Goal: Task Accomplishment & Management: Manage account settings

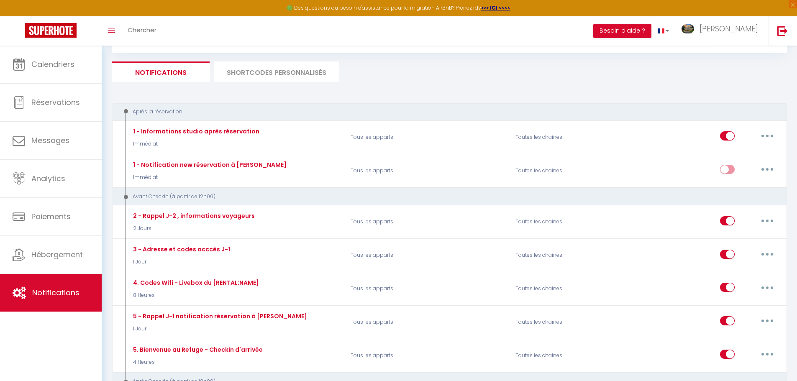
scroll to position [42, 0]
click at [780, 24] on link at bounding box center [783, 30] width 28 height 29
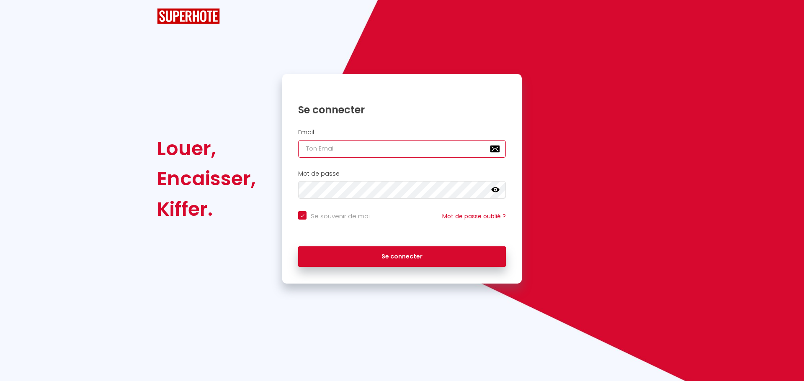
type input "charpentier.shane@gmail.com"
checkbox input "true"
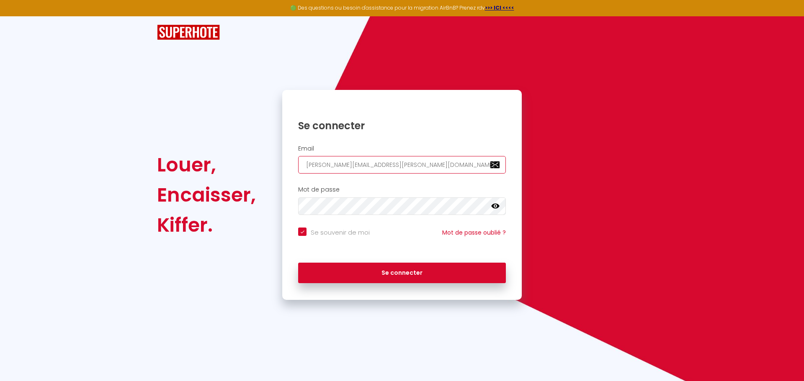
drag, startPoint x: 413, startPoint y: 167, endPoint x: 231, endPoint y: 163, distance: 181.3
click at [239, 163] on div "Louer, Encaisser, Kiffer. Se connecter Email charpentier.shane@gmail.com Mot de…" at bounding box center [401, 195] width 501 height 210
paste input "fanny1522@hot"
type input "fanny1522@hotmail.com"
checkbox input "true"
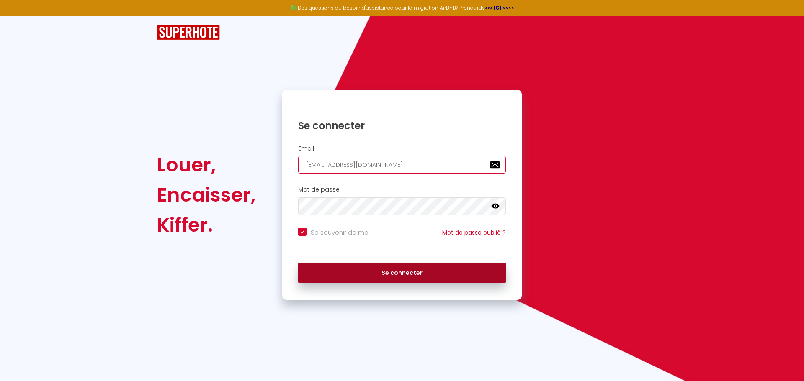
type input "fanny1522@hotmail.com"
click at [332, 272] on button "Se connecter" at bounding box center [402, 273] width 208 height 21
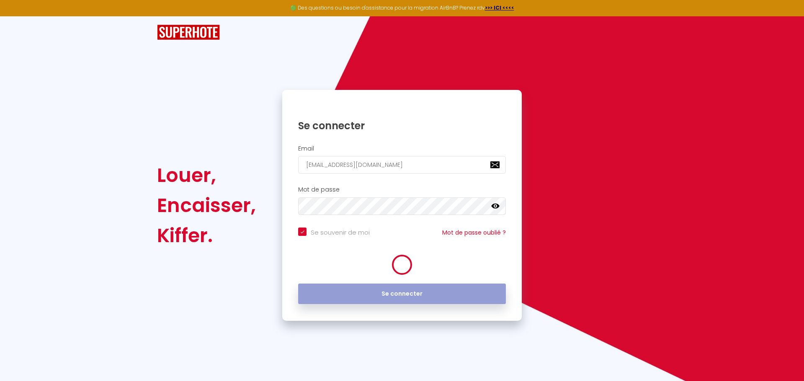
checkbox input "true"
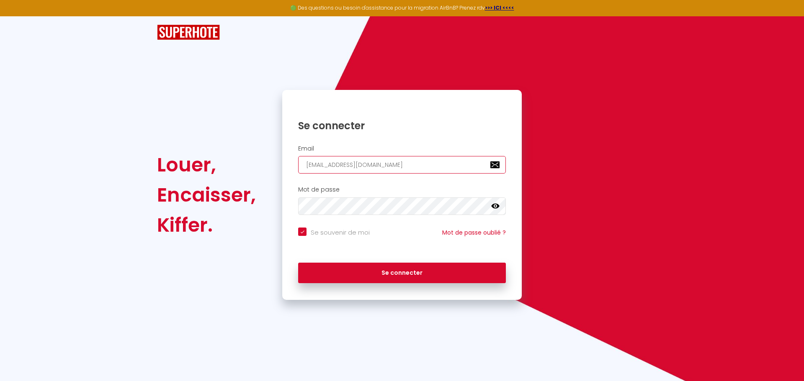
drag, startPoint x: 398, startPoint y: 167, endPoint x: 261, endPoint y: 162, distance: 136.5
click at [262, 162] on div "Louer, Encaisser, Kiffer. Se connecter Email fanny1522@hotmail.com Mot de passe…" at bounding box center [401, 195] width 501 height 210
paste input "marybossanne@yahoo.fr"
type input "marybossanne@yahoo.fr"
checkbox input "true"
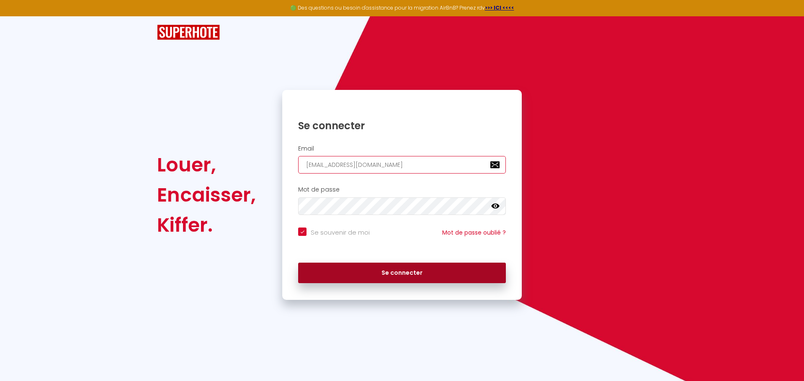
type input "marybossanne@yahoo.fr"
click at [361, 275] on button "Se connecter" at bounding box center [402, 273] width 208 height 21
checkbox input "true"
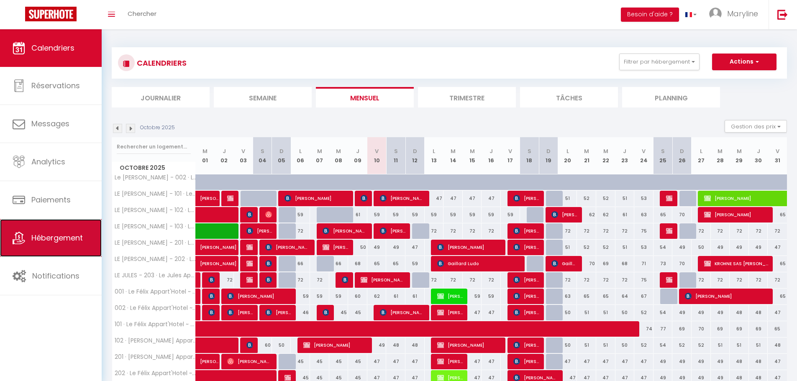
click at [35, 240] on span "Hébergement" at bounding box center [56, 238] width 51 height 10
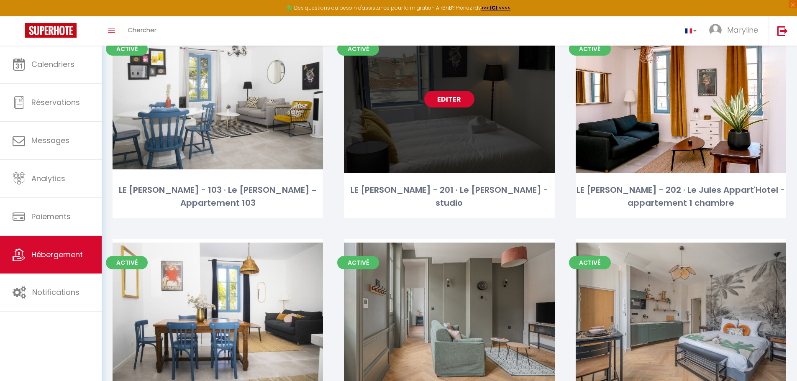
scroll to position [277, 0]
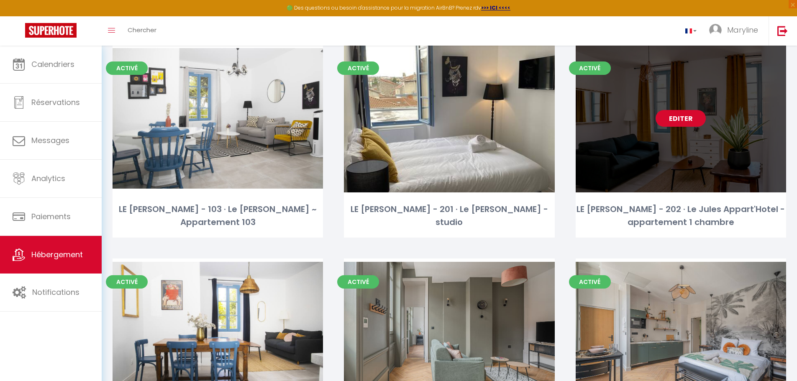
click at [687, 124] on link "Editer" at bounding box center [681, 118] width 50 height 17
select select "3"
select select "2"
select select "1"
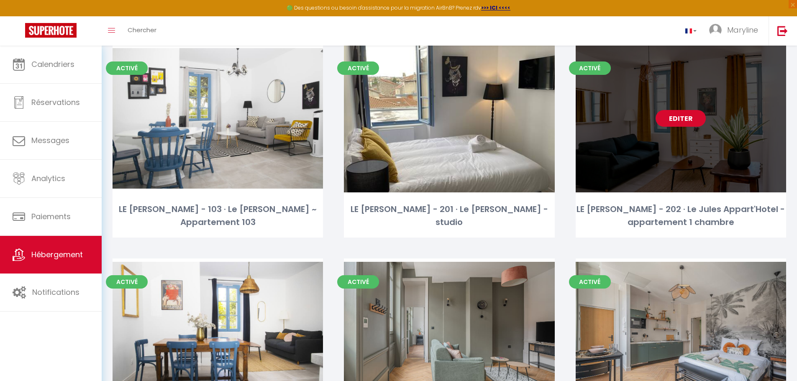
select select "1"
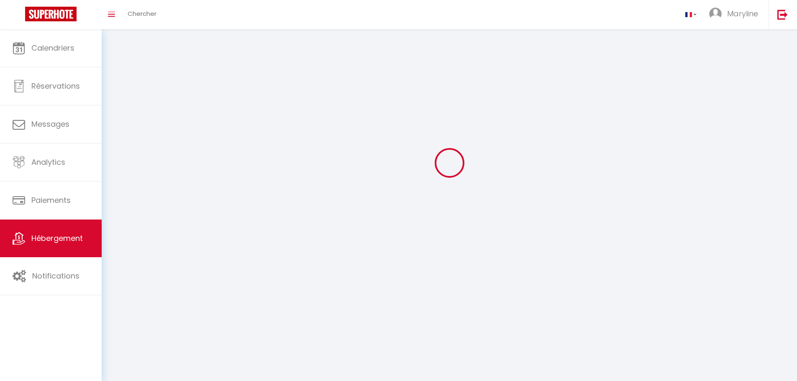
select select
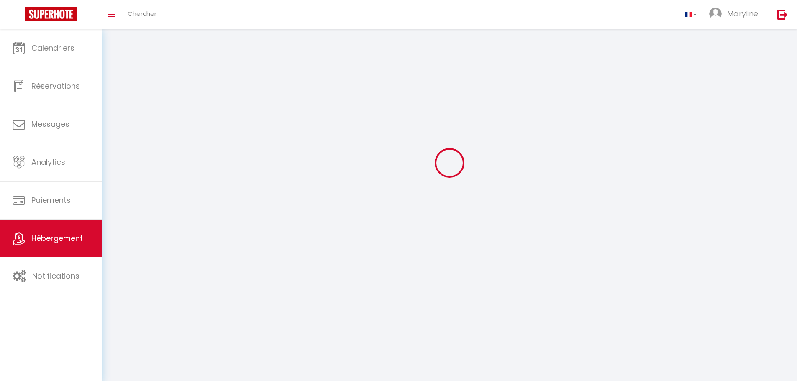
select select
checkbox input "false"
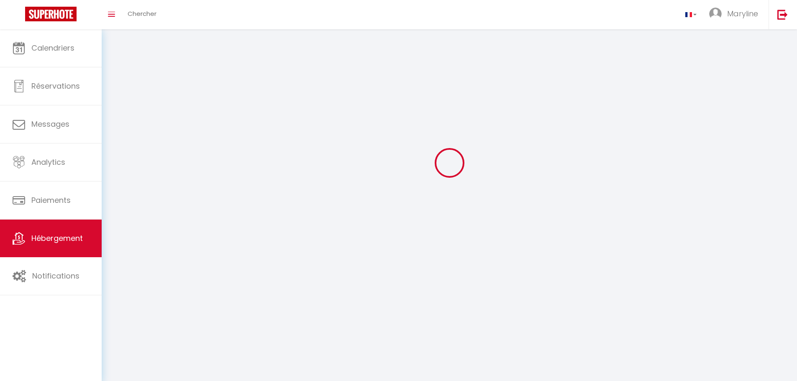
select select
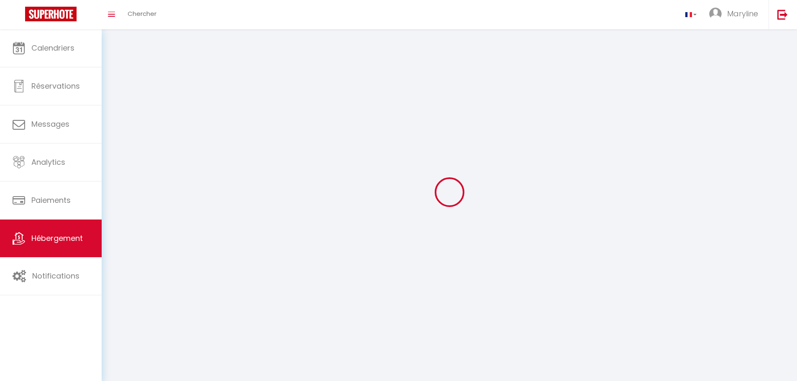
select select
checkbox input "false"
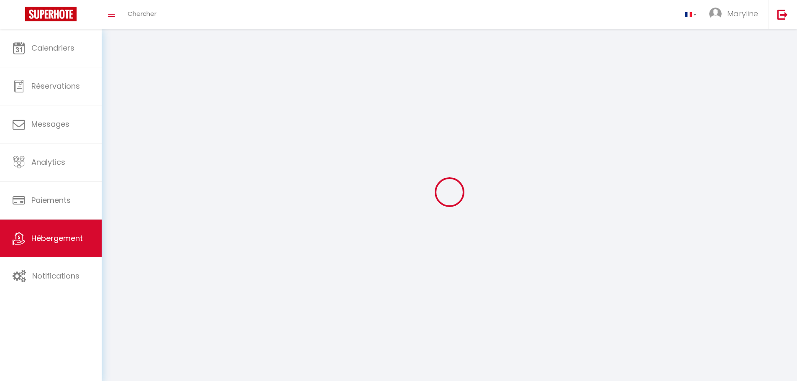
checkbox input "false"
select select
select select "1"
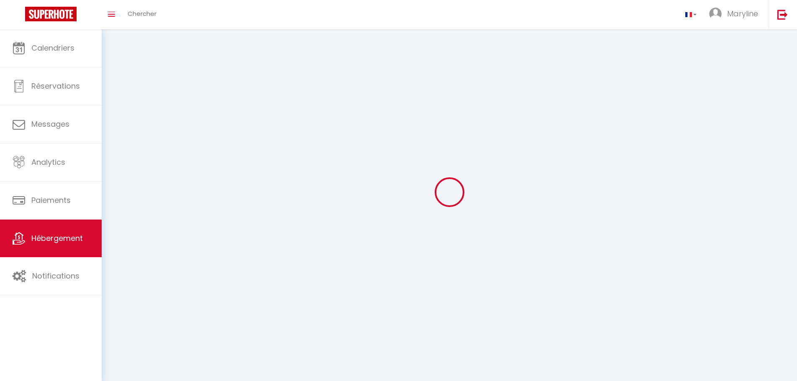
select select "28"
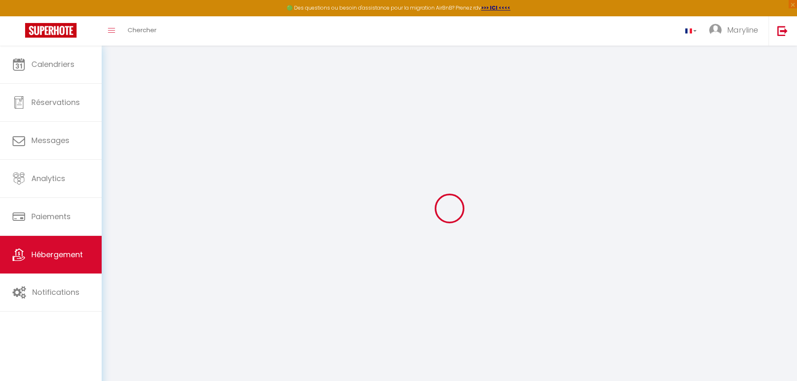
select select
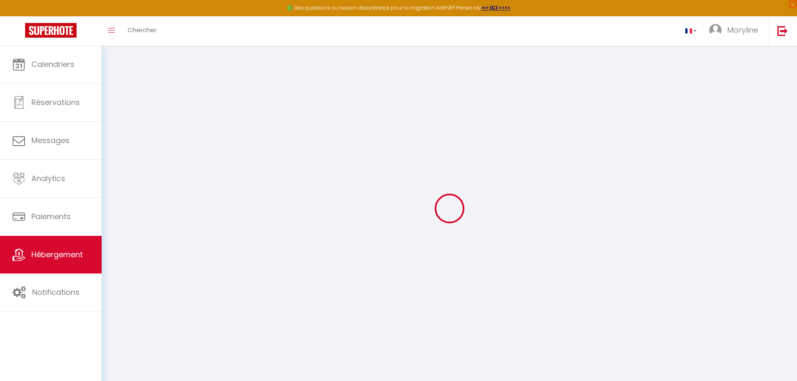
select select
checkbox input "false"
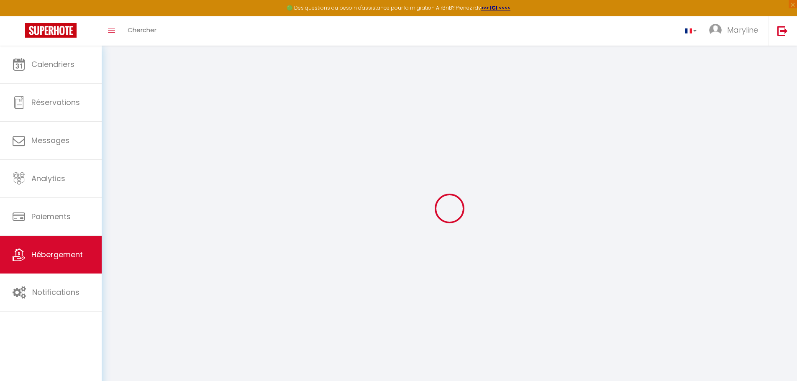
select select
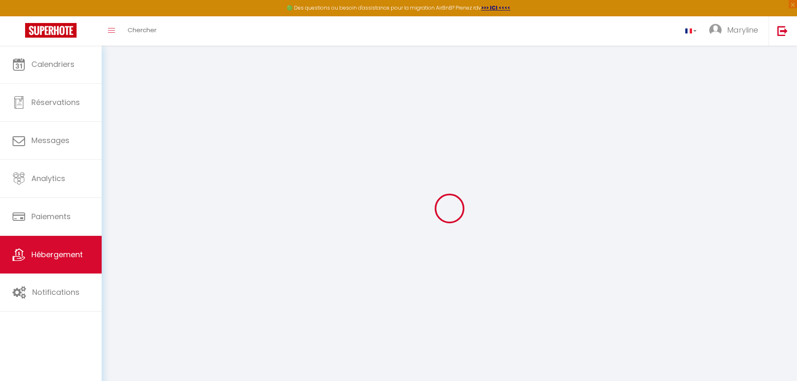
select select
checkbox input "false"
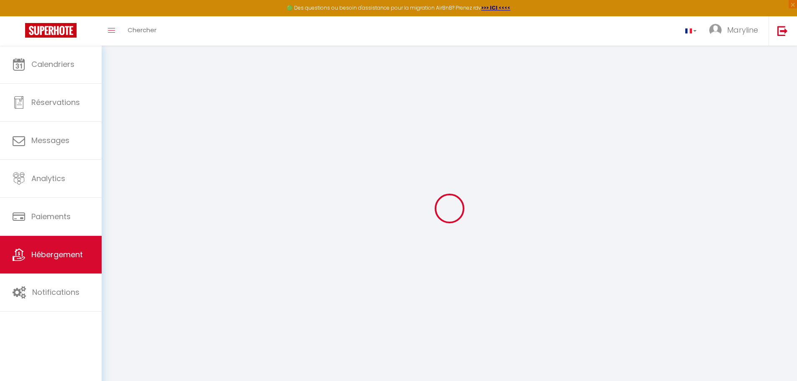
checkbox input "false"
select select
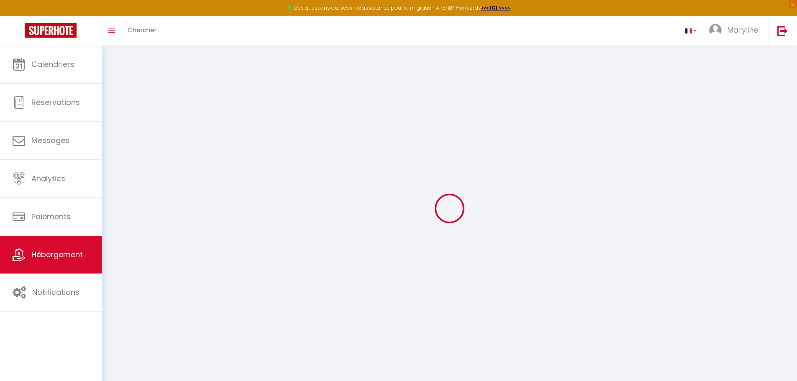
select select
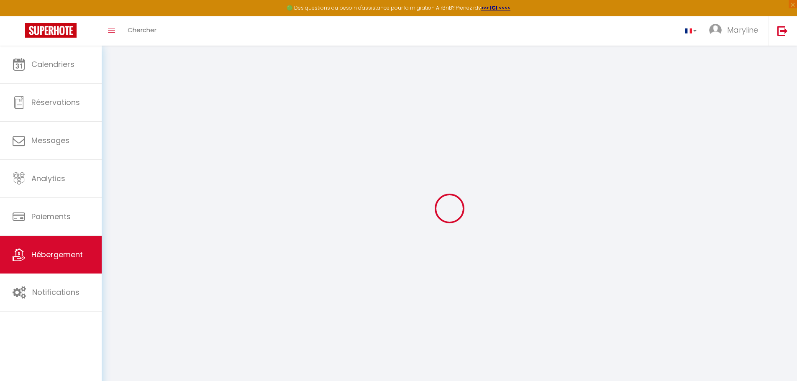
checkbox input "false"
select select
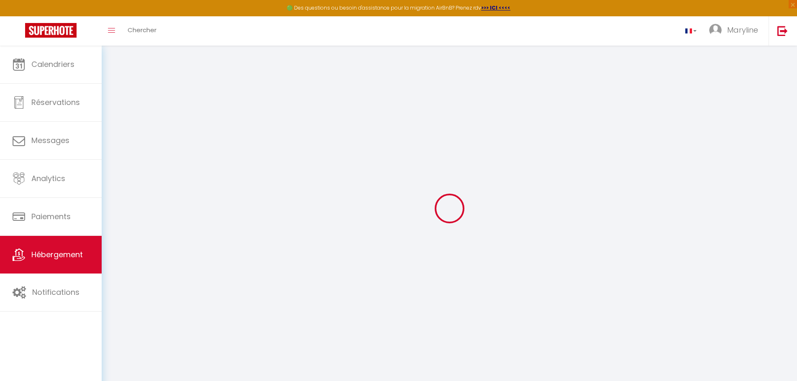
select select
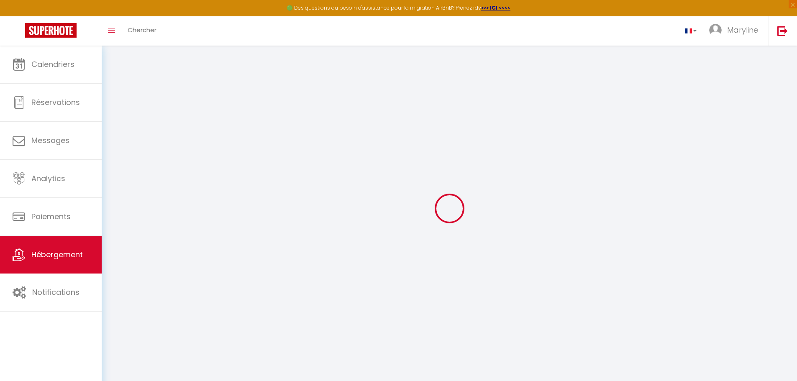
select select
checkbox input "false"
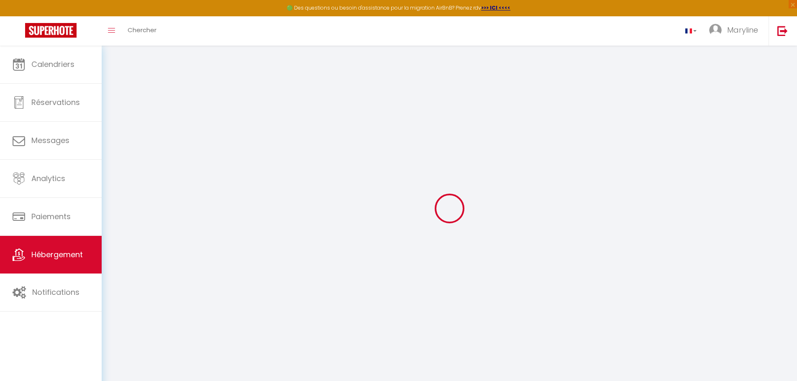
checkbox input "false"
select select
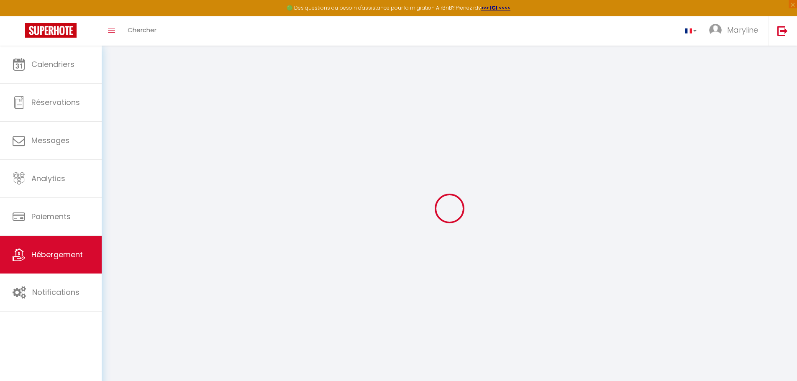
select select
checkbox input "false"
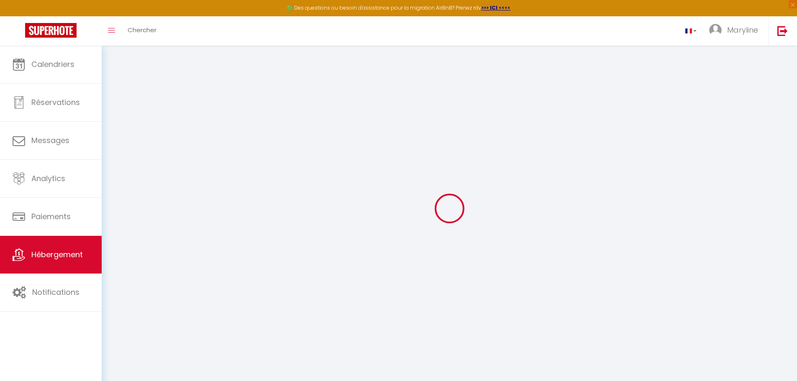
checkbox input "false"
select select
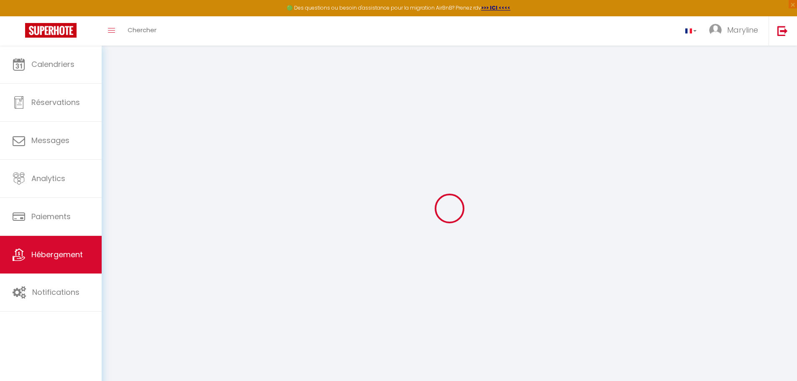
type input "LE JULES - 202 · Le Jules Appart'Hotel - appartement 1 chambre"
type input "Thomas"
select select "2"
type input "70"
type input "40"
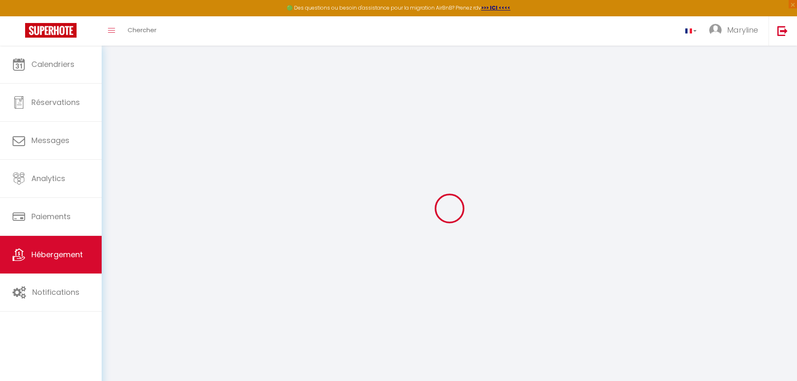
select select
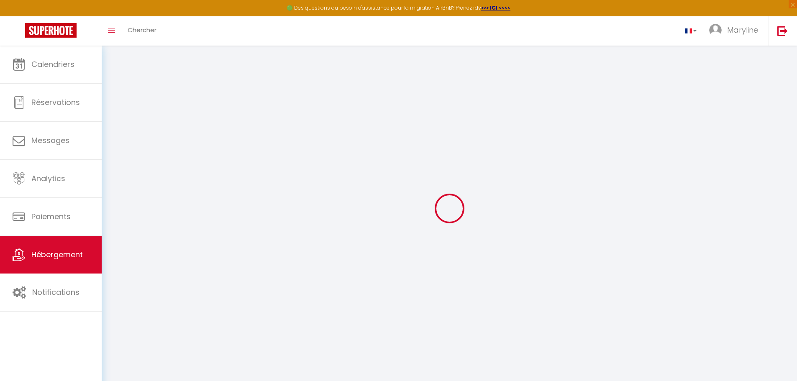
type input "17 place Jules Nadi"
type input "26100"
type input "Romans-sur-Isère"
type input "thomas@cqt.fr"
select select
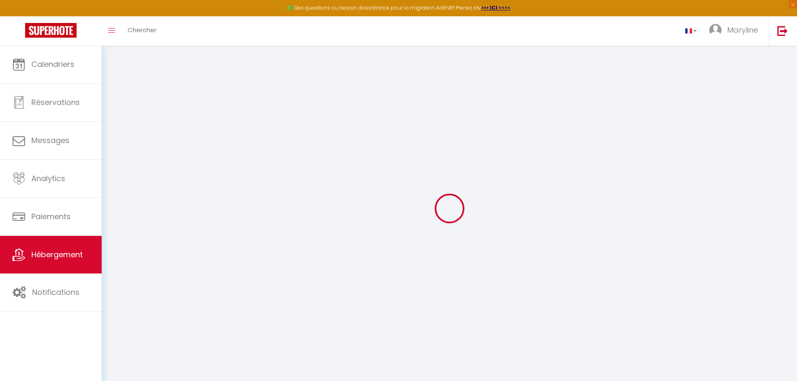
checkbox input "false"
select select
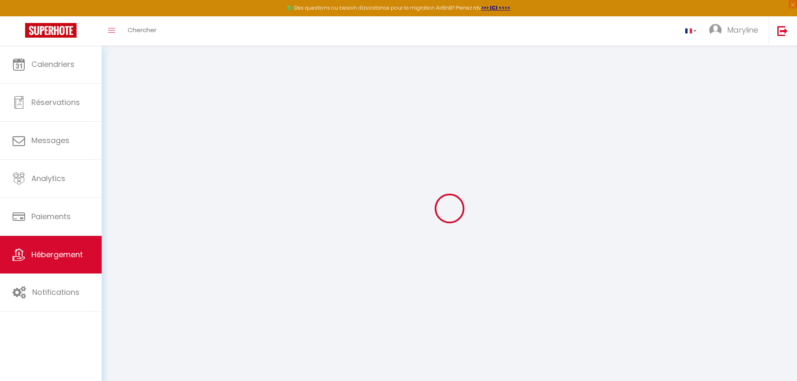
select select
type input "0"
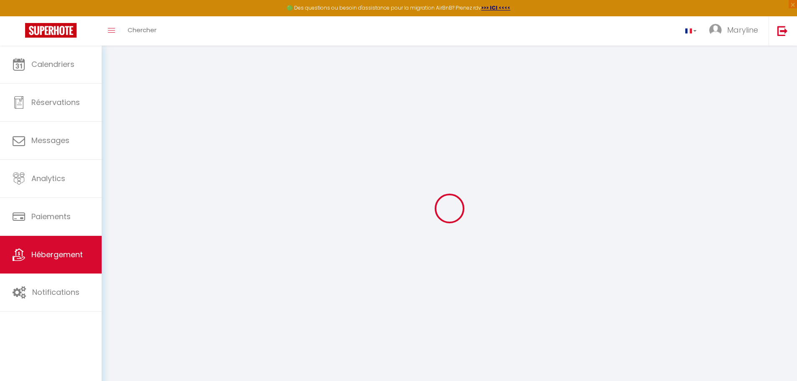
select select "+ 22 %"
select select "+ 18 %"
select select
checkbox input "false"
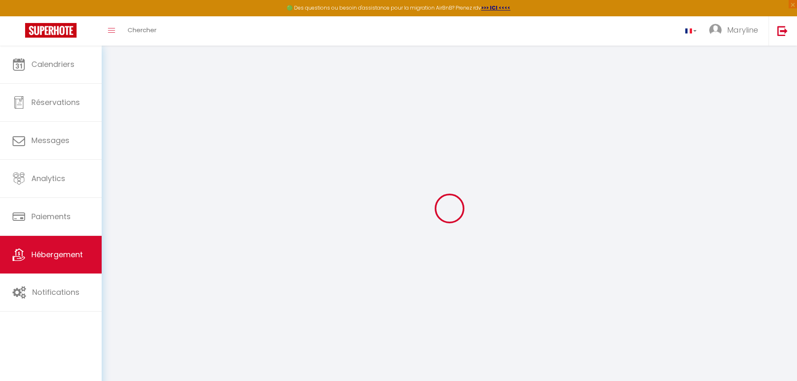
checkbox input "false"
select select "EUR"
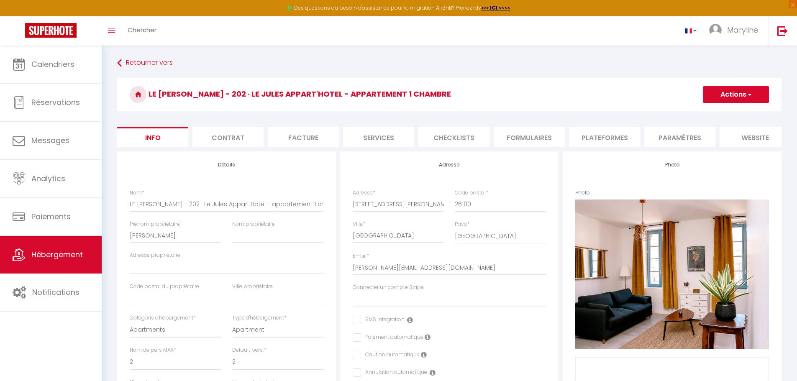
click at [629, 139] on li "Plateformes" at bounding box center [604, 137] width 71 height 21
select select
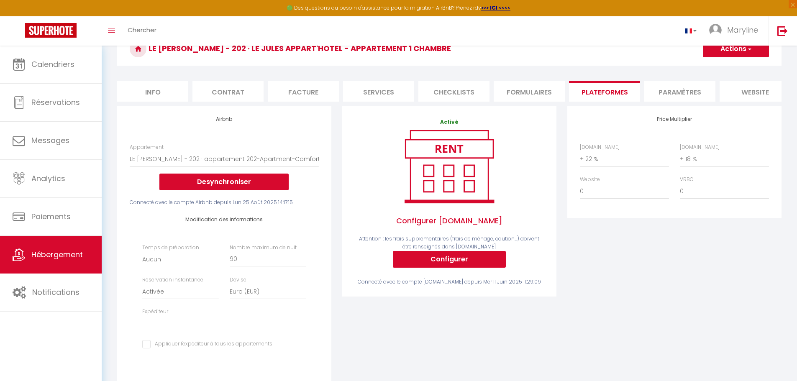
scroll to position [42, 0]
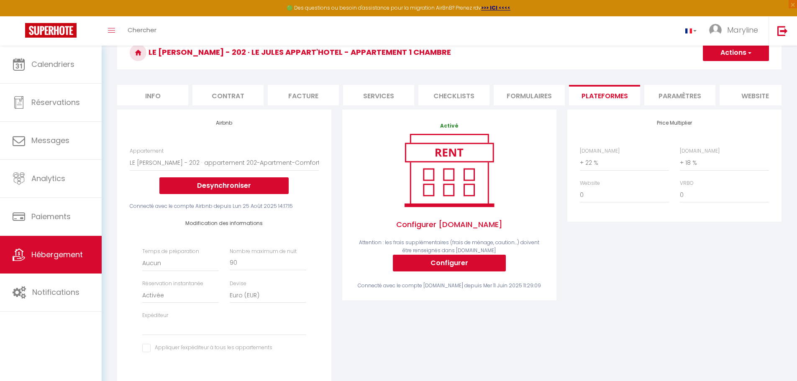
click at [168, 95] on li "Info" at bounding box center [152, 95] width 71 height 21
select select
checkbox input "false"
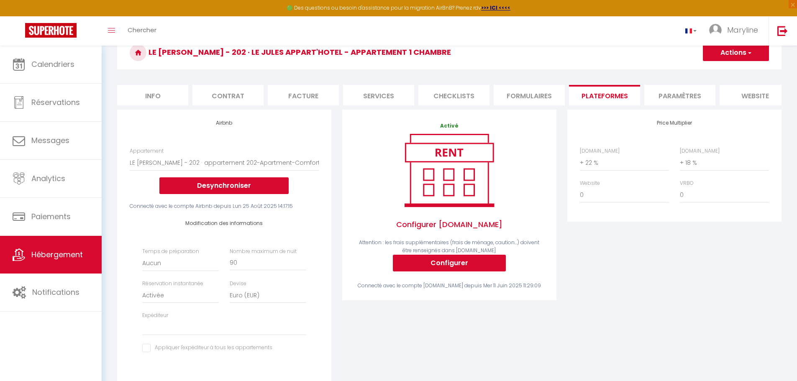
checkbox input "false"
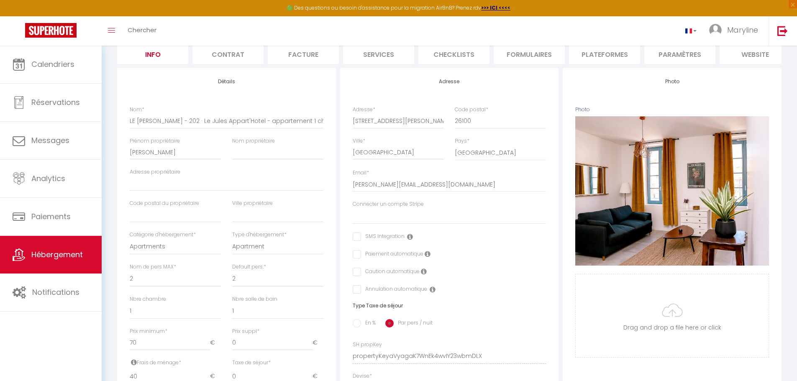
scroll to position [84, 0]
click at [138, 286] on select "1 2 3 4 5 6 7 8 9 10 11 12 13 14" at bounding box center [175, 279] width 91 height 16
select select "4"
click at [130, 277] on select "1 2 3 4 5 6 7 8 9 10 11 12 13 14" at bounding box center [175, 279] width 91 height 16
select select
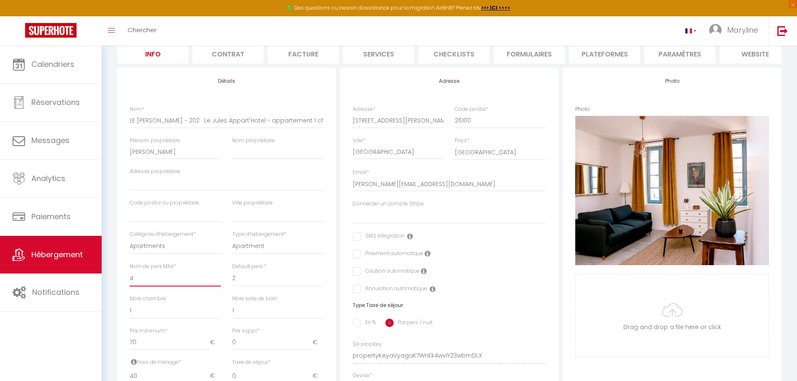
select select
checkbox input "false"
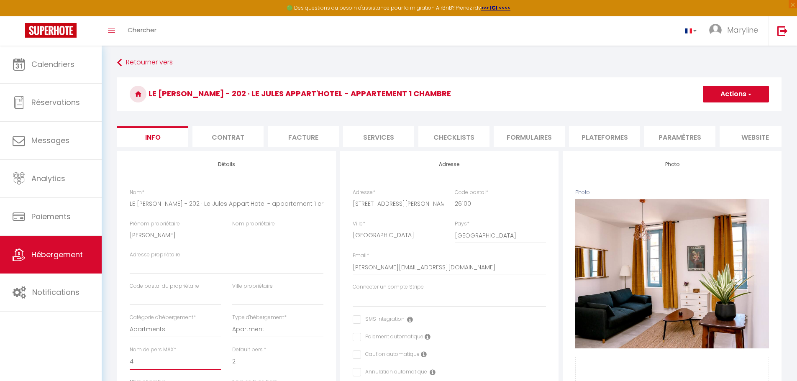
scroll to position [0, 0]
click at [721, 96] on button "Actions" at bounding box center [736, 94] width 66 height 17
click at [710, 112] on input "Enregistrer" at bounding box center [703, 113] width 31 height 8
select select
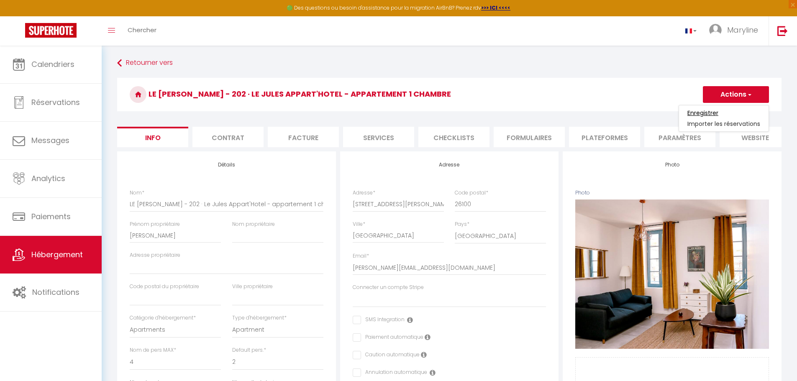
checkbox input "false"
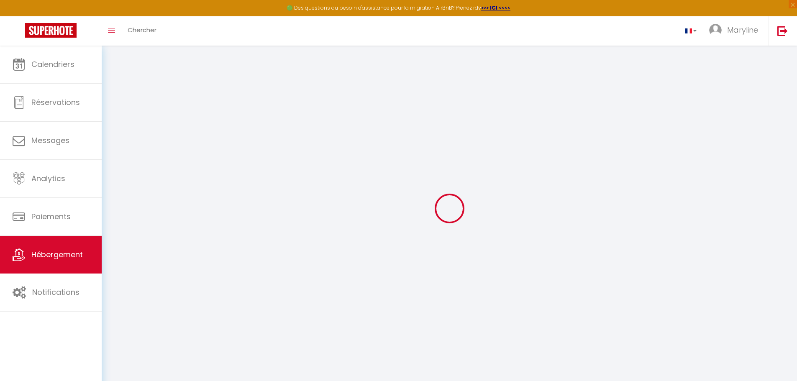
select select
checkbox input "false"
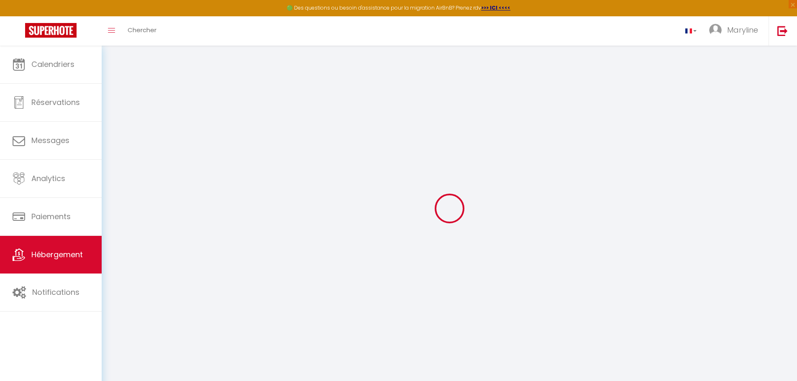
checkbox input "false"
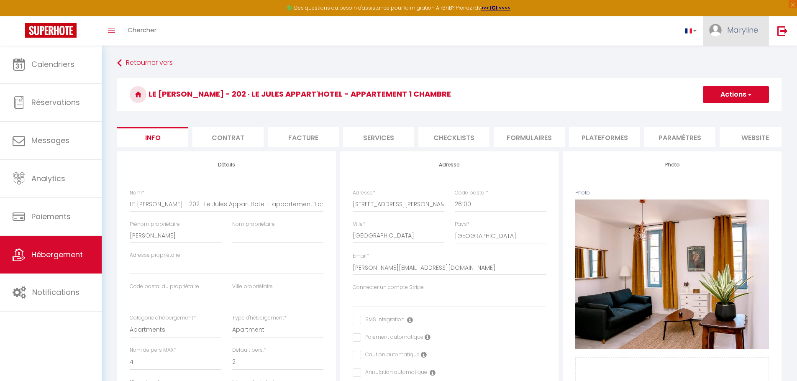
click at [740, 39] on link "Maryline" at bounding box center [736, 30] width 66 height 29
click at [577, 71] on div "Retourner vers LE JULES - 202 · Le Jules Appart'Hotel - appartement 1 chambre A…" at bounding box center [449, 386] width 675 height 660
click at [719, 25] on img at bounding box center [715, 30] width 13 height 13
click at [729, 58] on link "Paramètres" at bounding box center [735, 58] width 62 height 14
select select "fr"
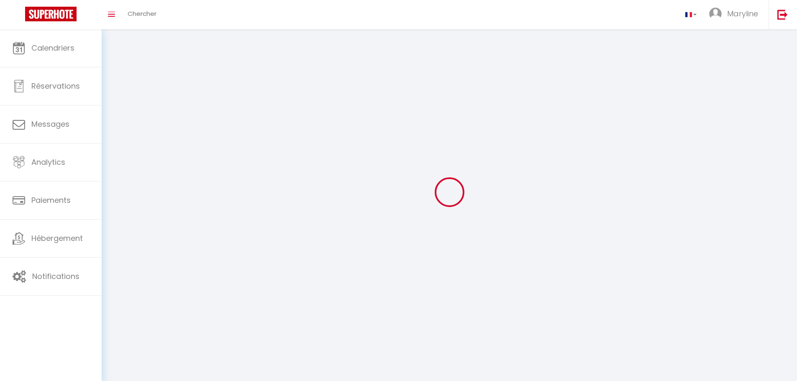
type input "Maryline"
type input "BOSSANNE"
type input "0616695537"
type input "260 Rue Neuve"
type input "26750"
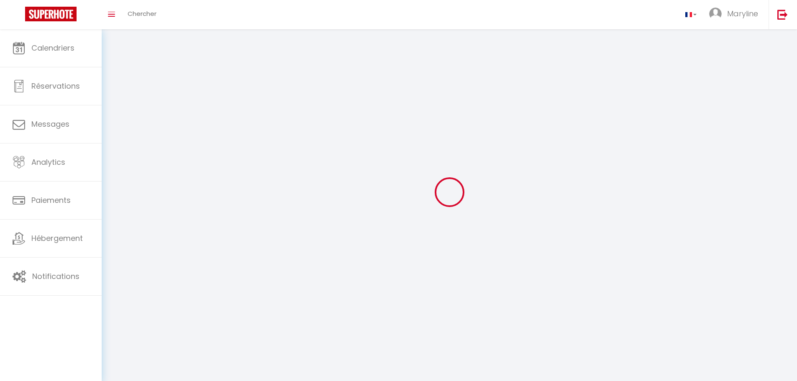
type input "Saint Paul les Romans"
type input "https://app.superhote.com/#/get-available-rentals/null"
select select "75"
select select "28"
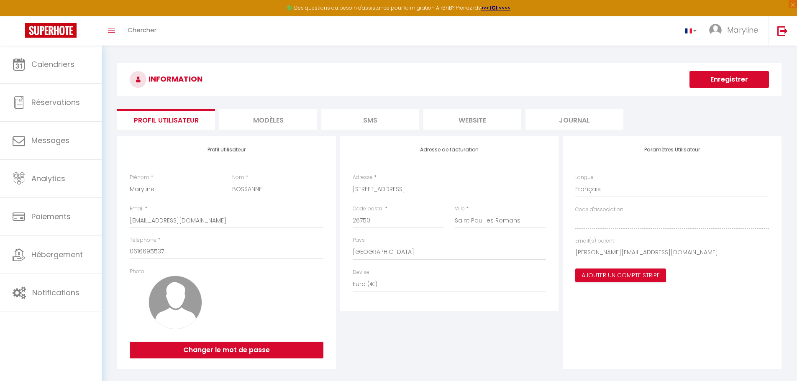
click at [556, 252] on div "Profil Utilisateur Prénom * Maryline Nom * BOSSANNE Email * marybossanne@yahoo.…" at bounding box center [449, 252] width 669 height 233
click at [789, 36] on link at bounding box center [783, 30] width 28 height 29
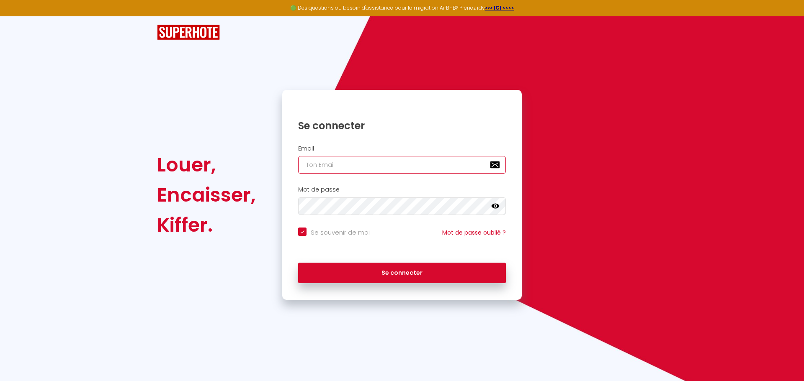
type input "charpentier.shane@gmail.com"
checkbox input "true"
drag, startPoint x: 398, startPoint y: 165, endPoint x: 261, endPoint y: 163, distance: 137.7
click at [267, 164] on div "Louer, Encaisser, Kiffer. Se connecter Email charpentier.shane@gmail.com Mot de…" at bounding box center [401, 195] width 501 height 210
paste input "thomas@cqt.fr"
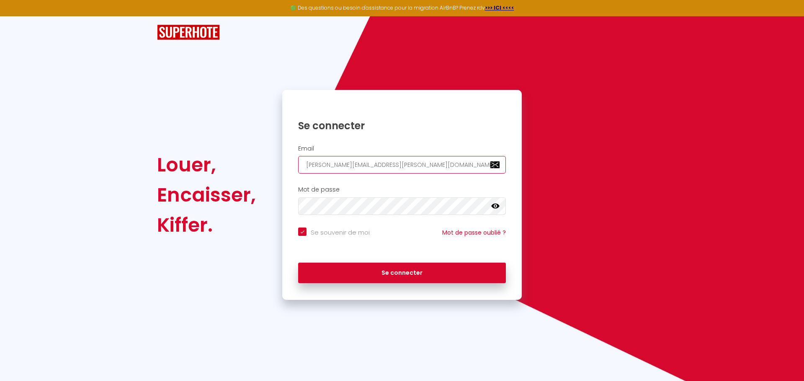
type input "thomas@cqt.fr"
checkbox input "true"
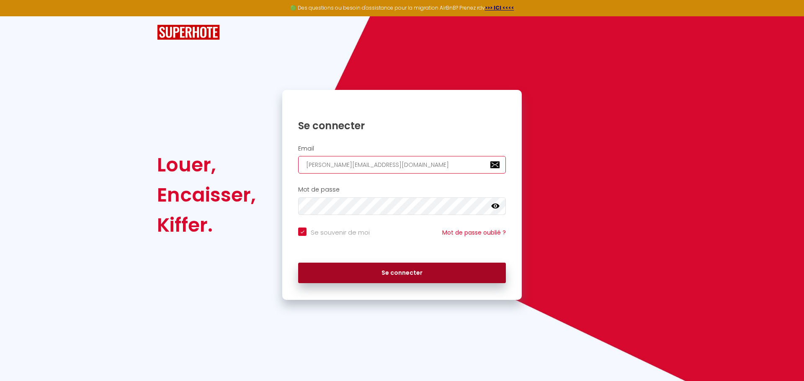
type input "thomas@cqt.fr"
click at [380, 280] on button "Se connecter" at bounding box center [402, 273] width 208 height 21
checkbox input "true"
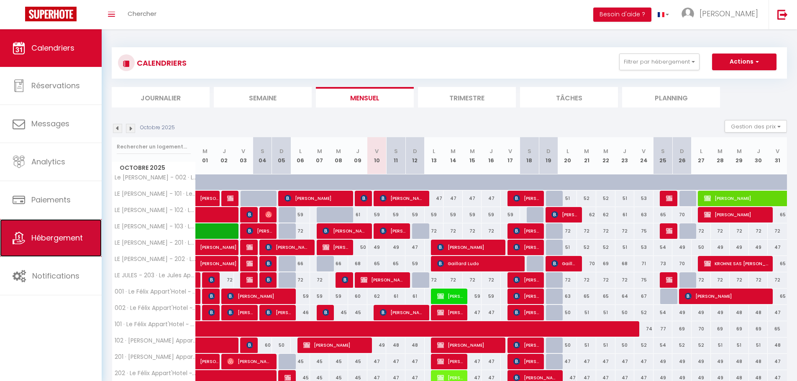
click at [61, 233] on span "Hébergement" at bounding box center [56, 238] width 51 height 10
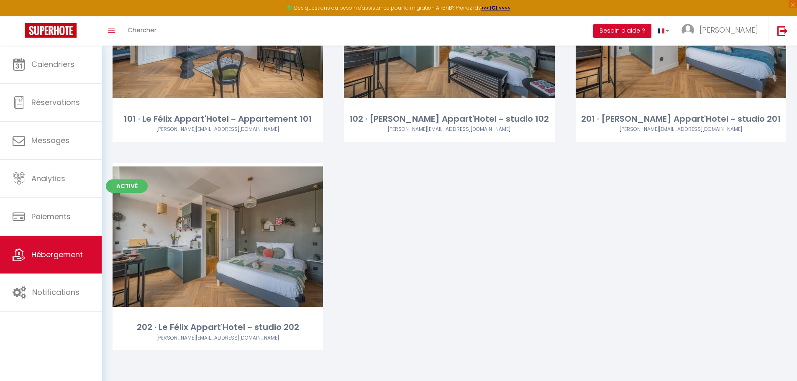
scroll to position [303, 0]
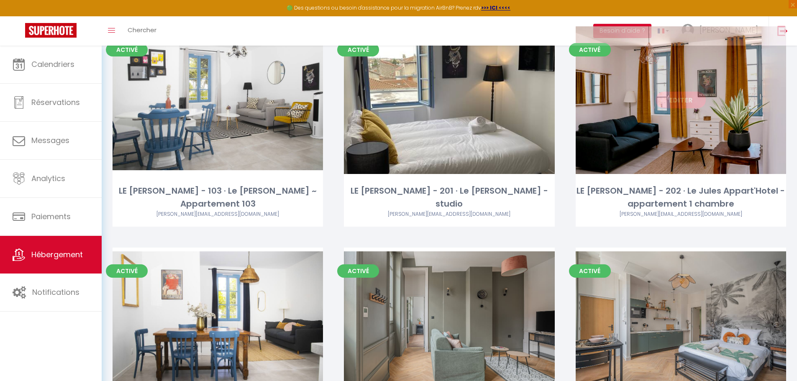
click at [678, 103] on link "Editer" at bounding box center [681, 100] width 50 height 17
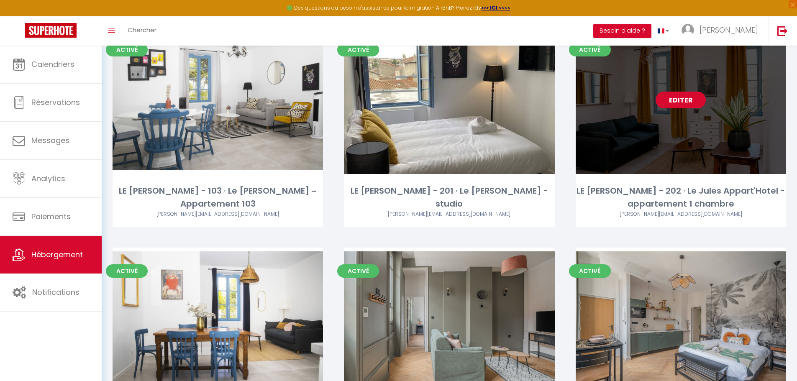
click at [678, 103] on link "Editer" at bounding box center [681, 100] width 50 height 17
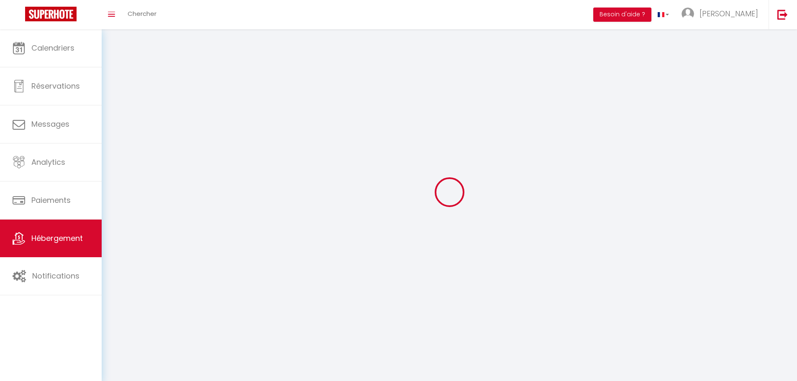
select select "1"
select select
select select "28"
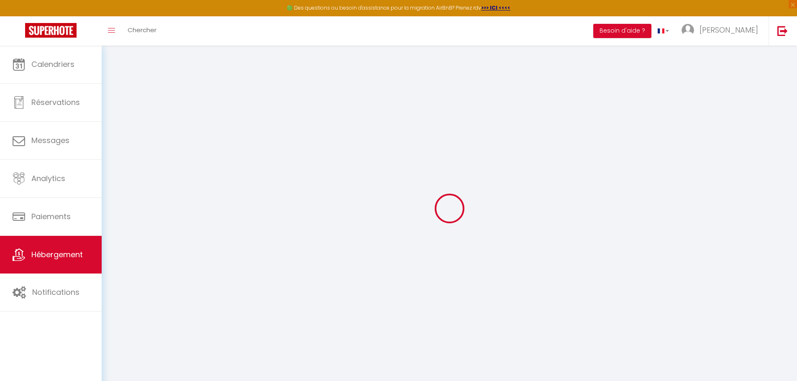
select select
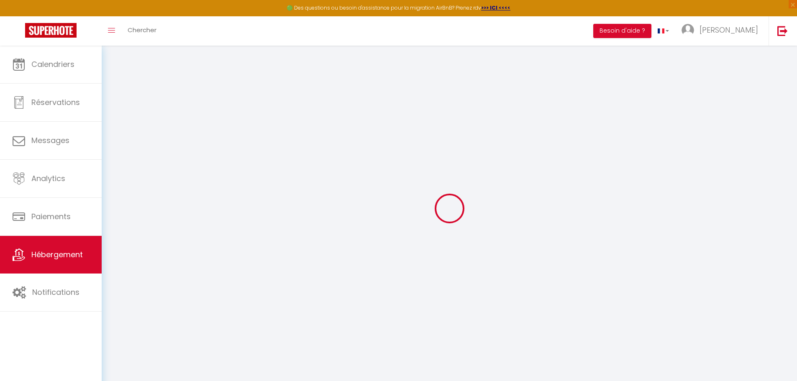
select select
checkbox input "false"
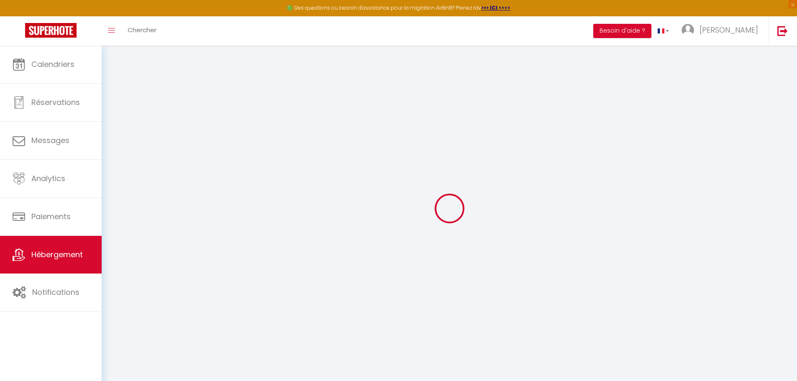
select select
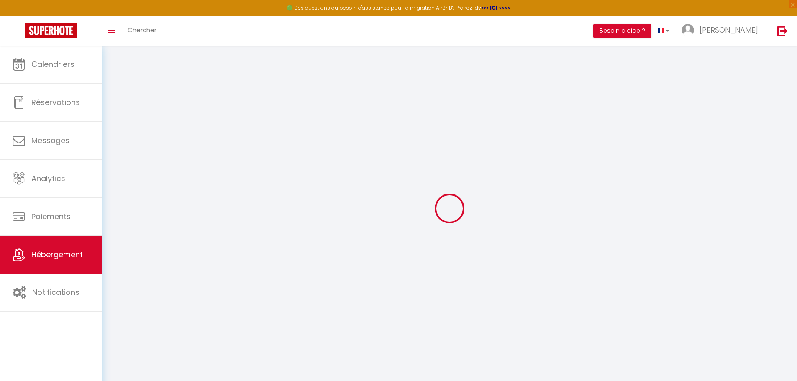
select select
checkbox input "false"
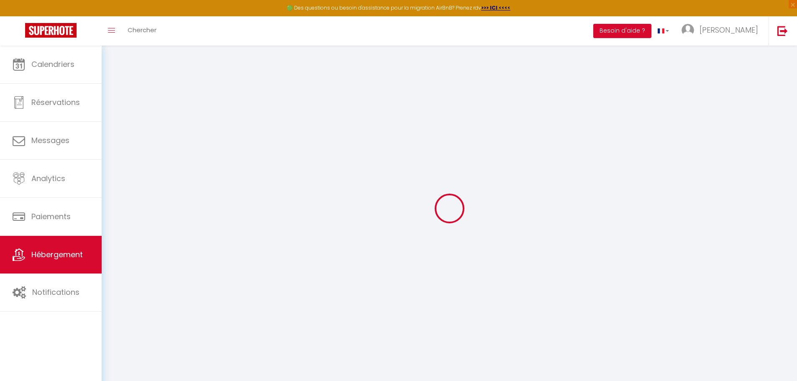
checkbox input "false"
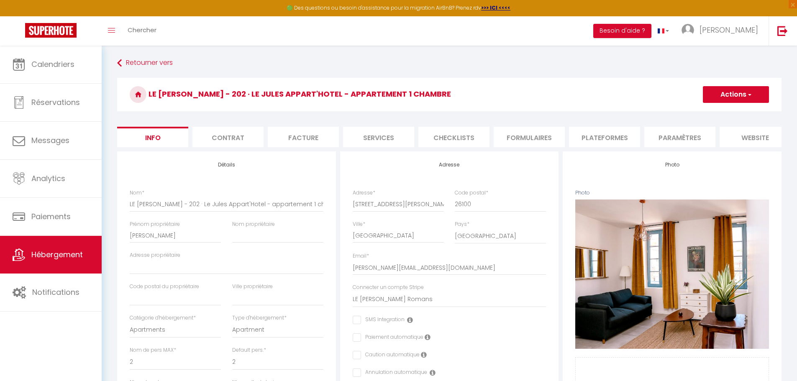
click at [505, 139] on li "Formulaires" at bounding box center [529, 137] width 71 height 21
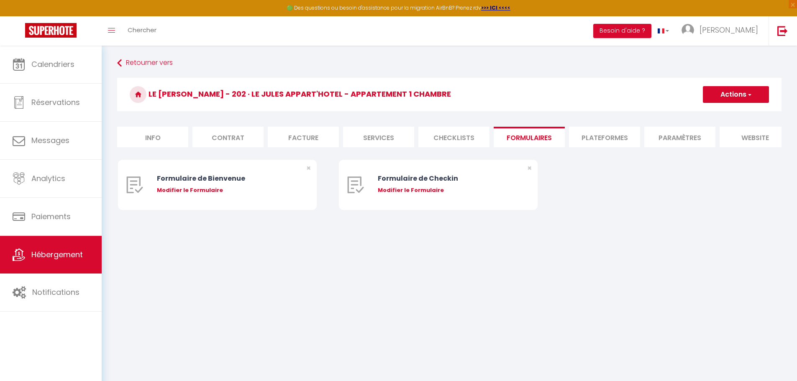
click at [180, 140] on li "Info" at bounding box center [152, 137] width 71 height 21
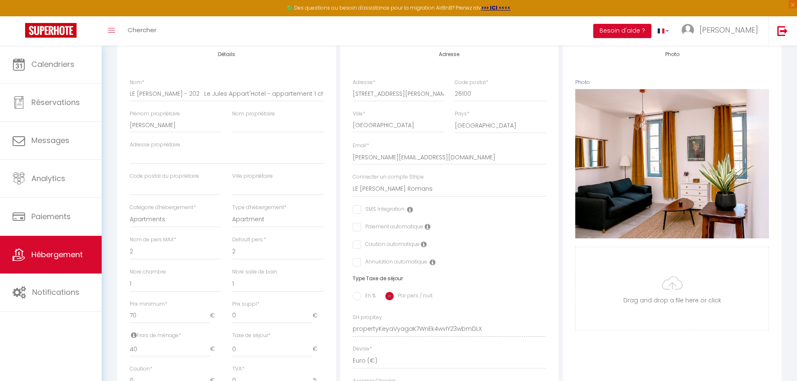
scroll to position [126, 0]
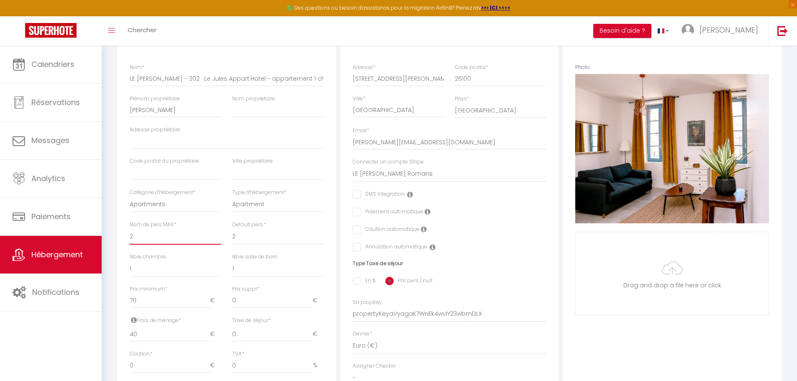
drag, startPoint x: 154, startPoint y: 243, endPoint x: 146, endPoint y: 244, distance: 7.6
click at [146, 244] on select "1 2 3 4 5 6 7 8 9 10 11 12 13 14" at bounding box center [175, 237] width 91 height 16
click at [130, 235] on select "1 2 3 4 5 6 7 8 9 10 11 12 13 14" at bounding box center [175, 237] width 91 height 16
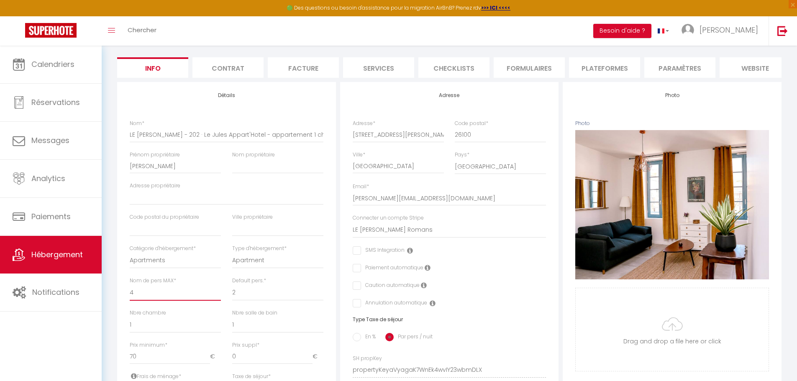
scroll to position [0, 0]
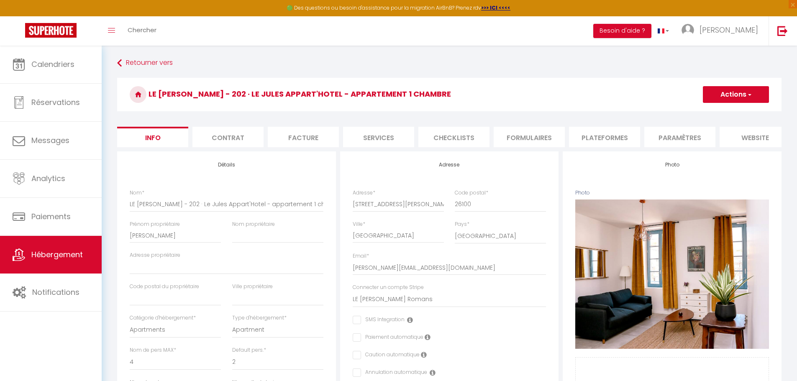
click at [726, 94] on button "Actions" at bounding box center [736, 94] width 66 height 17
click at [714, 113] on input "Enregistrer" at bounding box center [703, 113] width 31 height 8
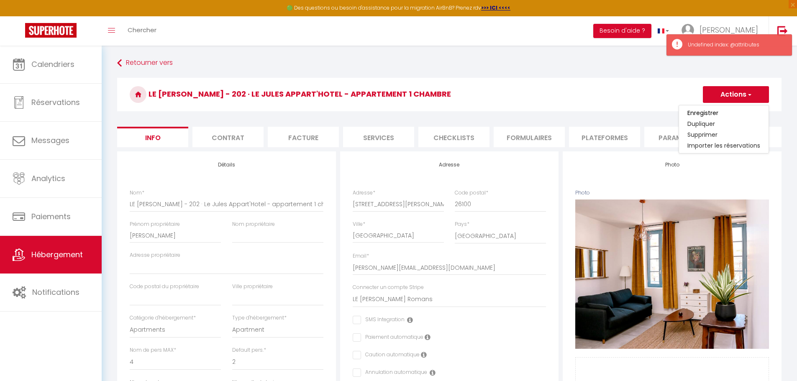
click at [624, 95] on h3 "LE JULES - 202 · Le Jules Appart'Hotel - appartement 1 chambre" at bounding box center [449, 94] width 665 height 33
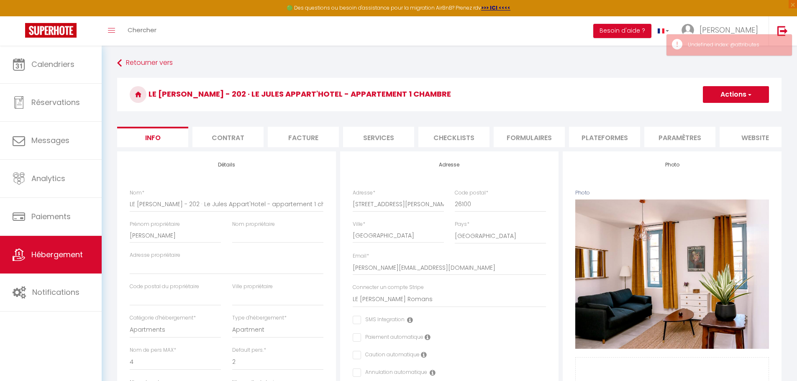
click at [547, 138] on li "Formulaires" at bounding box center [529, 137] width 71 height 21
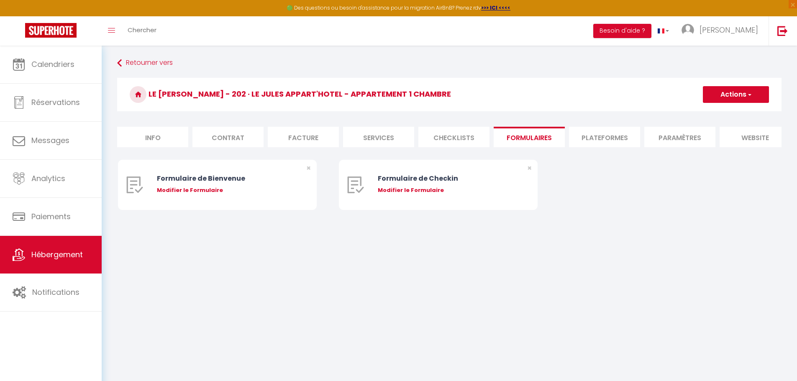
click at [591, 133] on li "Plateformes" at bounding box center [604, 137] width 71 height 21
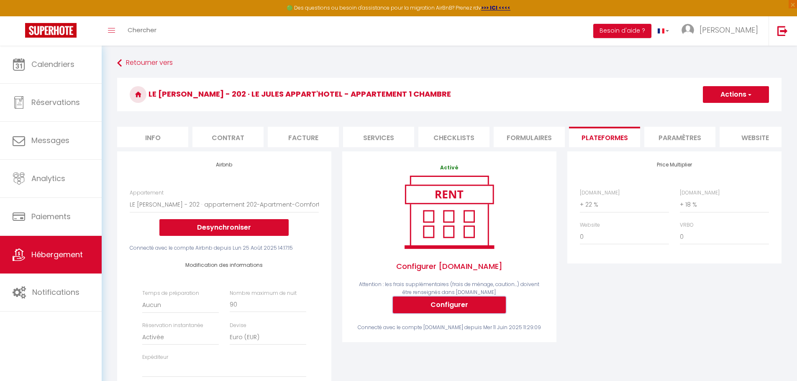
click at [430, 305] on button "Configurer" at bounding box center [449, 305] width 113 height 17
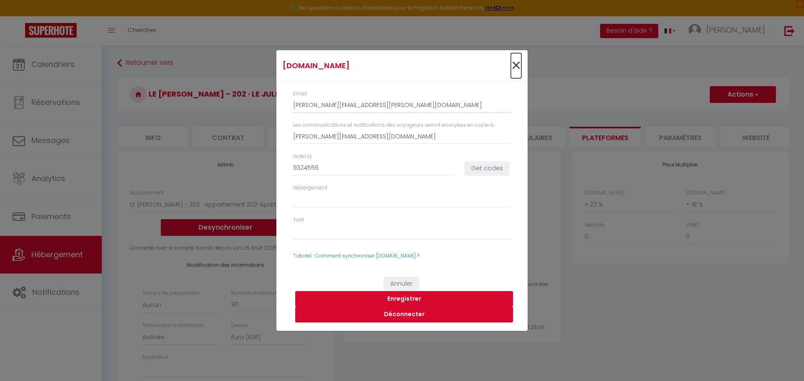
click at [514, 69] on span "×" at bounding box center [516, 65] width 10 height 25
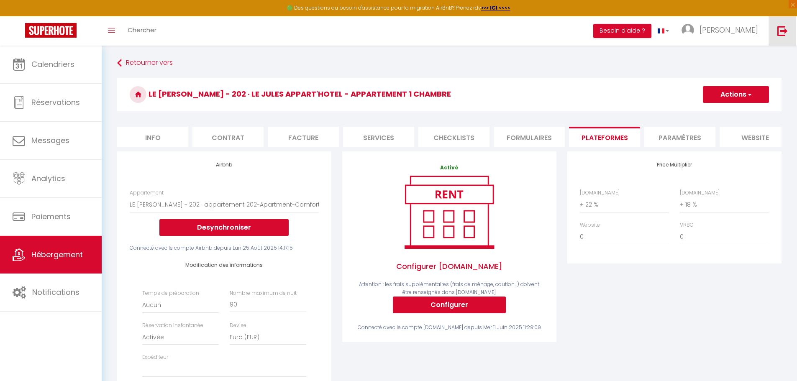
click at [776, 27] on link at bounding box center [783, 30] width 28 height 29
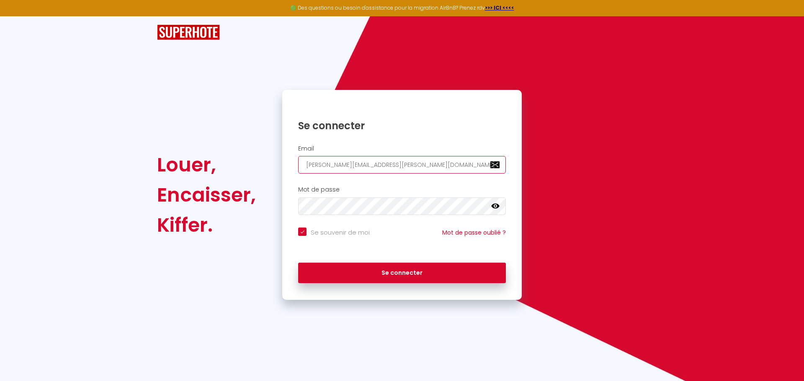
drag, startPoint x: 401, startPoint y: 167, endPoint x: 255, endPoint y: 160, distance: 146.6
click at [255, 160] on div "Louer, Encaisser, Kiffer. Se connecter Email charpentier.shane@gmail.com Mot de…" at bounding box center [401, 195] width 501 height 210
paste input "homeetie.conciergeri"
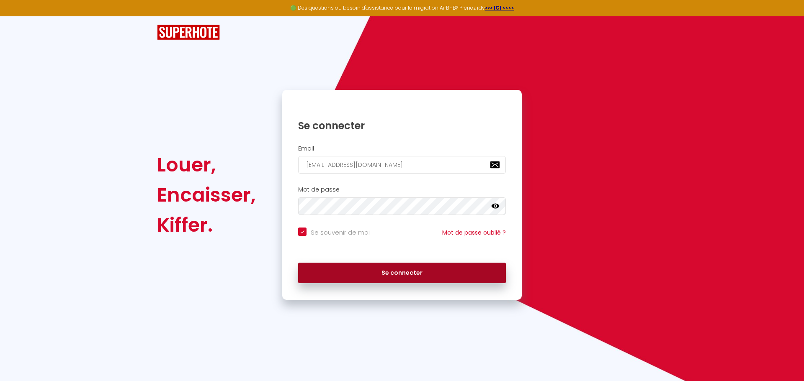
click at [362, 269] on button "Se connecter" at bounding box center [402, 273] width 208 height 21
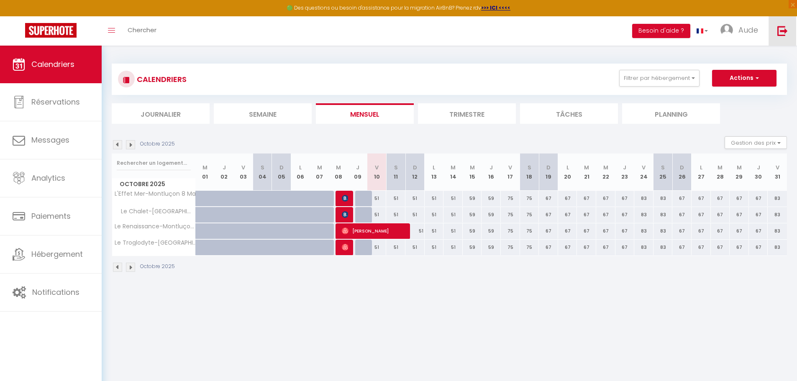
click at [785, 29] on img at bounding box center [783, 31] width 10 height 10
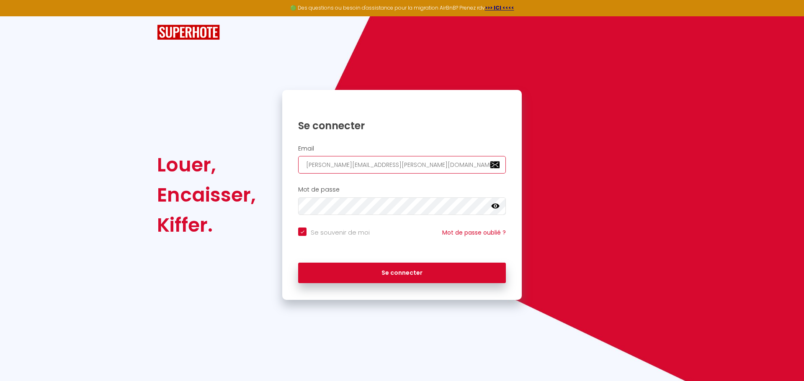
drag, startPoint x: 408, startPoint y: 164, endPoint x: 260, endPoint y: 162, distance: 147.3
click at [261, 162] on div "Louer, Encaisser, Kiffer. Se connecter Email charpentier.shane@gmail.com Mot de…" at bounding box center [401, 195] width 501 height 210
paste input "audelaurent.r"
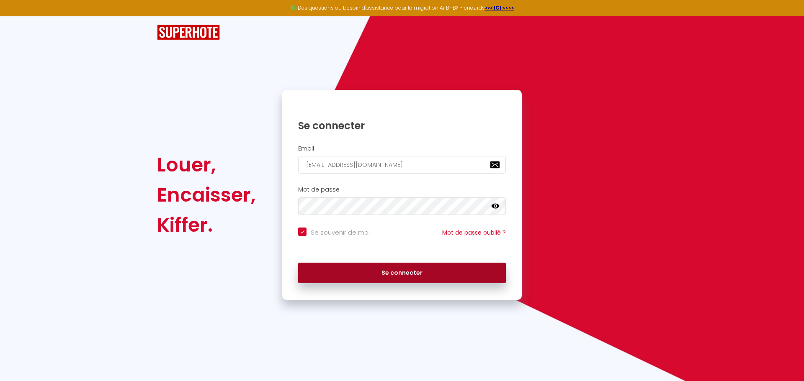
click at [358, 276] on button "Se connecter" at bounding box center [402, 273] width 208 height 21
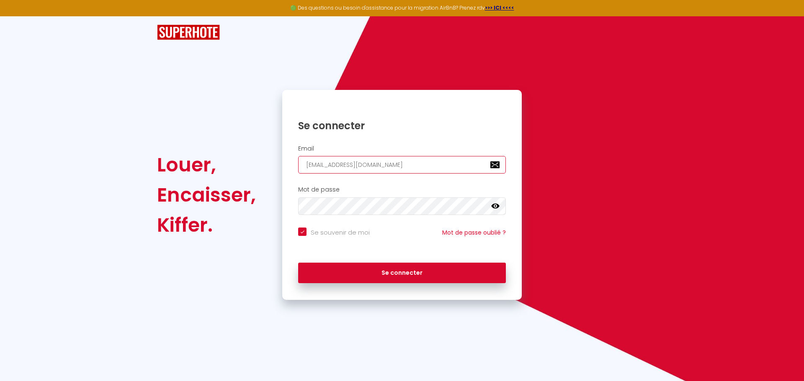
drag, startPoint x: 396, startPoint y: 165, endPoint x: 219, endPoint y: 159, distance: 177.1
click at [220, 159] on div "Louer, Encaisser, Kiffer. Se connecter Email audelaurent.r@gmail.com Mot de pas…" at bounding box center [401, 195] width 501 height 210
paste input "homeetie.conciergerie"
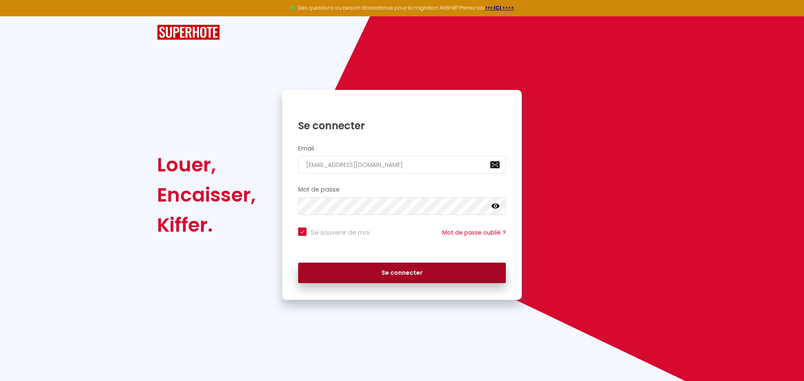
click at [380, 275] on button "Se connecter" at bounding box center [402, 273] width 208 height 21
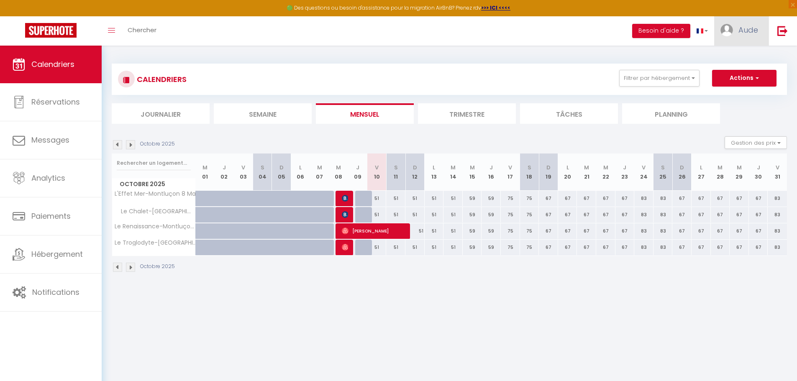
click at [728, 31] on img at bounding box center [727, 30] width 13 height 13
click at [741, 59] on link "Paramètres" at bounding box center [735, 58] width 62 height 14
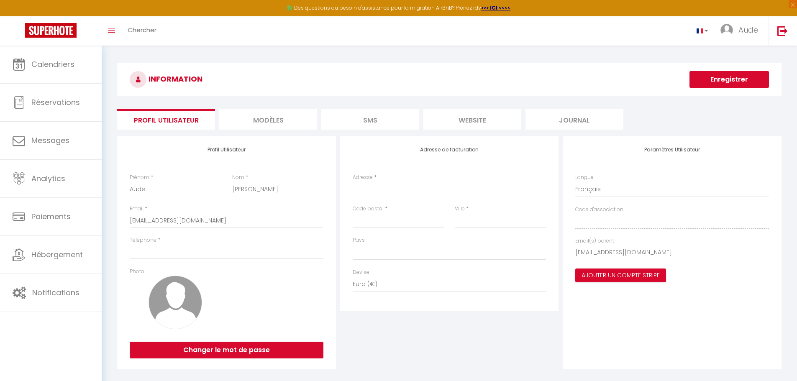
click at [557, 253] on div "Profil Utilisateur Prénom * Aude Nom * Laurent Email * homeetie.conciergerie@gm…" at bounding box center [449, 252] width 669 height 233
click at [780, 33] on img at bounding box center [783, 31] width 10 height 10
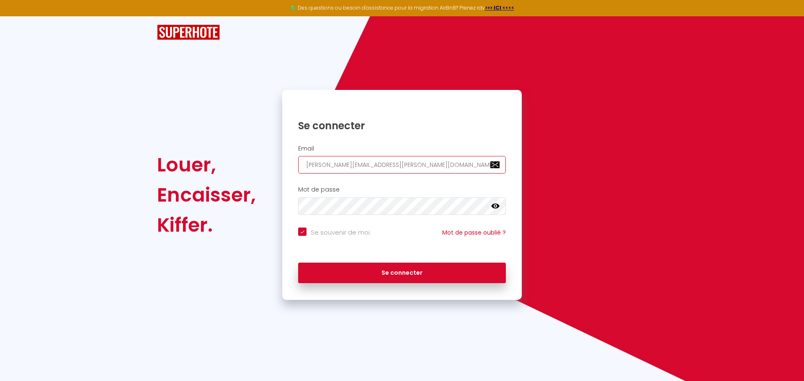
drag, startPoint x: 405, startPoint y: 166, endPoint x: 246, endPoint y: 163, distance: 158.6
click at [254, 163] on div "Louer, Encaisser, Kiffer. Se connecter Email charpentier.shane@gmail.com Mot de…" at bounding box center [401, 195] width 501 height 210
paste input "antoinejoneaulcd"
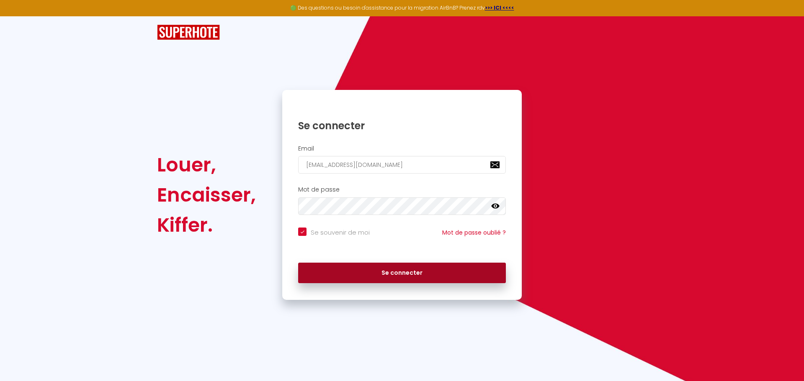
click at [352, 270] on button "Se connecter" at bounding box center [402, 273] width 208 height 21
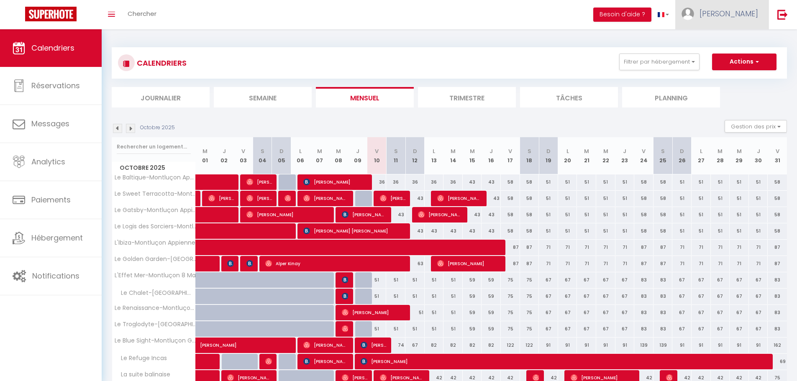
click at [734, 15] on span "Antoine" at bounding box center [729, 13] width 59 height 10
click at [725, 38] on link "Paramètres" at bounding box center [735, 42] width 62 height 14
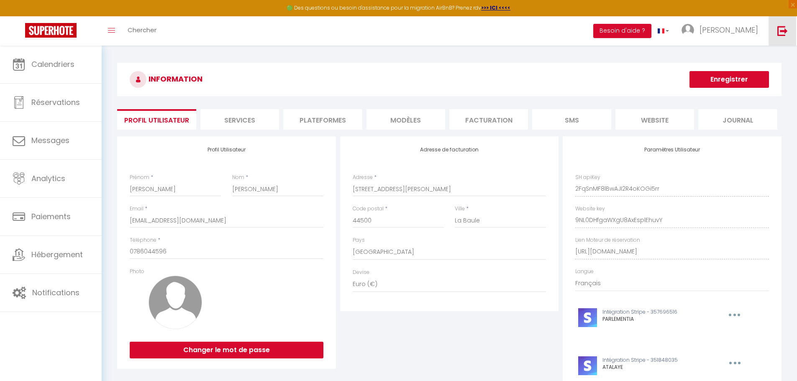
click at [780, 23] on link at bounding box center [783, 30] width 28 height 29
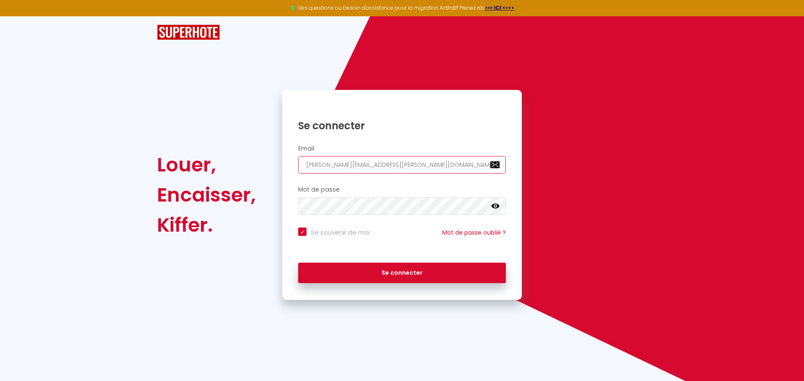
drag, startPoint x: 432, startPoint y: 167, endPoint x: 167, endPoint y: 156, distance: 265.5
click at [167, 156] on div "Louer, Encaisser, Kiffer. Se connecter Email charpentier.shane@gmail.com Mot de…" at bounding box center [401, 195] width 501 height 210
paste input "ap.valras"
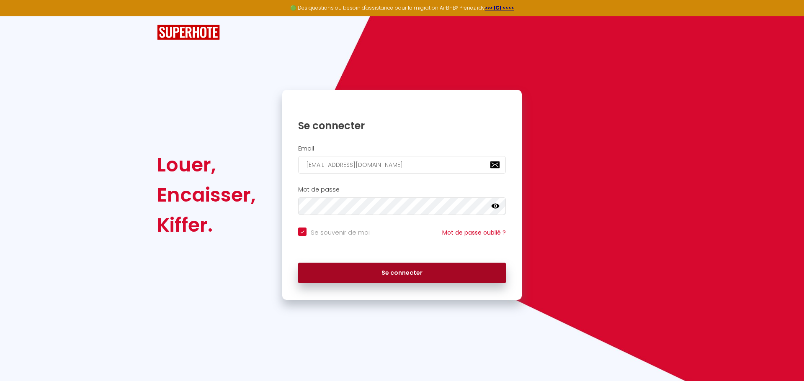
click at [381, 269] on button "Se connecter" at bounding box center [402, 273] width 208 height 21
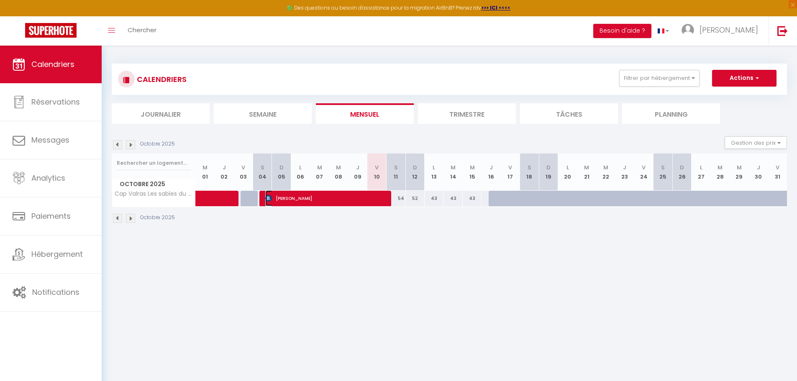
click at [293, 200] on span "Clara Bourgoin" at bounding box center [326, 198] width 122 height 16
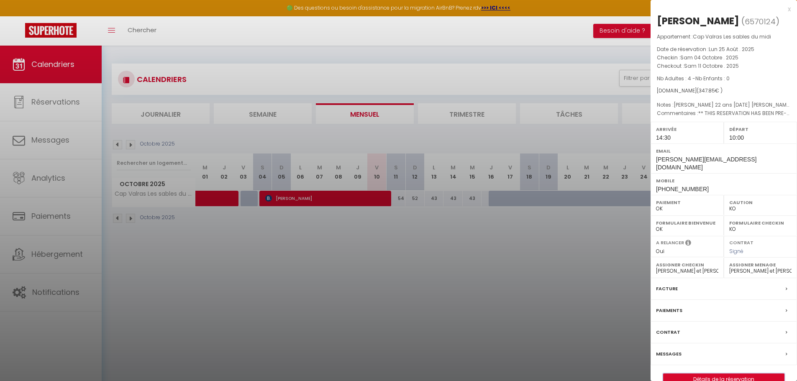
click at [680, 374] on button "Détails de la réservation" at bounding box center [723, 380] width 121 height 12
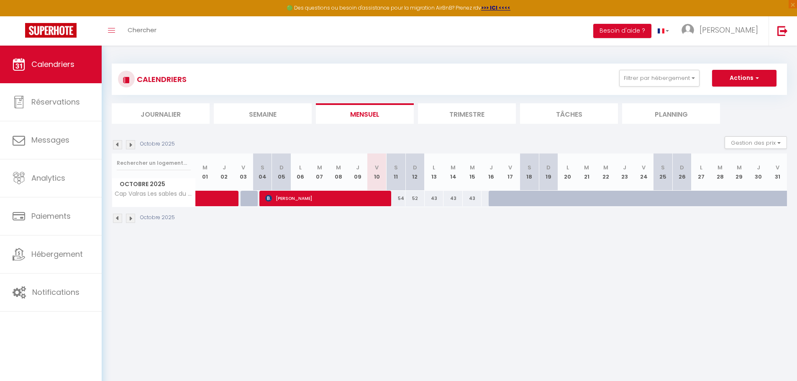
click at [345, 206] on td at bounding box center [338, 198] width 19 height 16
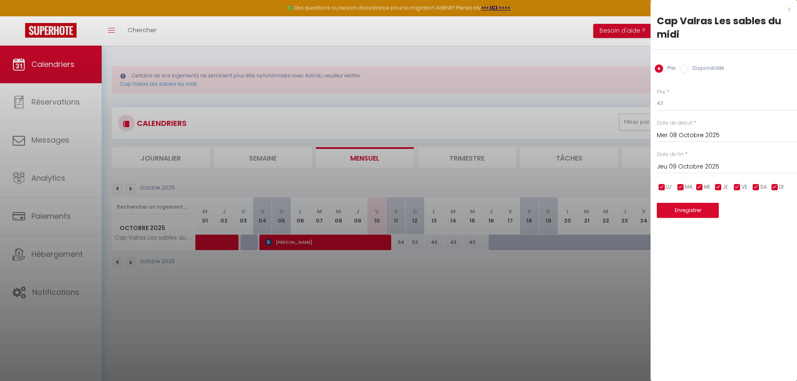
click at [520, 285] on div at bounding box center [398, 190] width 797 height 381
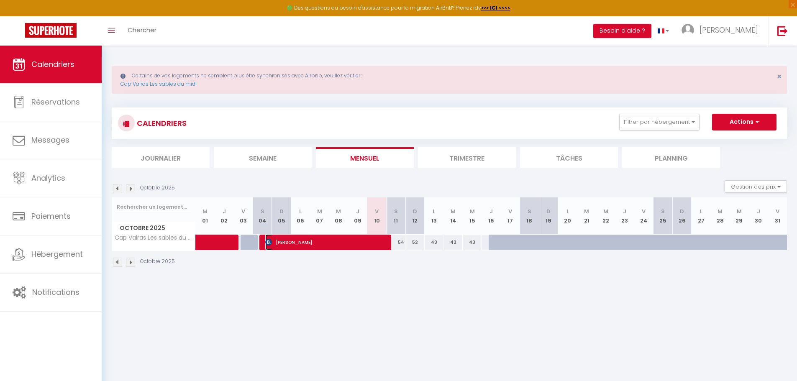
click at [330, 241] on span "Clara Bourgoin" at bounding box center [326, 242] width 122 height 16
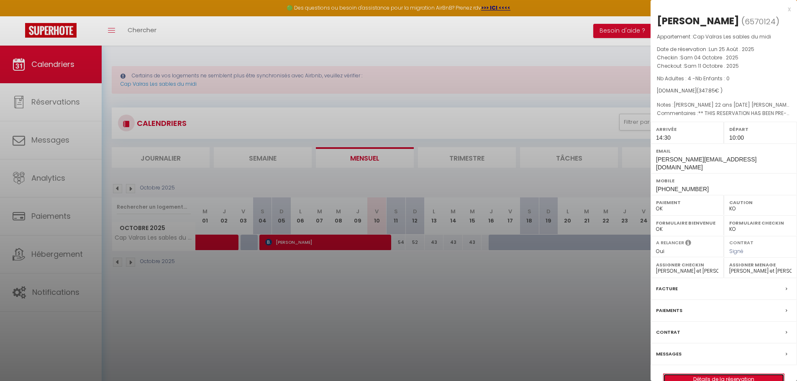
click at [693, 374] on link "Détails de la réservation" at bounding box center [724, 379] width 121 height 11
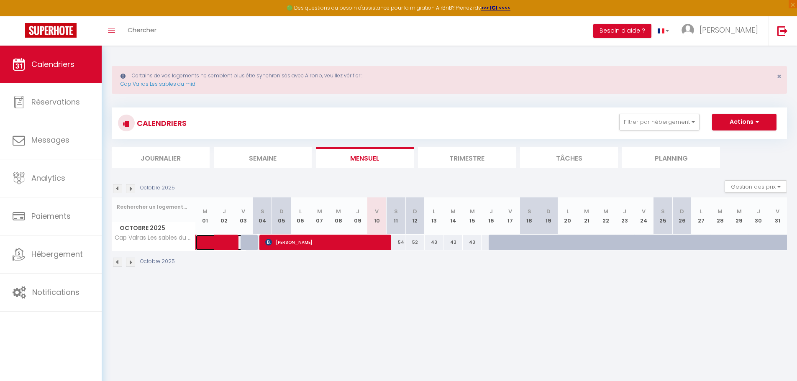
click at [222, 245] on span at bounding box center [227, 243] width 39 height 16
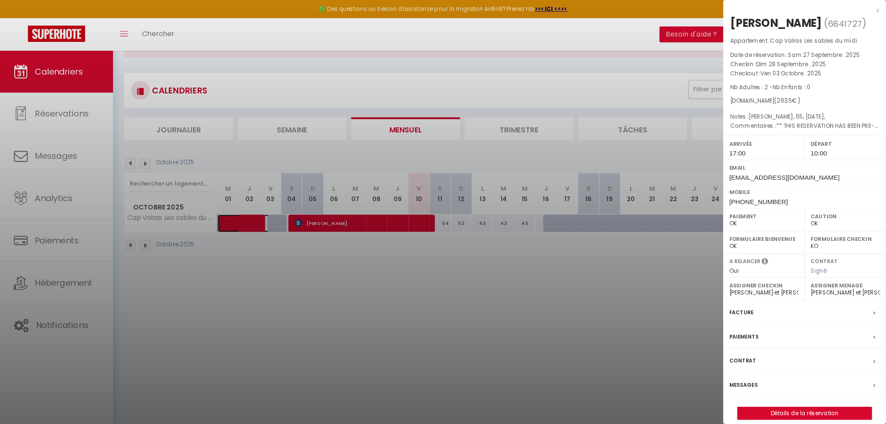
scroll to position [36, 0]
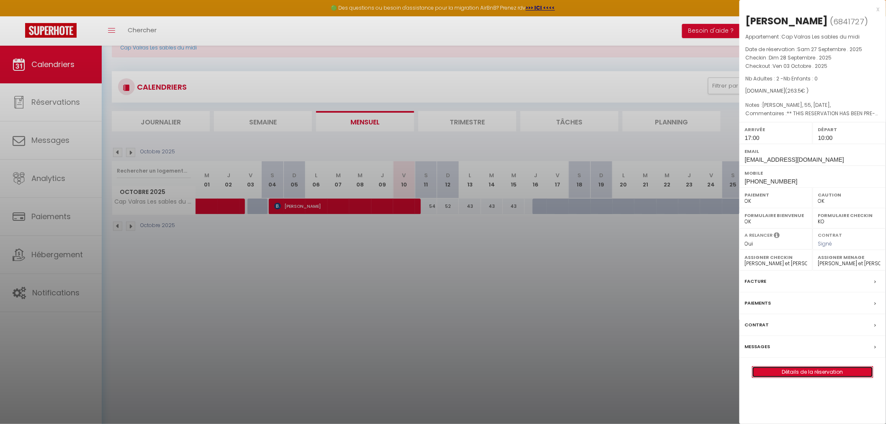
click at [790, 377] on link "Détails de la réservation" at bounding box center [812, 371] width 121 height 11
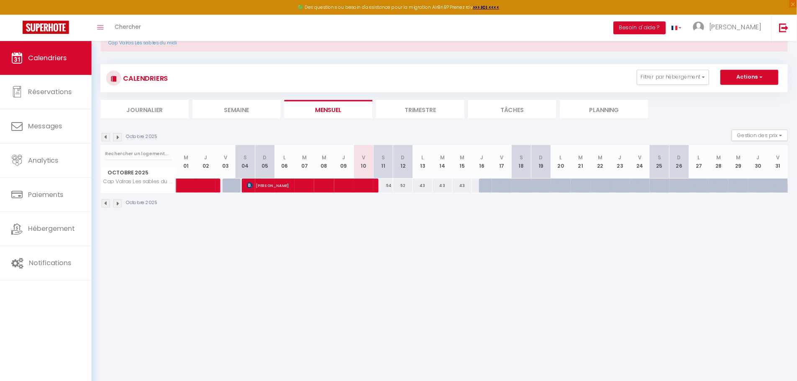
scroll to position [41, 0]
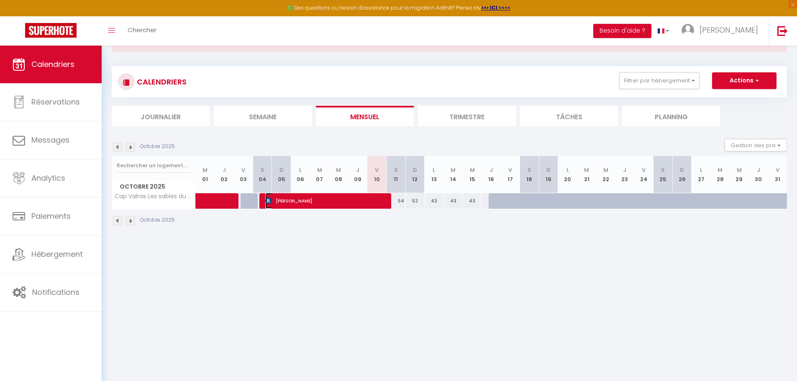
click at [329, 203] on span "Clara Bourgoin" at bounding box center [326, 201] width 122 height 16
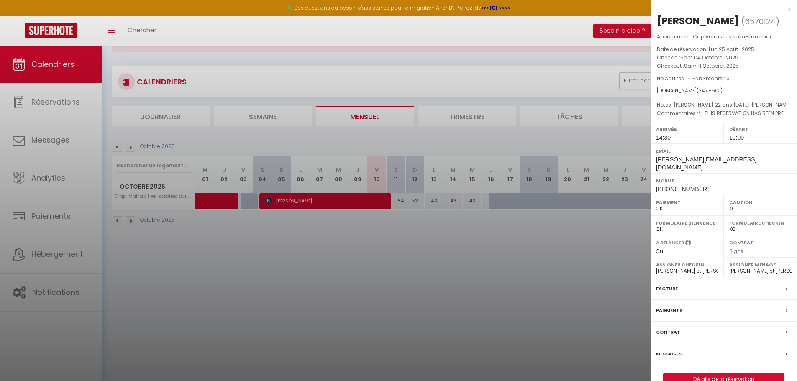
click at [306, 245] on div at bounding box center [398, 190] width 797 height 381
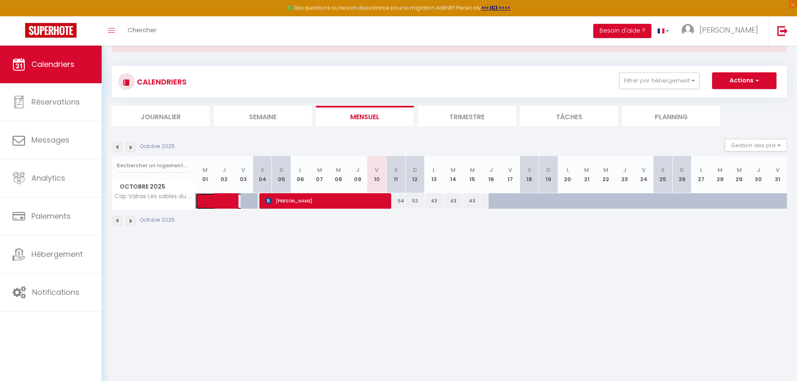
click at [206, 200] on link at bounding box center [205, 201] width 19 height 16
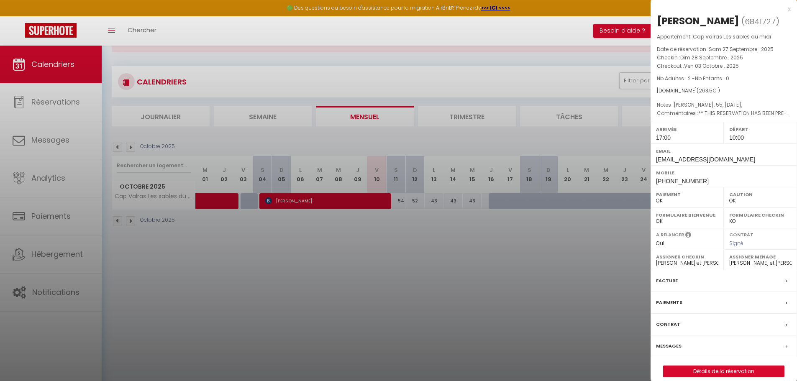
click at [273, 259] on div at bounding box center [398, 190] width 797 height 381
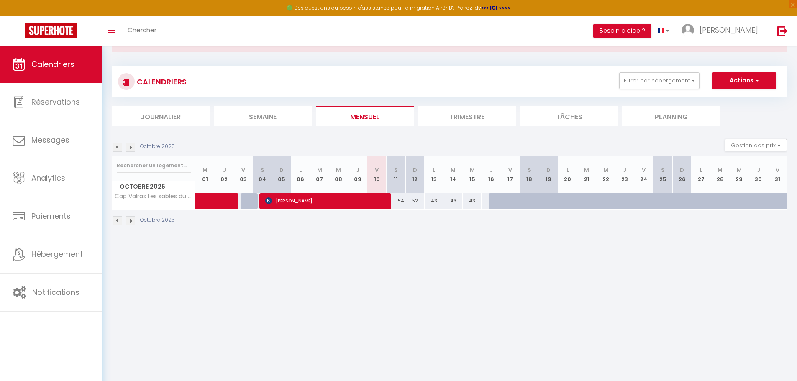
click at [115, 147] on img at bounding box center [117, 147] width 9 height 9
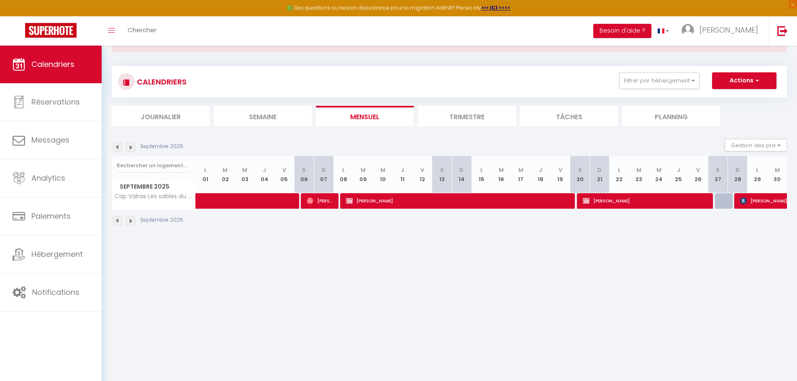
click at [119, 146] on img at bounding box center [117, 147] width 9 height 9
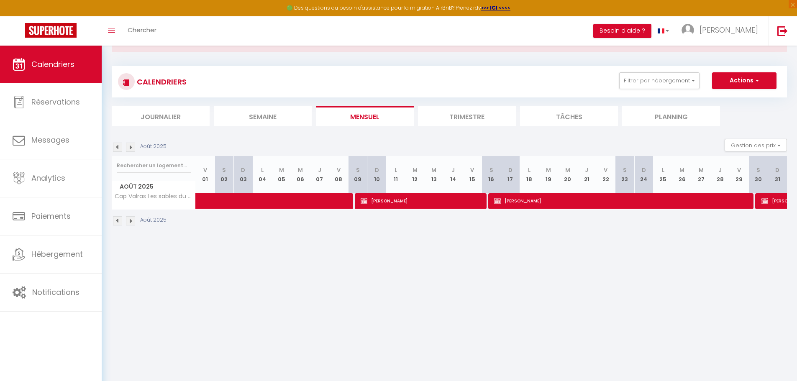
click at [119, 146] on img at bounding box center [117, 147] width 9 height 9
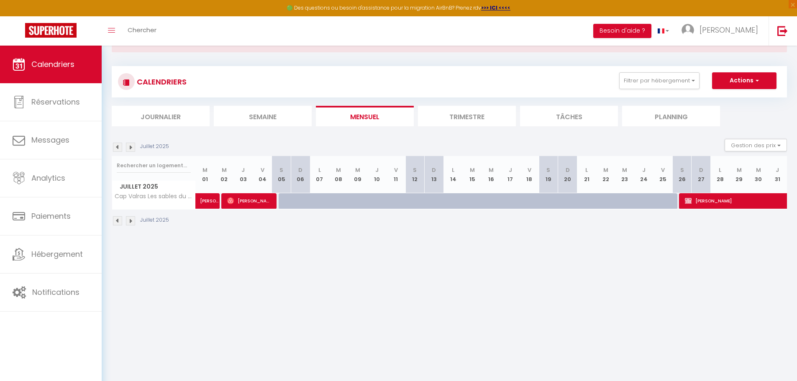
click at [119, 146] on img at bounding box center [117, 147] width 9 height 9
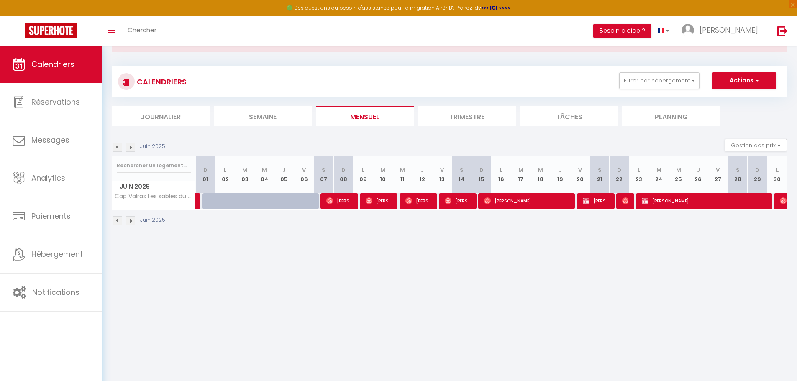
click at [119, 146] on img at bounding box center [117, 147] width 9 height 9
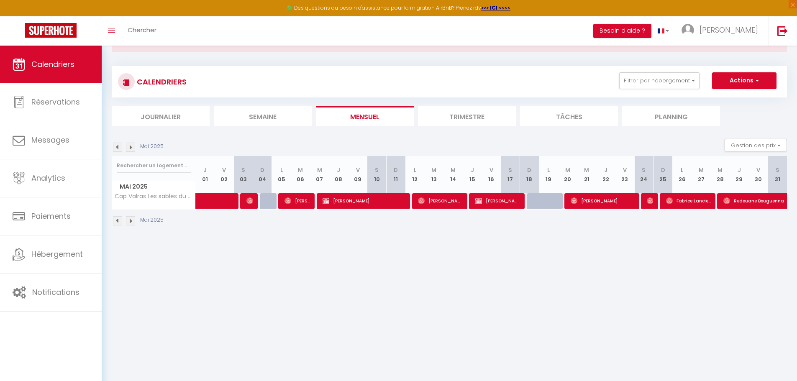
click at [119, 146] on img at bounding box center [117, 147] width 9 height 9
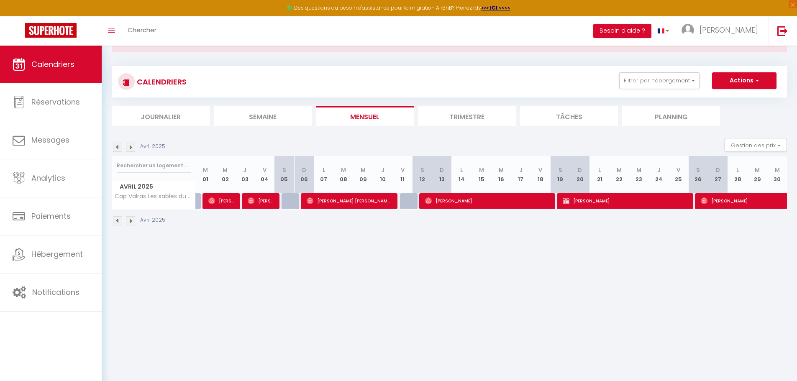
click at [119, 146] on img at bounding box center [117, 147] width 9 height 9
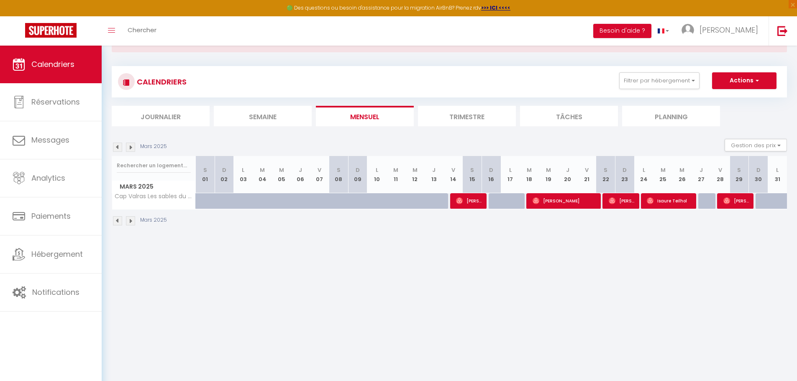
click at [119, 146] on img at bounding box center [117, 147] width 9 height 9
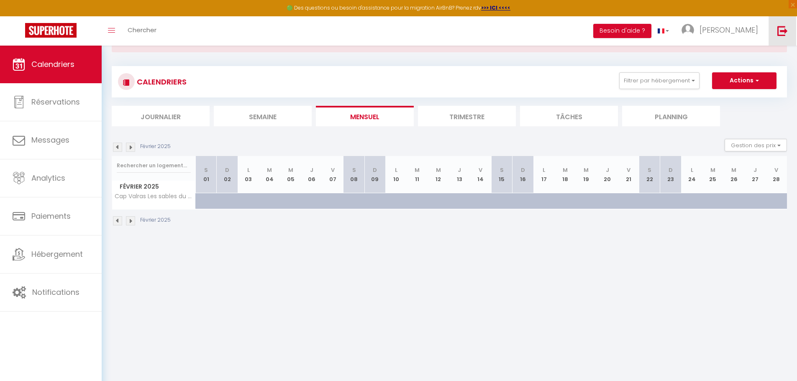
click at [780, 29] on img at bounding box center [783, 31] width 10 height 10
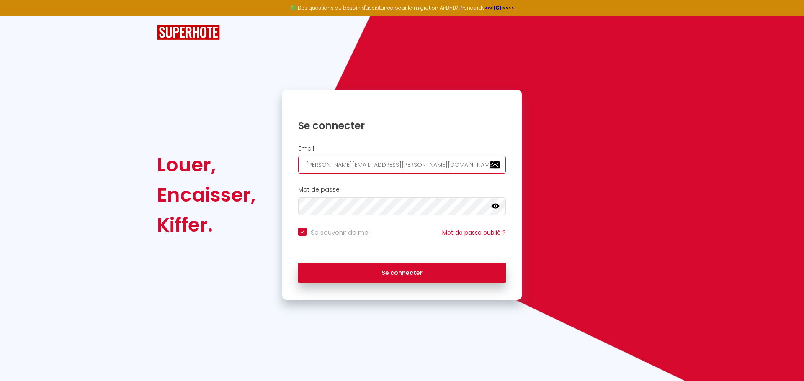
drag, startPoint x: 459, startPoint y: 167, endPoint x: 257, endPoint y: 163, distance: 201.3
click at [261, 163] on div "Louer, Encaisser, Kiffer. Se connecter Email charpentier.shane@gmail.com Mot de…" at bounding box center [401, 195] width 501 height 210
paste input "ontact@conciergerie-lesclefsdelaeti.fr"
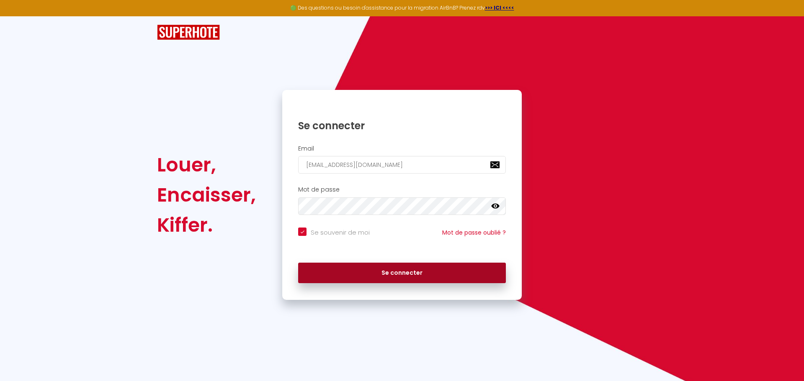
click at [365, 270] on button "Se connecter" at bounding box center [402, 273] width 208 height 21
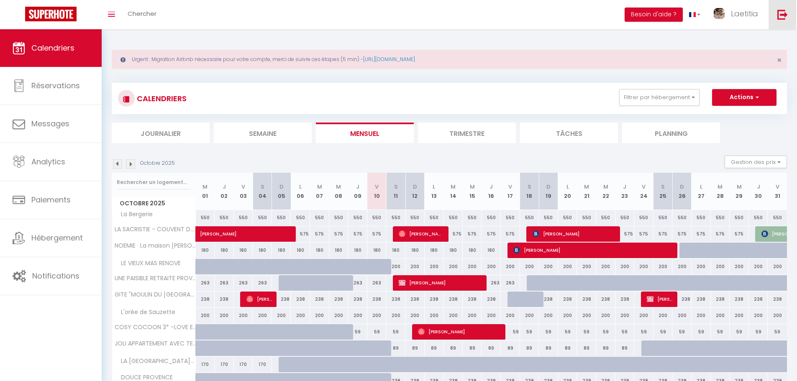
click at [784, 13] on img at bounding box center [783, 14] width 10 height 10
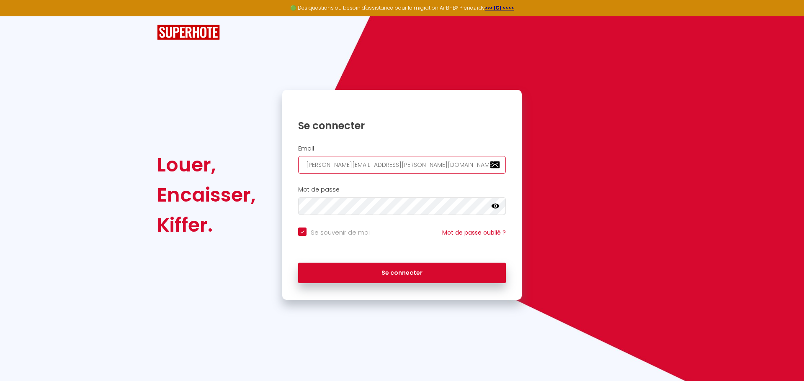
drag, startPoint x: 415, startPoint y: 171, endPoint x: 229, endPoint y: 167, distance: 185.8
click at [275, 167] on div "Louer, Encaisser, Kiffer. Se connecter Email charpentier.shane@gmail.com Mot de…" at bounding box center [401, 195] width 501 height 210
paste input "[EMAIL_ADDRESS][DOMAIN_NAME]"
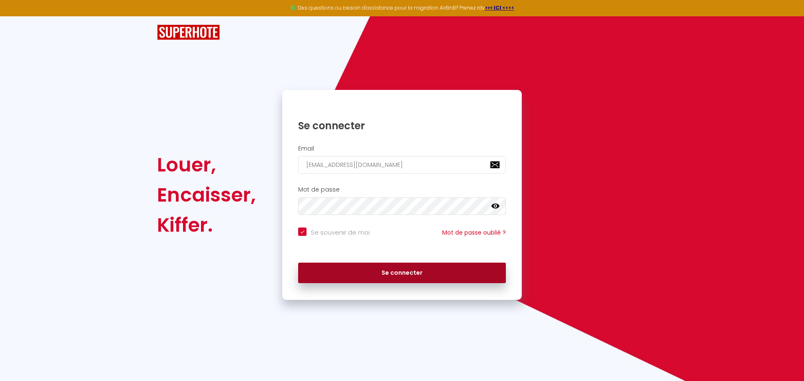
click at [380, 274] on button "Se connecter" at bounding box center [402, 273] width 208 height 21
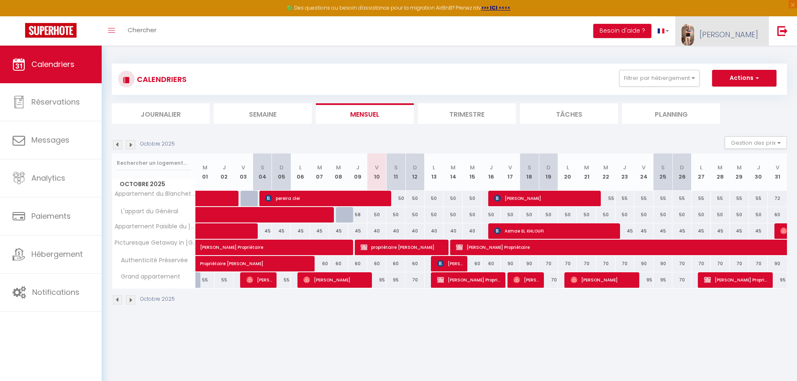
click at [743, 39] on span "[PERSON_NAME]" at bounding box center [729, 34] width 59 height 10
click at [735, 55] on link "Paramètres" at bounding box center [735, 58] width 62 height 14
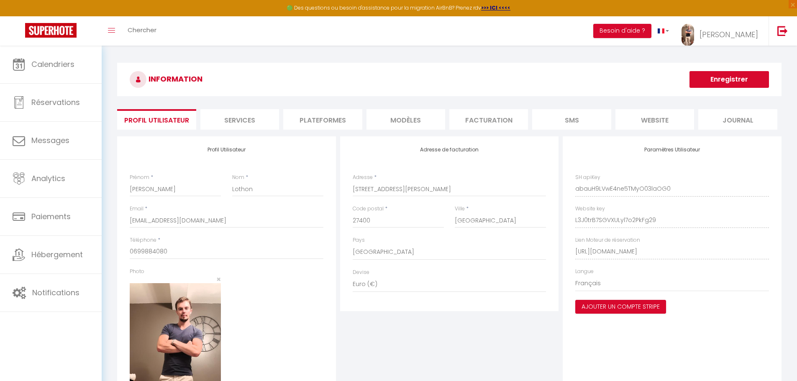
click at [342, 121] on li "Plateformes" at bounding box center [322, 119] width 79 height 21
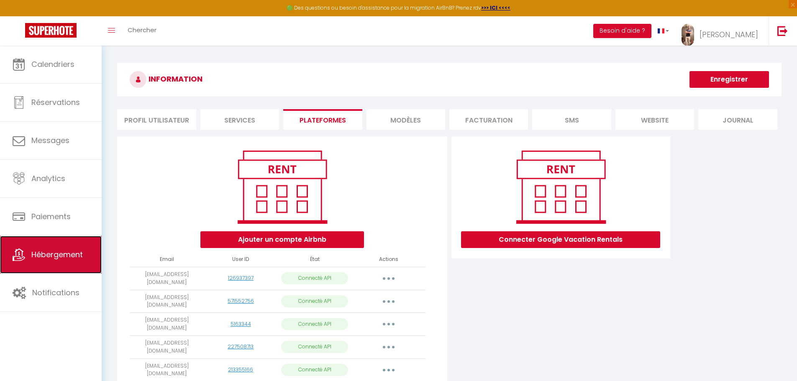
click at [45, 259] on span "Hébergement" at bounding box center [56, 254] width 51 height 10
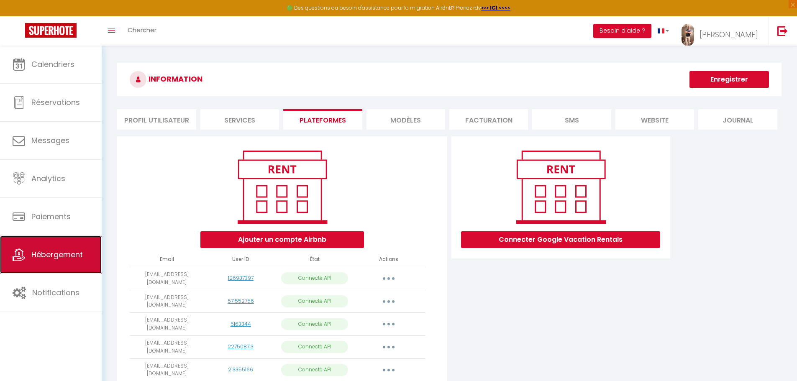
click at [45, 259] on span "Hébergement" at bounding box center [56, 254] width 51 height 10
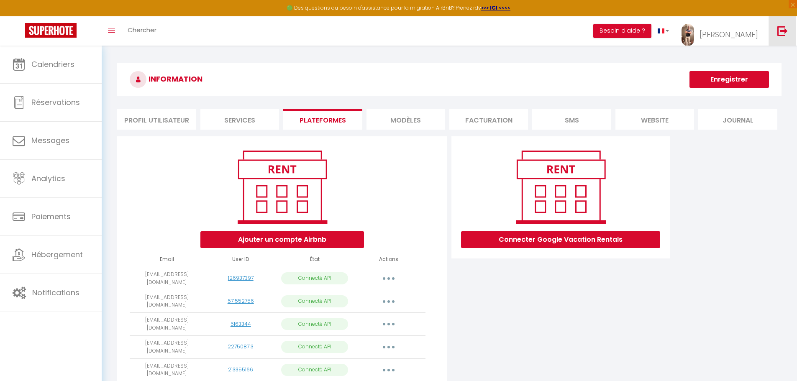
click at [777, 31] on link at bounding box center [783, 30] width 28 height 29
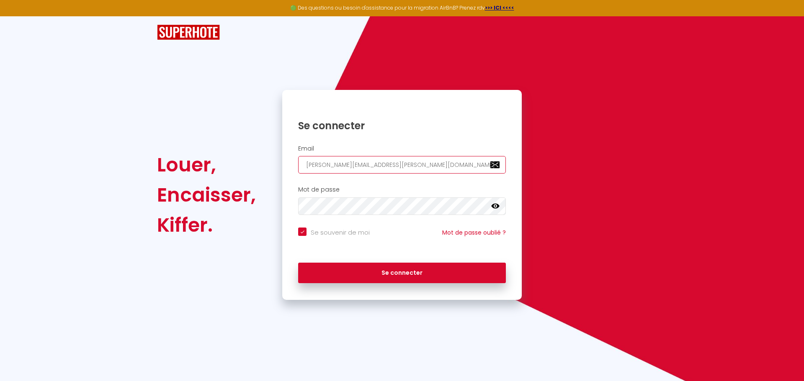
drag, startPoint x: 421, startPoint y: 166, endPoint x: 256, endPoint y: 162, distance: 165.4
click at [263, 162] on div "Louer, Encaisser, Kiffer. Se connecter Email charpentier.shane@gmail.com Mot de…" at bounding box center [401, 195] width 501 height 210
paste input "escalharmoni"
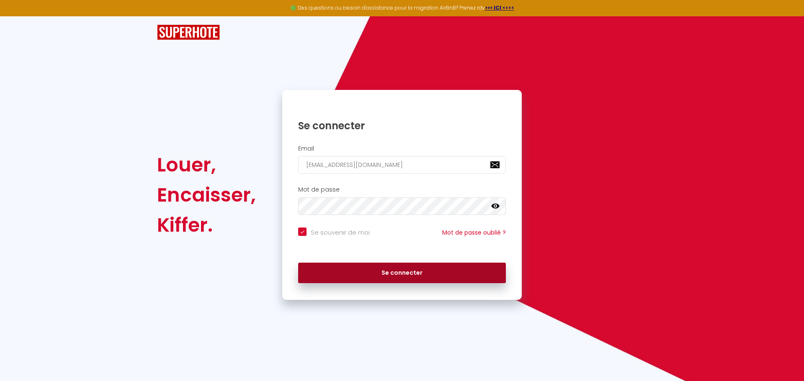
click at [359, 272] on button "Se connecter" at bounding box center [402, 273] width 208 height 21
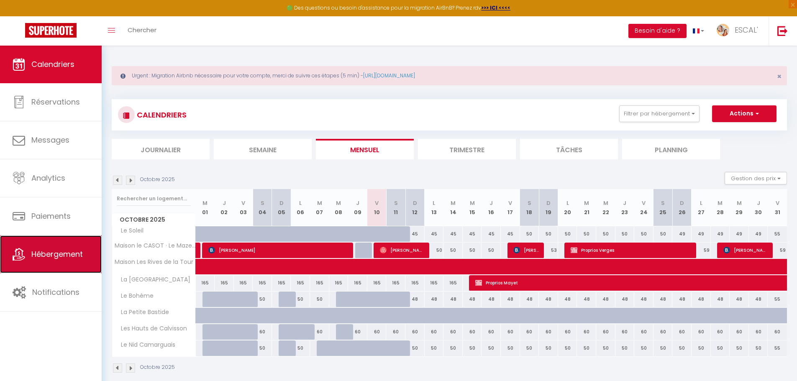
click at [54, 263] on link "Hébergement" at bounding box center [51, 255] width 102 height 38
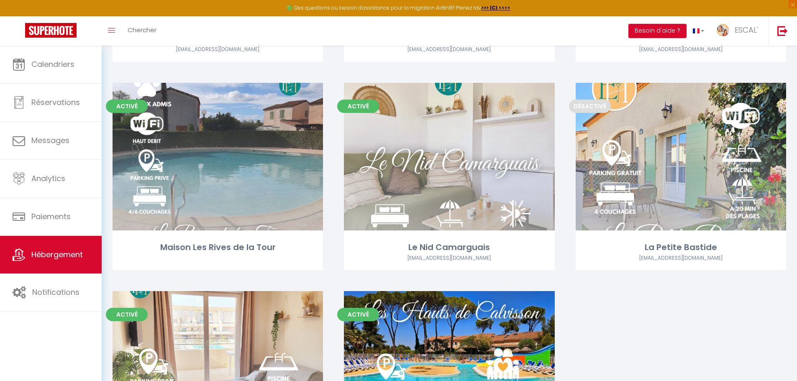
scroll to position [230, 0]
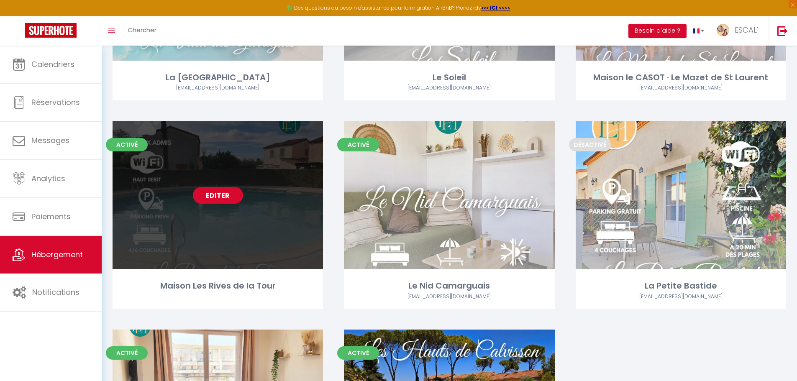
click at [234, 199] on link "Editer" at bounding box center [218, 195] width 50 height 17
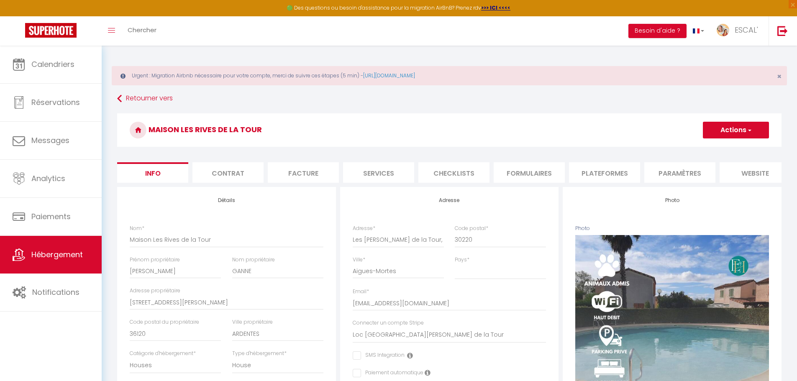
click at [591, 167] on li "Plateformes" at bounding box center [604, 172] width 71 height 21
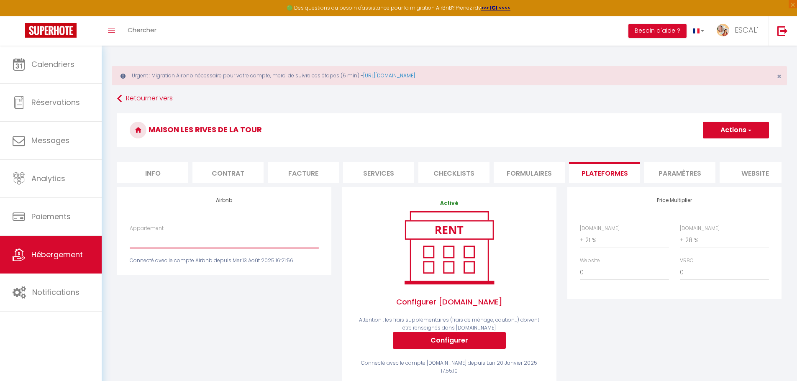
click at [147, 248] on select "Gîte Royal (Gîtes de France Gard) - masleclusel@free.fr Gîte Nostalgique (Gîtes…" at bounding box center [224, 240] width 189 height 16
click at [270, 145] on h3 "Maison Les Rives de la Tour" at bounding box center [449, 129] width 665 height 33
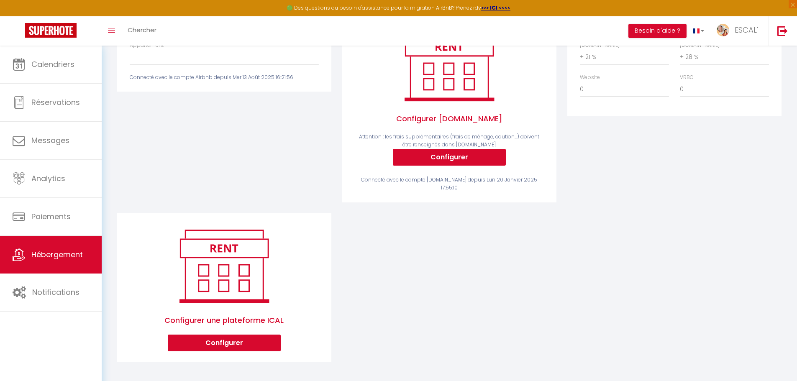
scroll to position [184, 0]
click at [254, 340] on button "Configurer" at bounding box center [224, 342] width 113 height 17
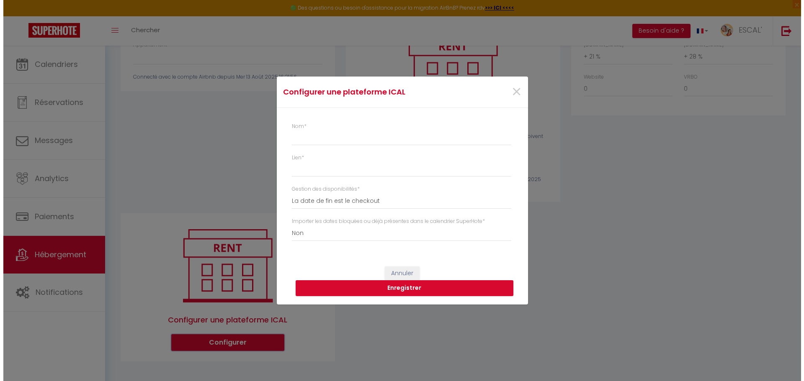
scroll to position [176, 0]
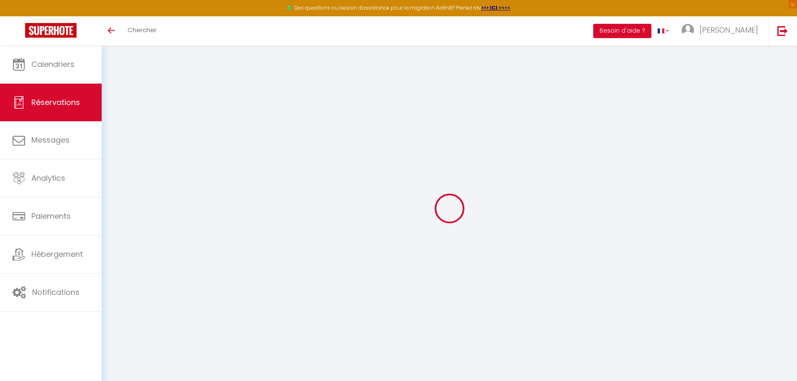
select select
checkbox input "false"
type occupants0 "[PERSON_NAME] 22 ans [DATE] [PERSON_NAME] 48 ans [DATE] [PERSON_NAME] 54 ans [D…"
type particulières1 "** THIS RESERVATION HAS BEEN PRE-PAID ** Approximate time of arrival: between 1…"
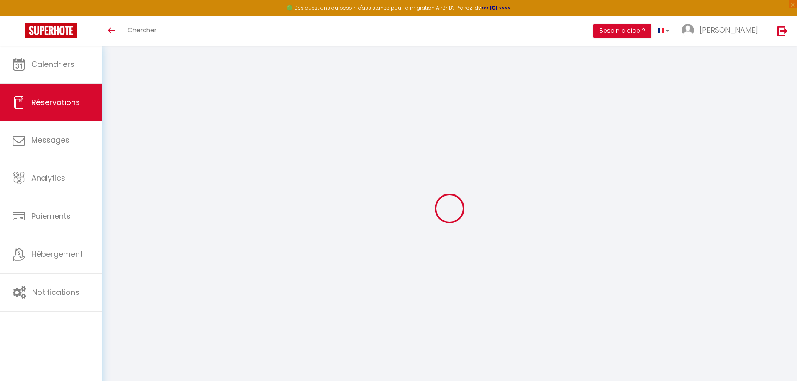
select select
checkbox input "false"
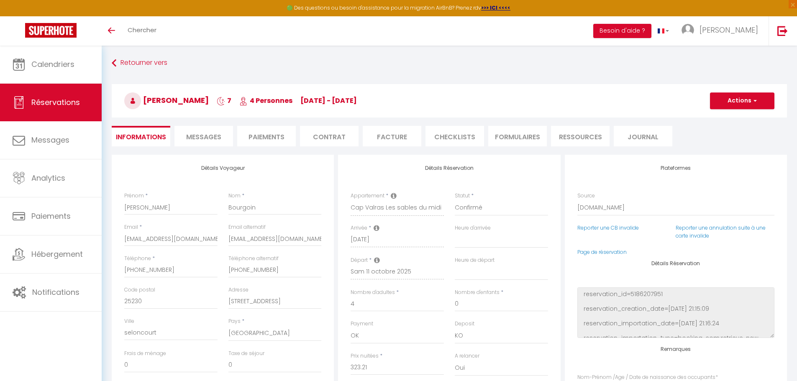
type input "24.64"
select select
checkbox input "false"
select select "14:30"
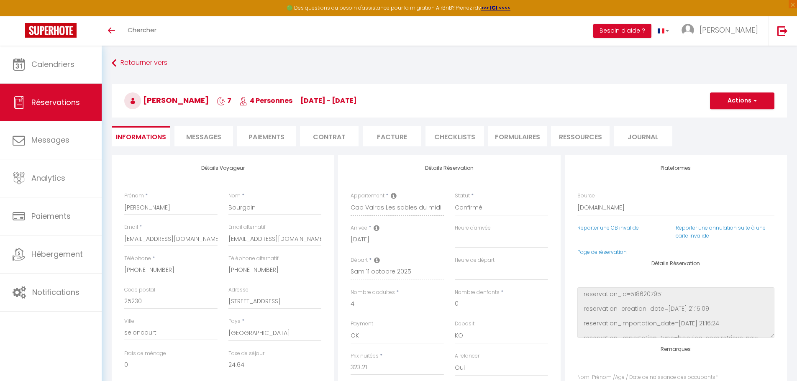
select select "10:00"
click at [226, 137] on li "Messages" at bounding box center [204, 136] width 59 height 21
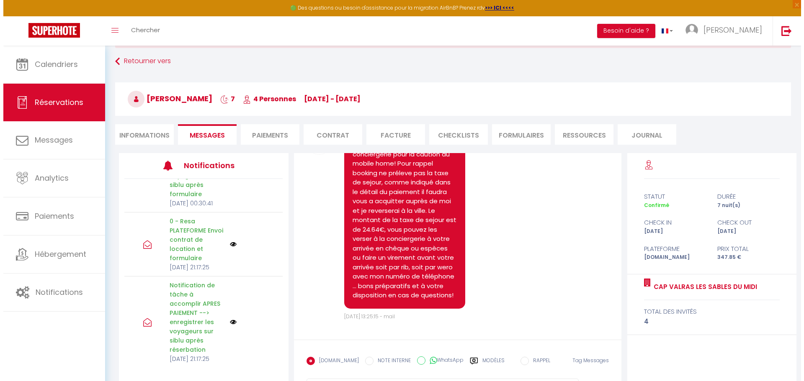
scroll to position [860, 0]
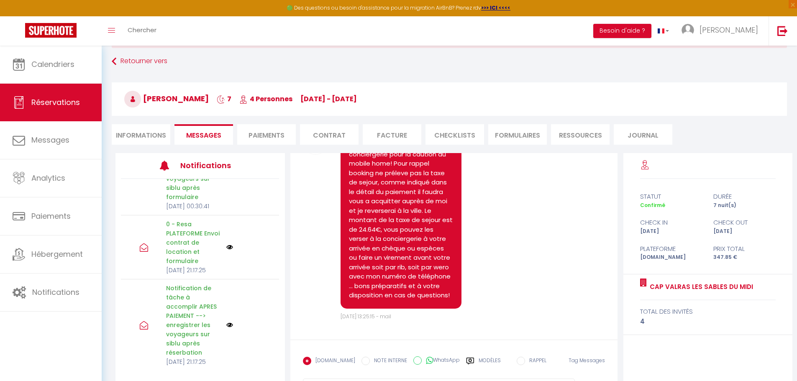
click at [226, 177] on img at bounding box center [229, 174] width 7 height 7
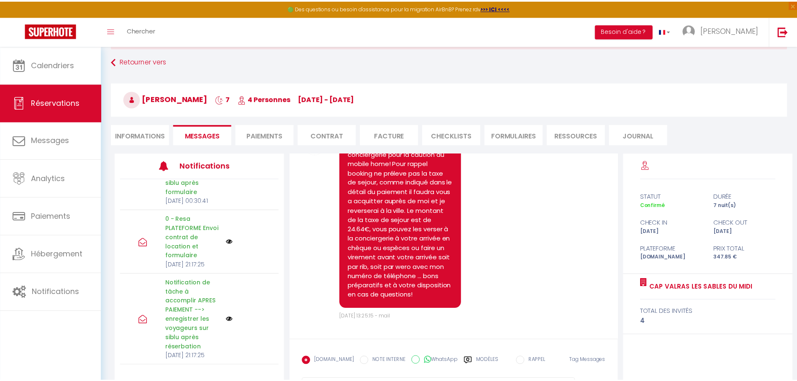
scroll to position [851, 0]
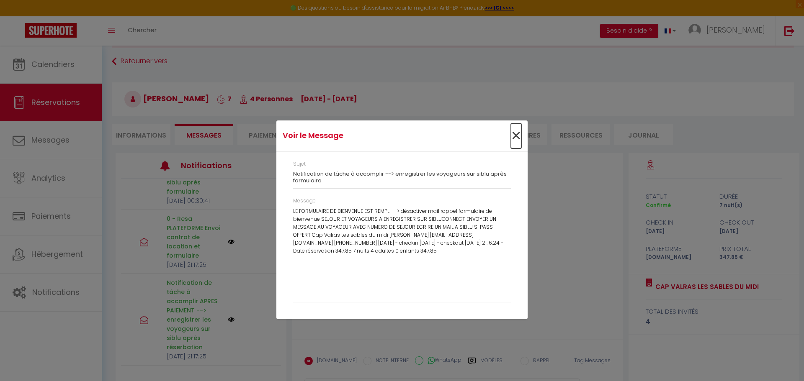
click at [513, 134] on span "×" at bounding box center [516, 135] width 10 height 25
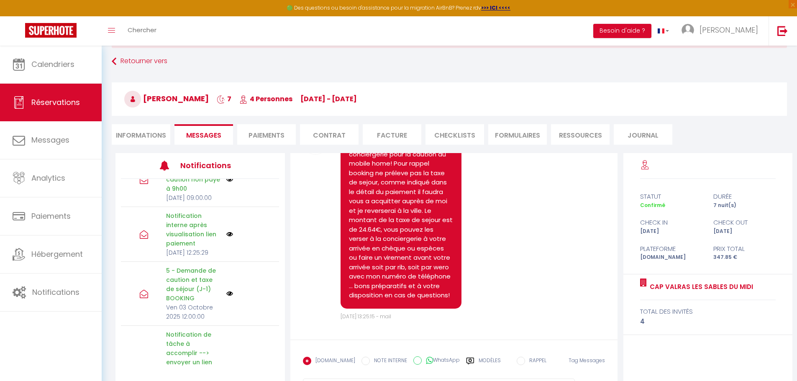
scroll to position [211, 0]
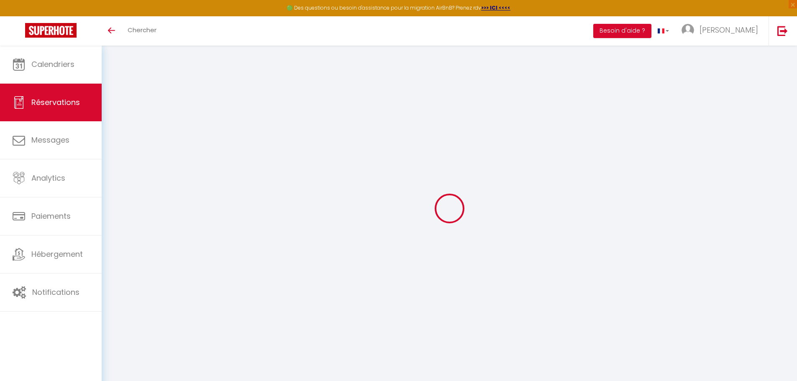
select select
checkbox input "false"
select select
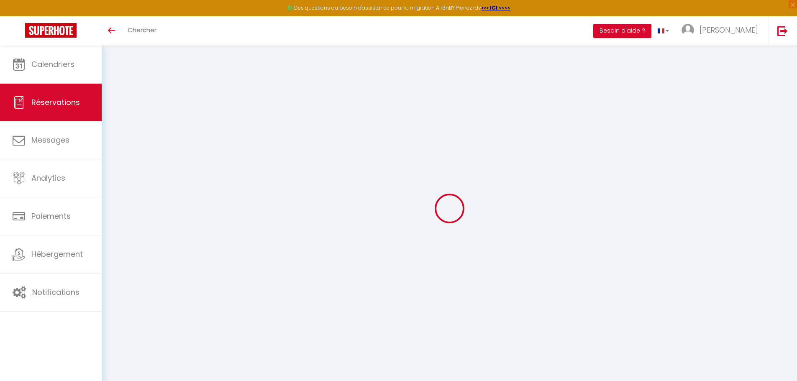
checkbox input "false"
select select
checkbox input "false"
type occupants0 "Vassiliki Giannopoulou, 55, 5.5.1970,"
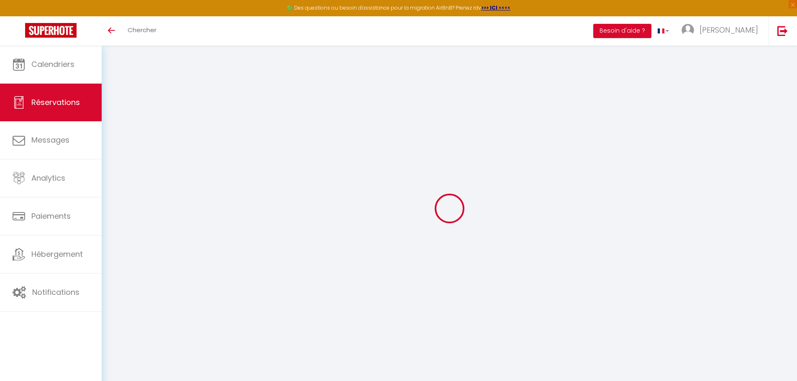
type particulières1 "** THIS RESERVATION HAS BEEN PRE-PAID ** BOOKING NOTE : Payment charge is EUR 3…"
type input "8.8"
select select
checkbox input "false"
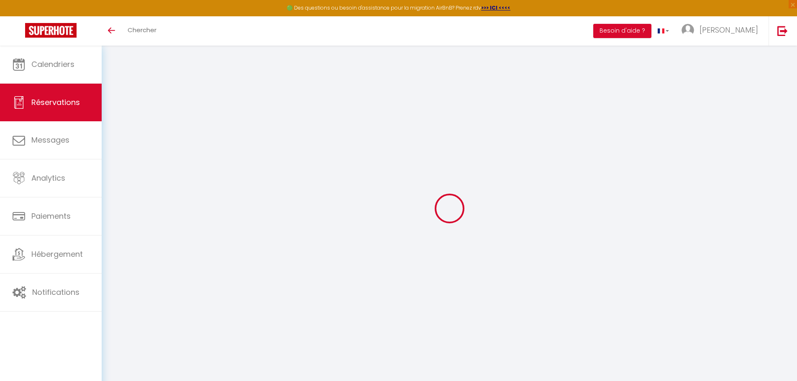
select select "17:00"
select select "10:00"
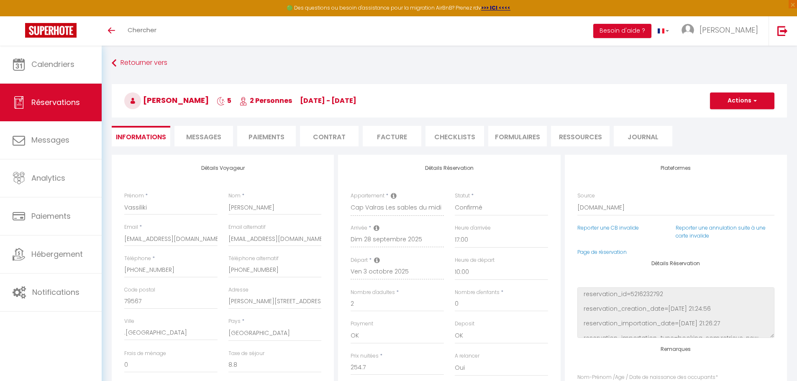
click at [282, 139] on li "Paiements" at bounding box center [266, 136] width 59 height 21
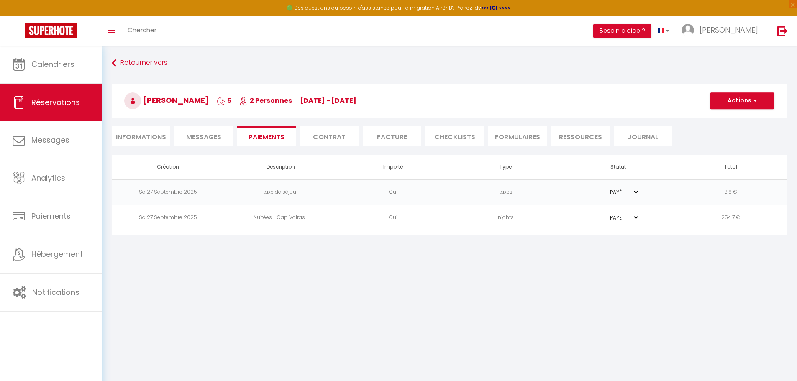
click at [205, 129] on li "Messages" at bounding box center [204, 136] width 59 height 21
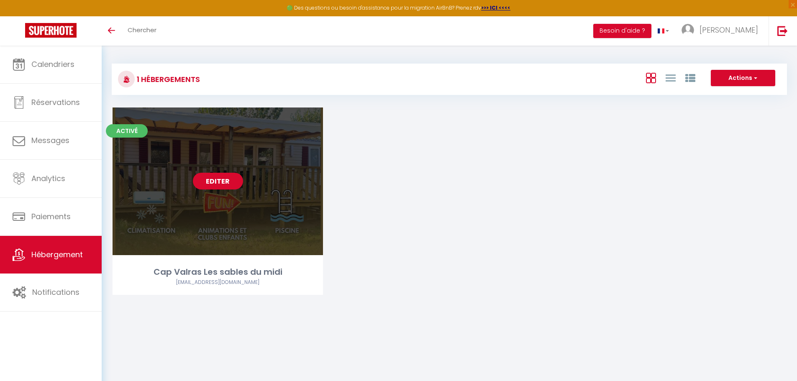
click at [220, 177] on link "Editer" at bounding box center [218, 181] width 50 height 17
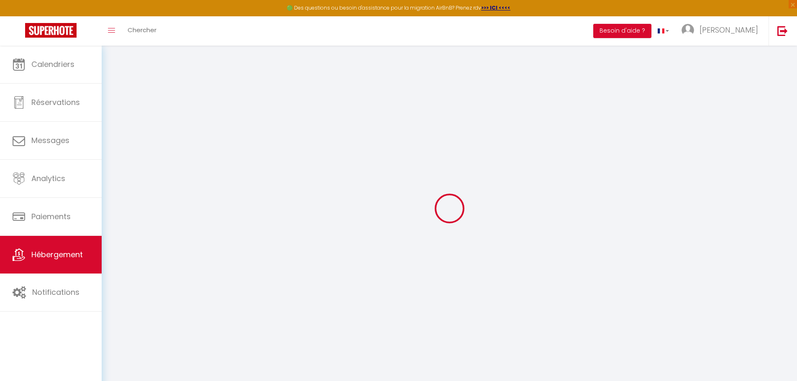
select select "6754-1275169790681226684"
select select "+ 15 %"
select select "+ 17 %"
select select "+ 2 %"
select select "+ 10 %"
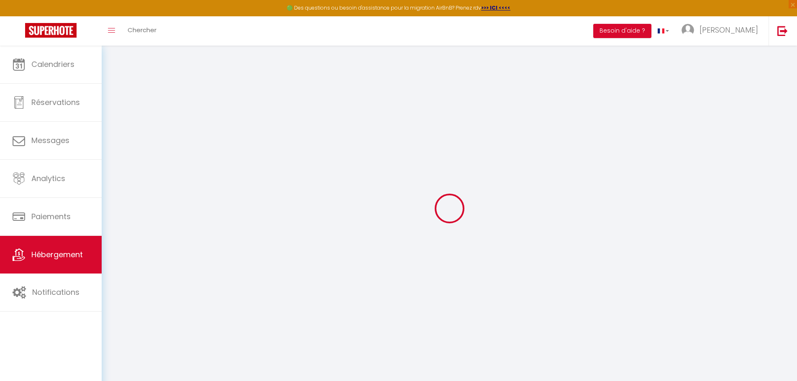
checkbox input "false"
select select "well_reviewed_guests"
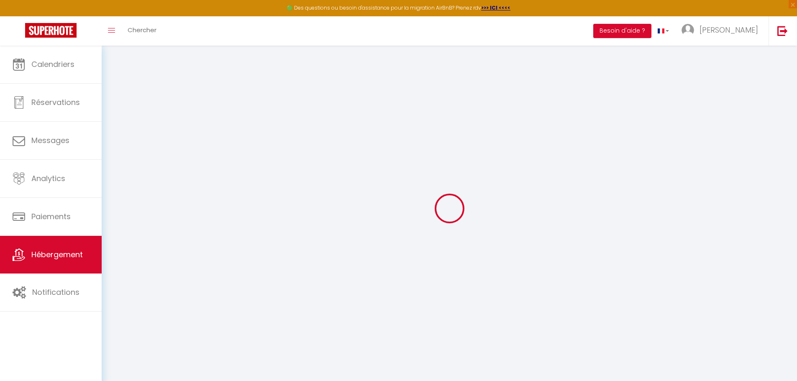
select select "EUR"
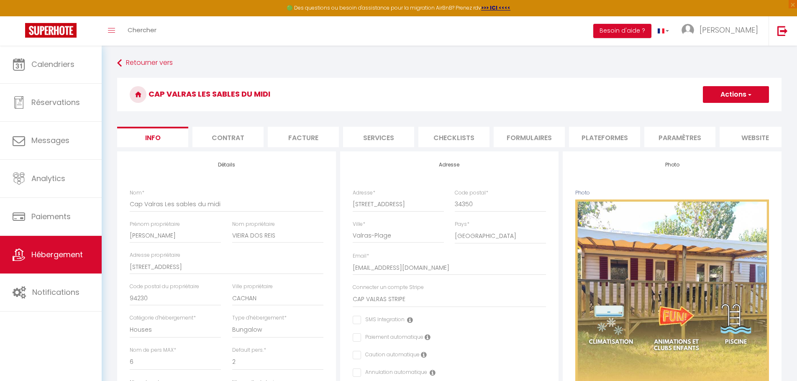
click at [616, 141] on li "Plateformes" at bounding box center [604, 137] width 71 height 21
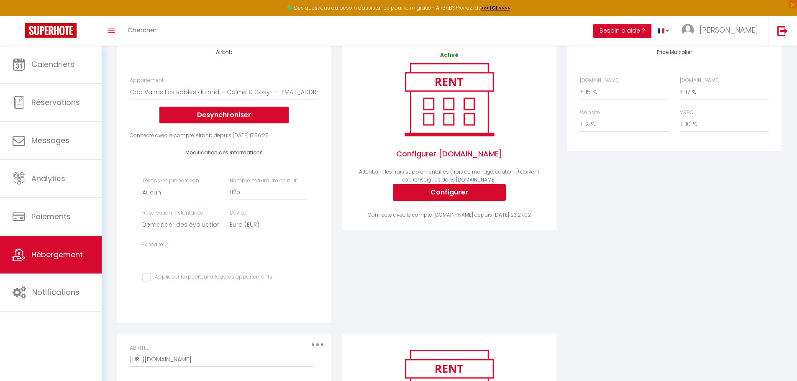
scroll to position [126, 0]
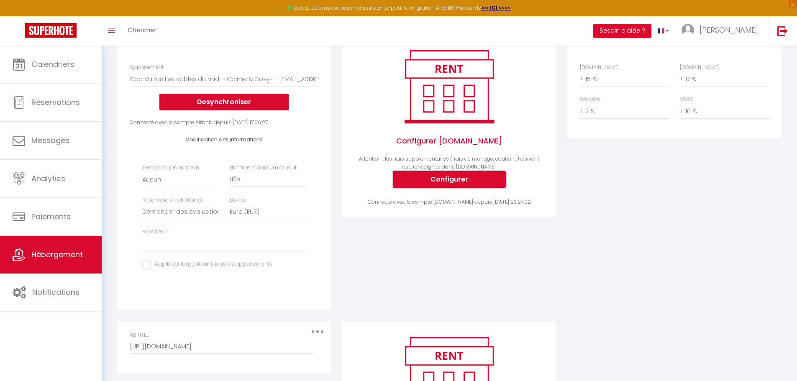
click at [455, 185] on button "Configurer" at bounding box center [449, 179] width 113 height 17
select select
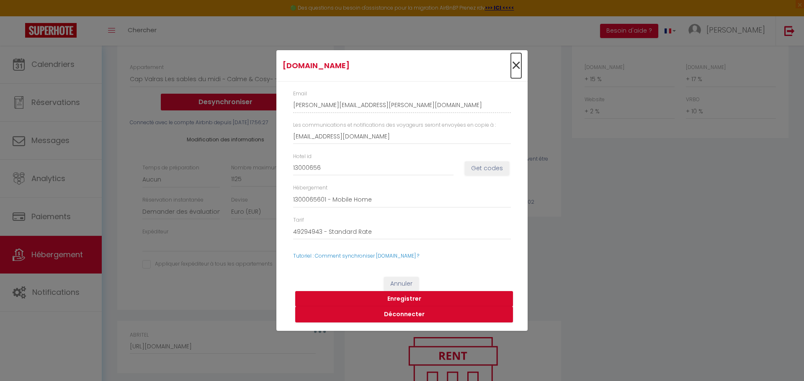
click at [518, 68] on span "×" at bounding box center [516, 65] width 10 height 25
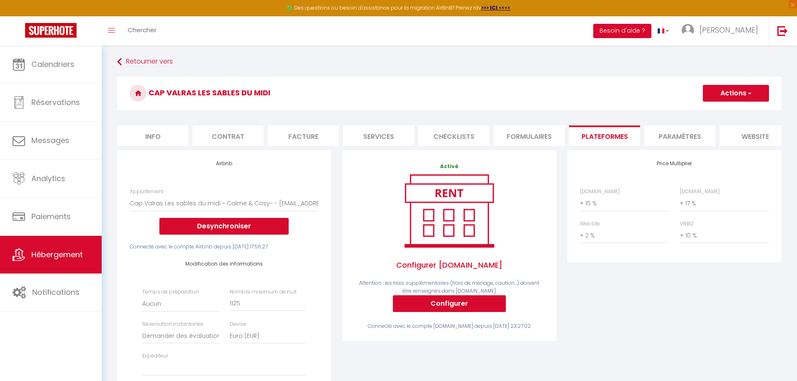
scroll to position [0, 0]
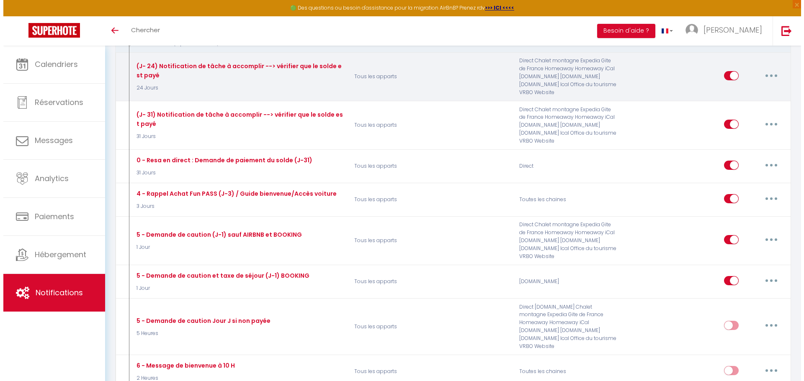
scroll to position [377, 0]
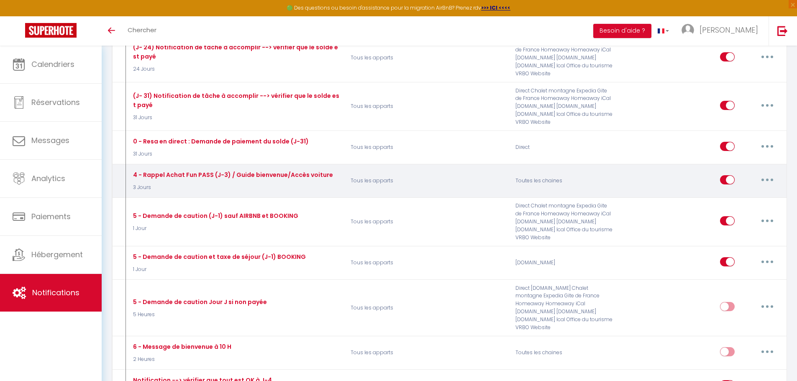
click at [769, 180] on button "button" at bounding box center [767, 179] width 23 height 13
click at [742, 198] on link "Editer" at bounding box center [746, 199] width 62 height 14
type input "4 - Rappel Achat Fun PASS (J-3) / Guide bienvenue/Accès voiture"
select select "3 Jours"
select select "if_booking_is_paid"
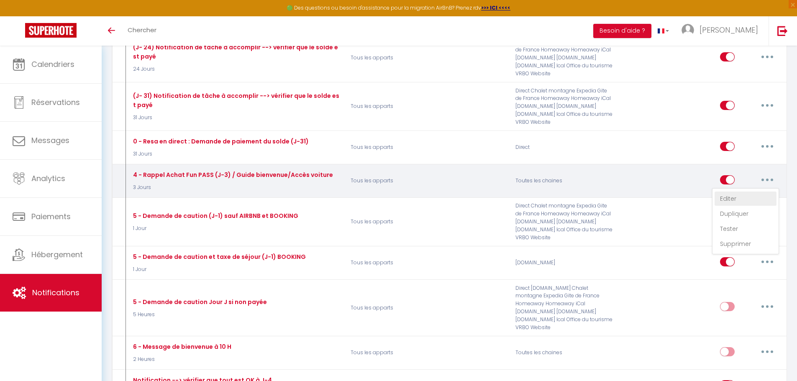
checkbox input "true"
checkbox input "false"
radio input "true"
type input "Le jour J approche - [RENTAL:NAME]"
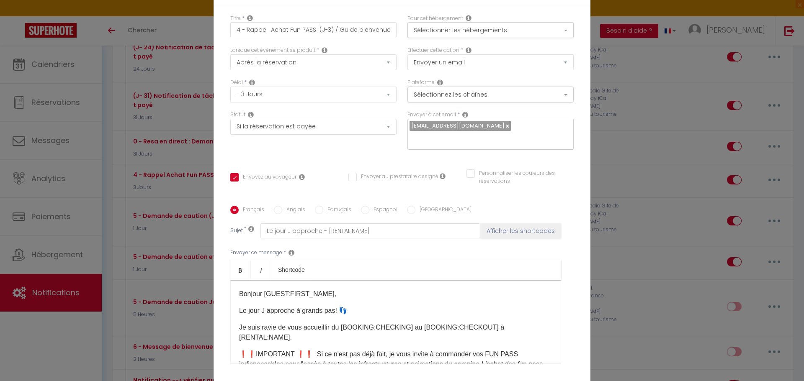
scroll to position [0, 0]
click at [439, 36] on button "Sélectionner les hébergements" at bounding box center [490, 31] width 166 height 16
click at [406, 56] on input "Tous les apparts" at bounding box center [492, 52] width 172 height 8
checkbox input "true"
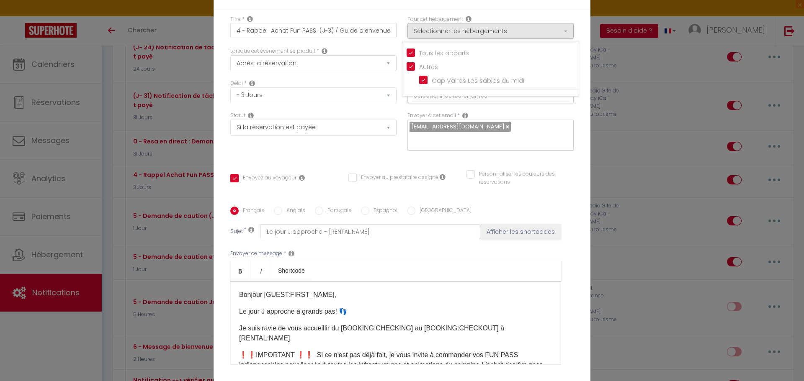
checkbox input "true"
checkbox input "false"
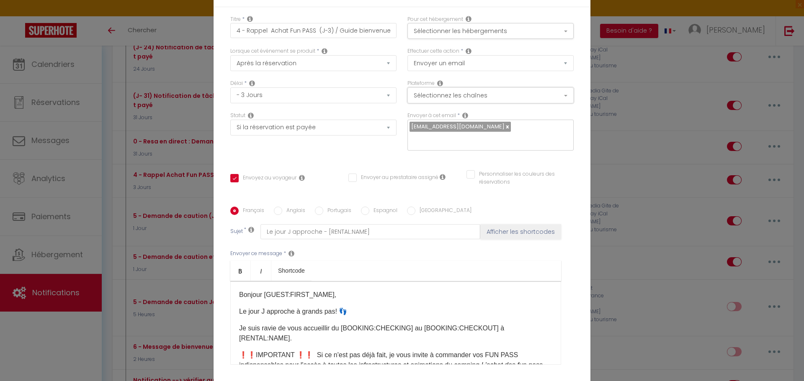
click at [436, 103] on button "Sélectionnez les chaînes" at bounding box center [490, 95] width 166 height 16
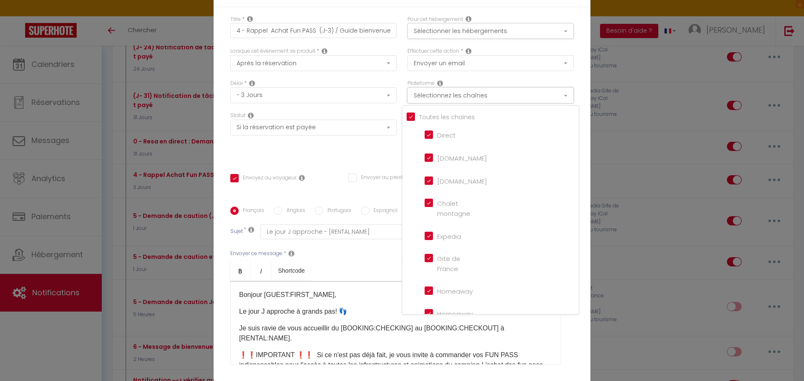
click at [436, 103] on button "Sélectionnez les chaînes" at bounding box center [490, 95] width 166 height 16
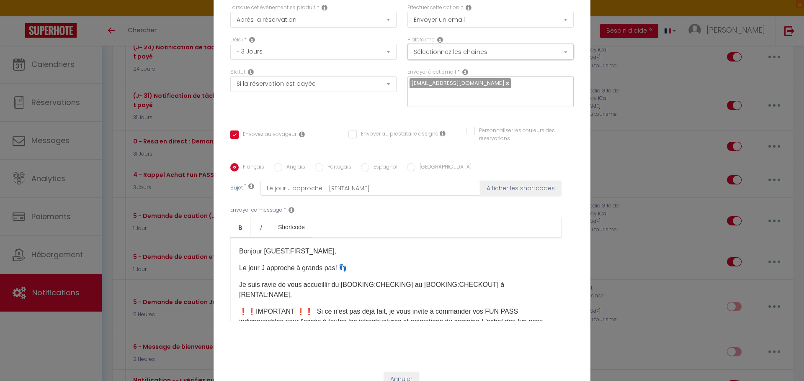
scroll to position [67, 0]
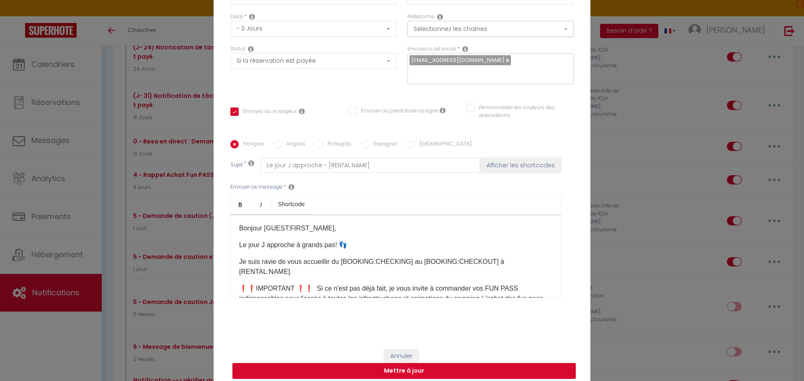
click at [424, 367] on button "Mettre à jour" at bounding box center [403, 371] width 343 height 16
checkbox input "true"
checkbox input "false"
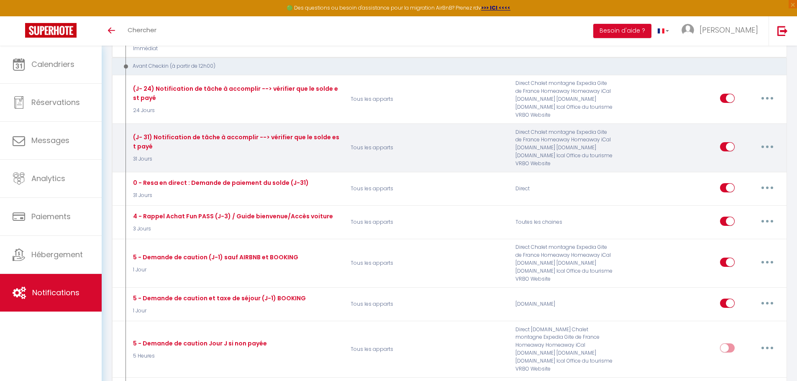
scroll to position [335, 0]
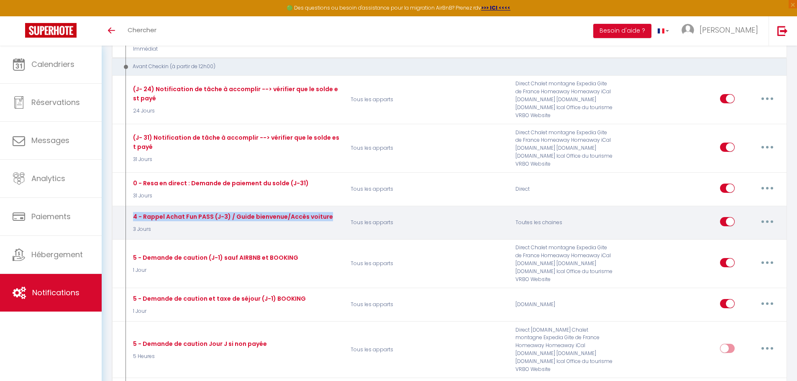
drag, startPoint x: 156, startPoint y: 217, endPoint x: 339, endPoint y: 218, distance: 182.9
click at [339, 218] on div "4 - Rappel Achat Fun PASS (J-3) / Guide bienvenue/Accès voiture 3 Jours" at bounding box center [236, 223] width 220 height 24
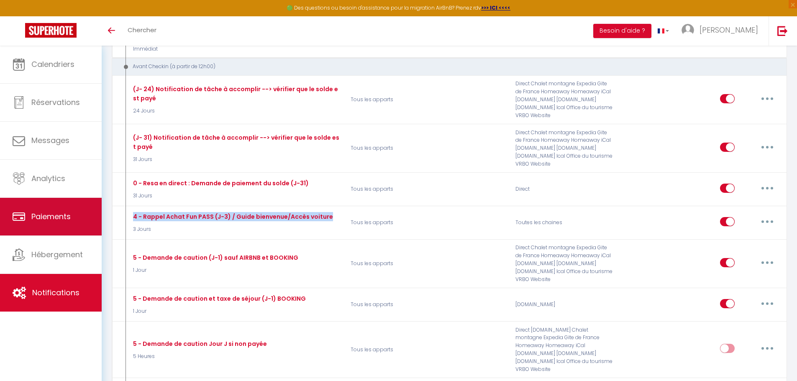
copy div "4 - Rappel Achat Fun PASS (J-3) / Guide bienvenue/Accès voiture"
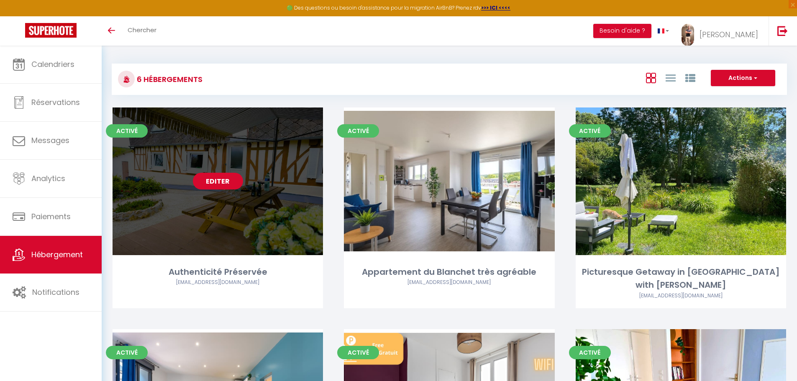
click at [216, 180] on link "Editer" at bounding box center [218, 181] width 50 height 17
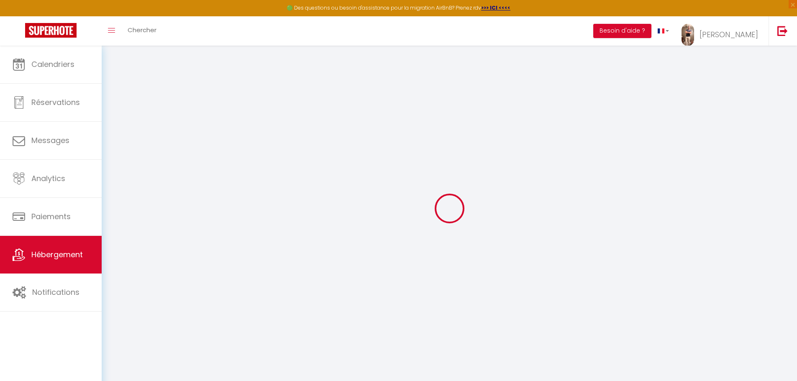
select select
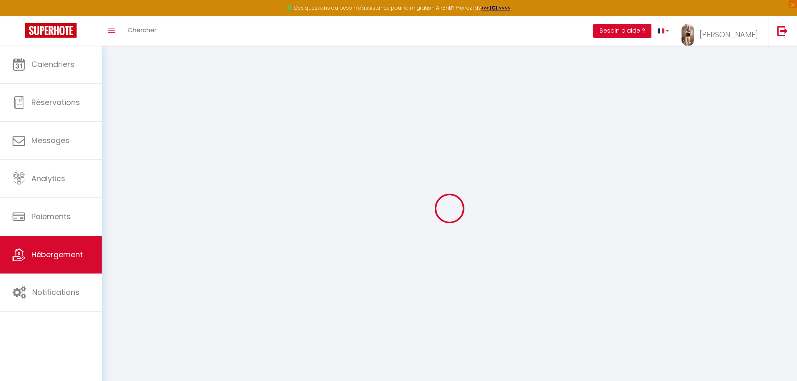
select select
checkbox input "false"
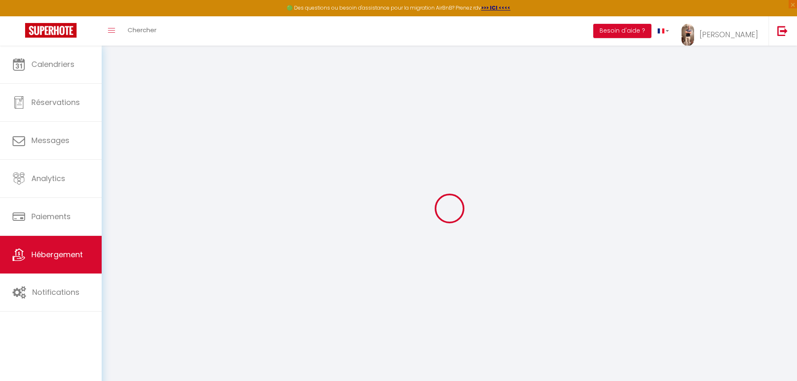
select select
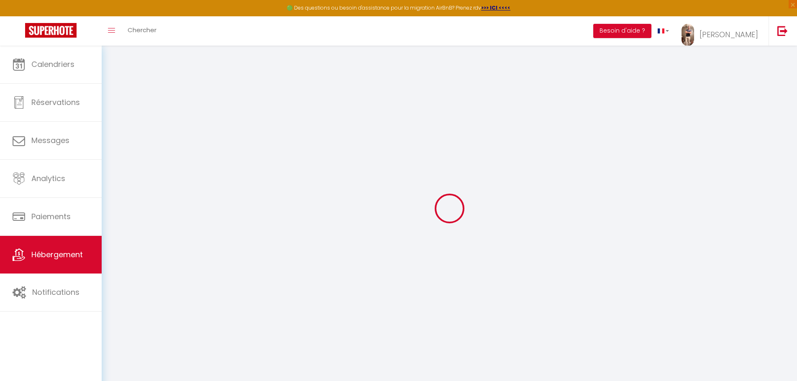
select select
checkbox input "false"
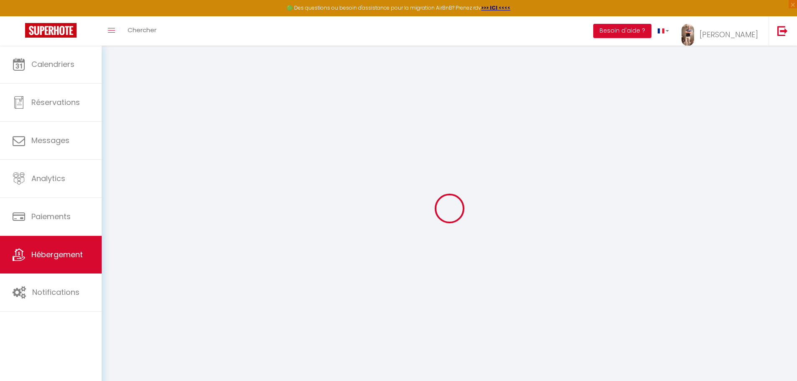
checkbox input "false"
select select
type input "Authenticité Préservée"
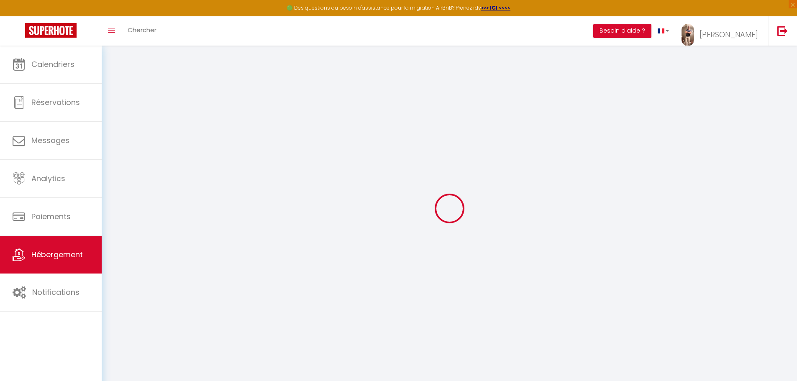
type input "[PERSON_NAME]"
select select "5"
select select "4"
type input "60"
type input "12"
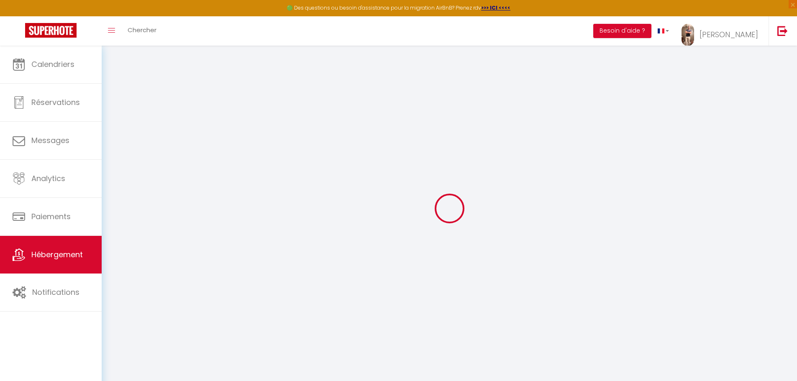
type input "75"
select select
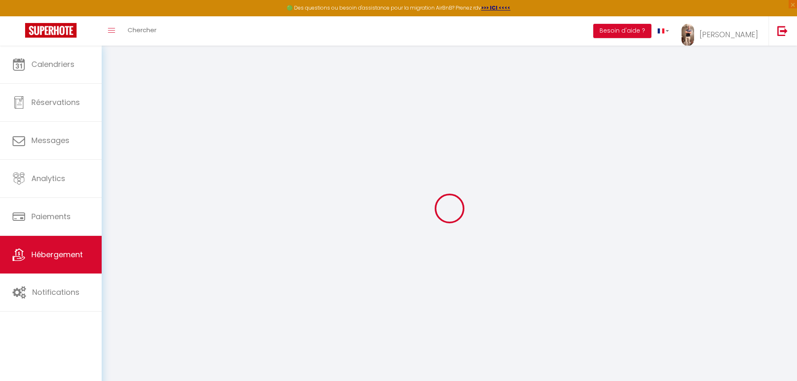
select select
type input "Impasse du Bec"
type input "27800"
type input "Brionne"
type input "[EMAIL_ADDRESS][DOMAIN_NAME]"
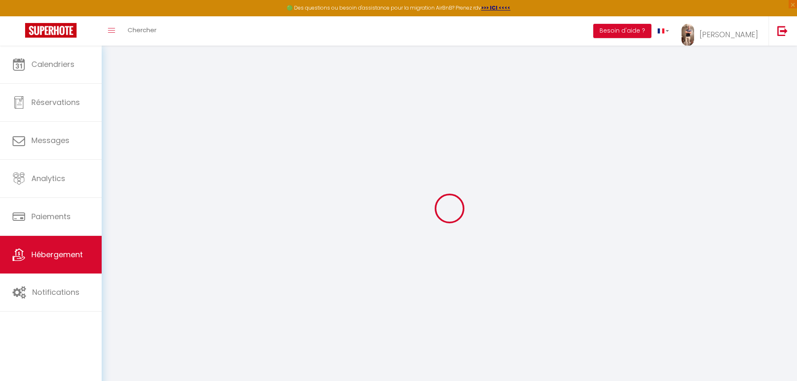
select select
checkbox input "false"
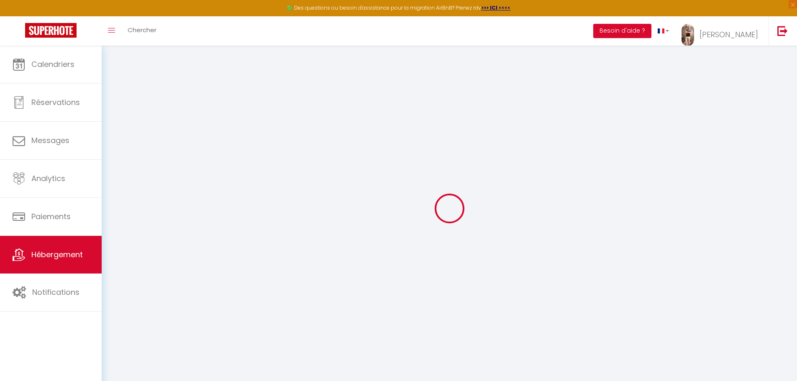
type input "0"
select select
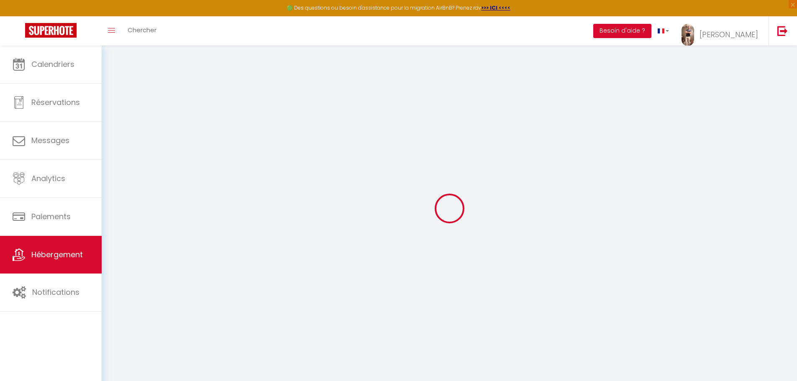
select select
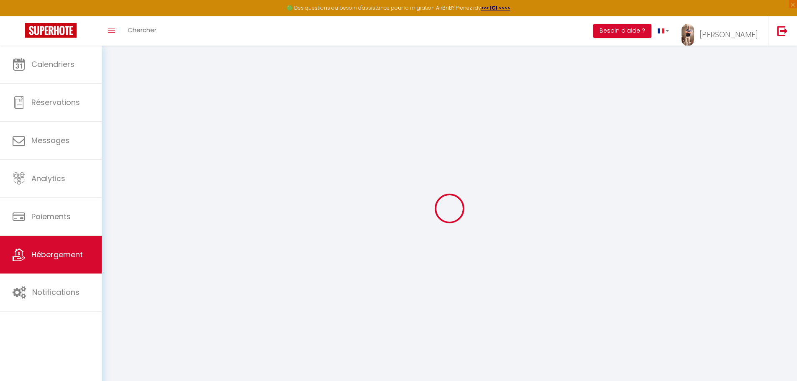
checkbox input "false"
select select
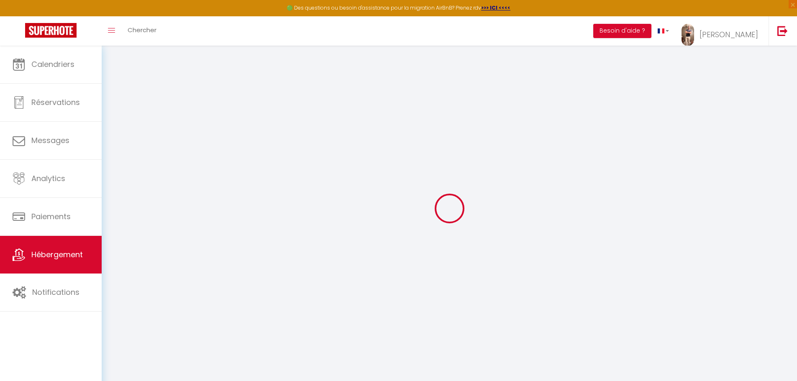
select select
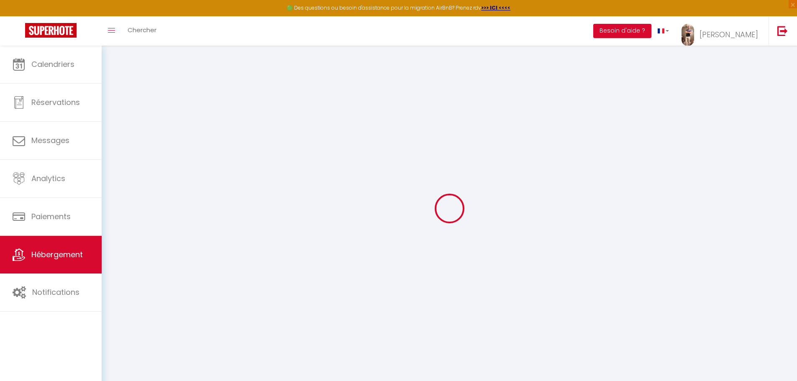
checkbox input "false"
select select
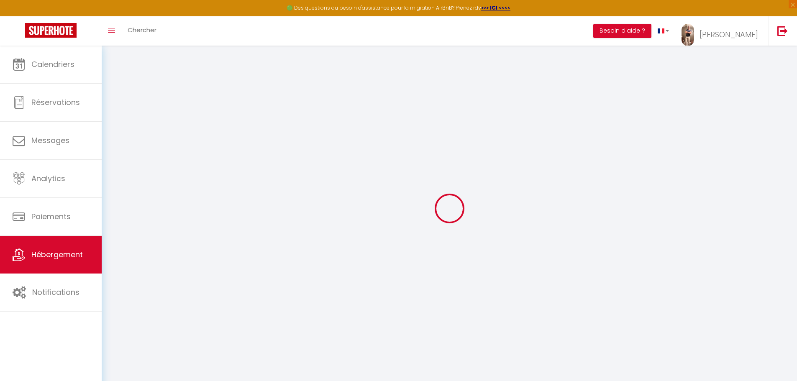
checkbox input "false"
select select "14:00"
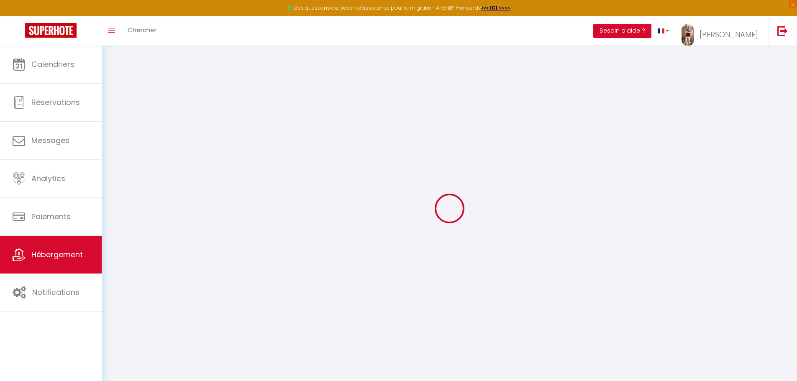
select select
select select "11:00"
select select "30"
select select "120"
select select
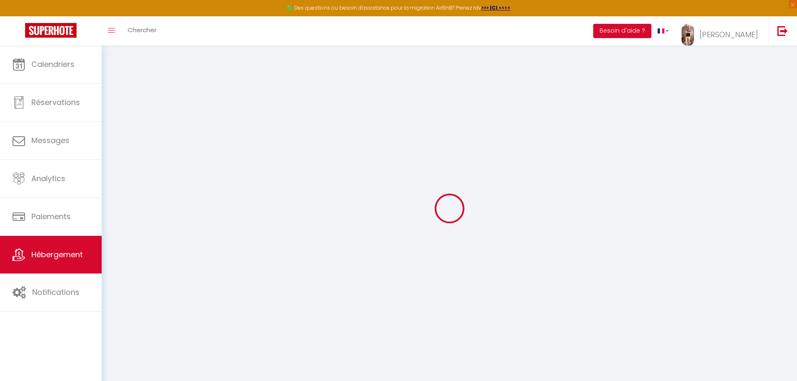
select select
checkbox input "false"
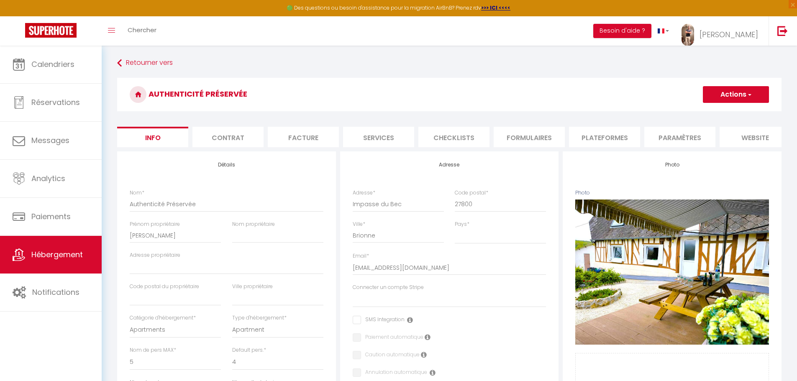
select select
checkbox input "false"
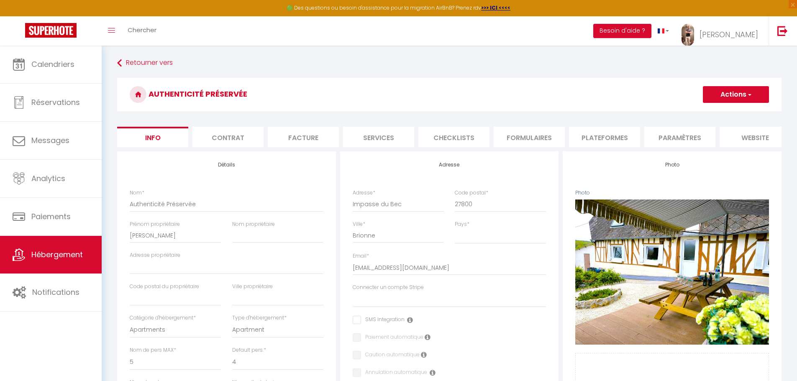
checkbox input "false"
click at [612, 133] on li "Plateformes" at bounding box center [604, 137] width 71 height 21
select select
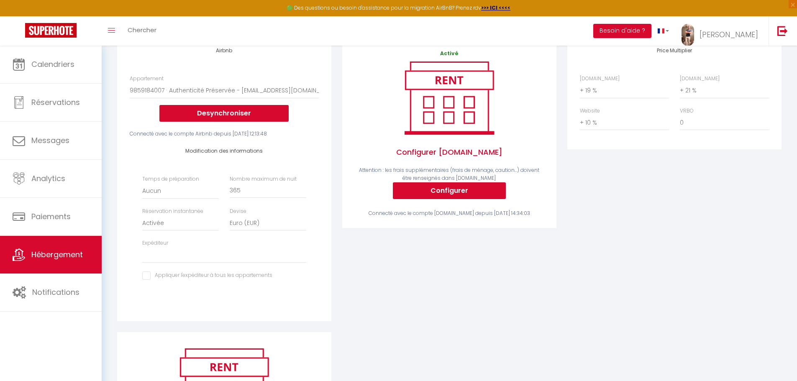
scroll to position [126, 0]
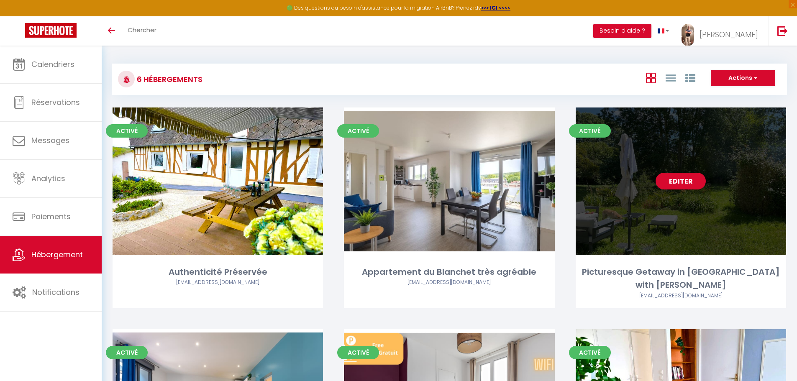
click at [670, 177] on link "Editer" at bounding box center [681, 181] width 50 height 17
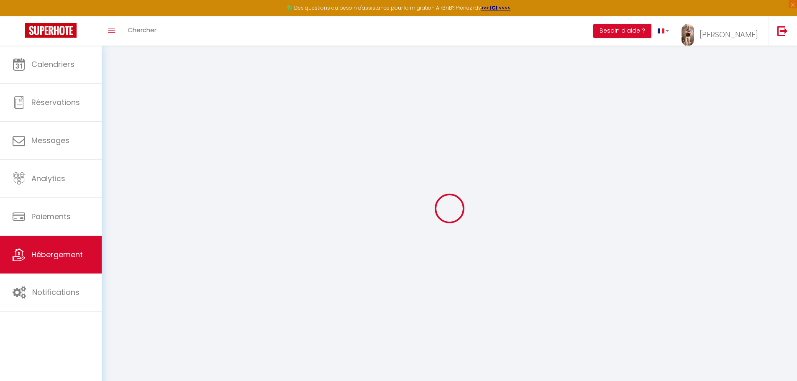
select select
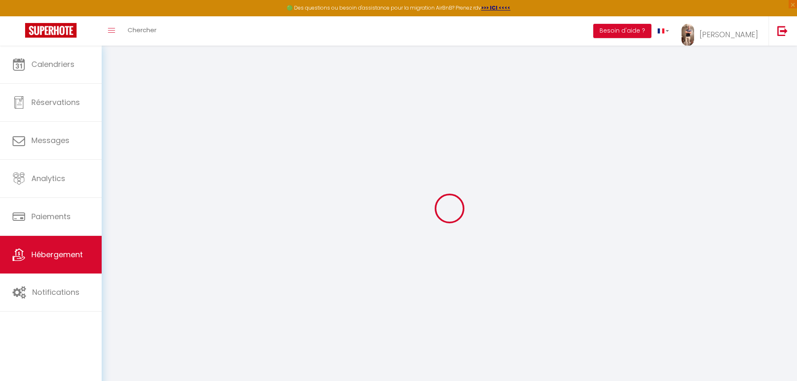
select select
checkbox input "false"
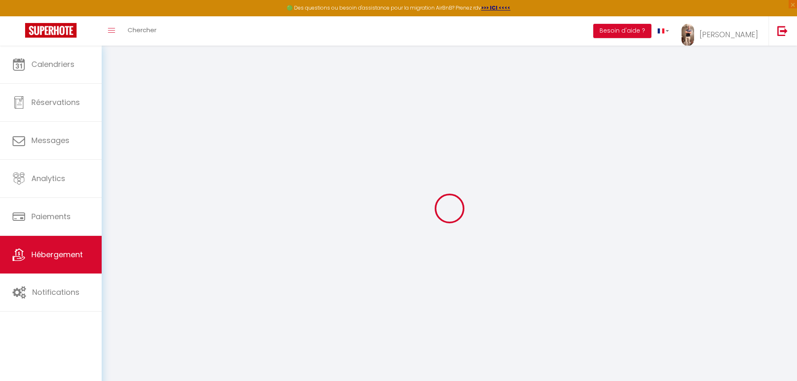
select select
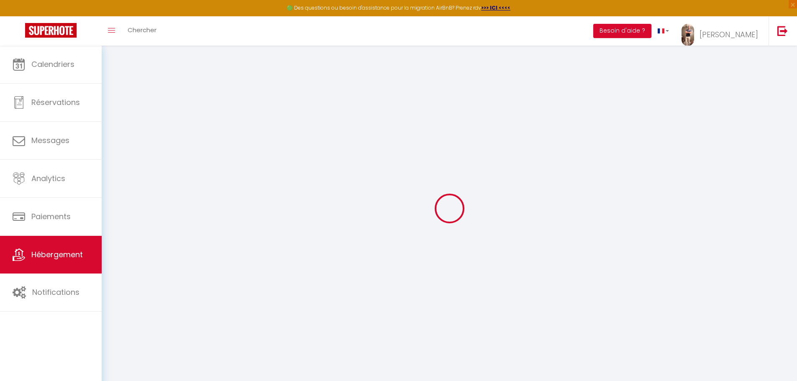
select select
checkbox input "false"
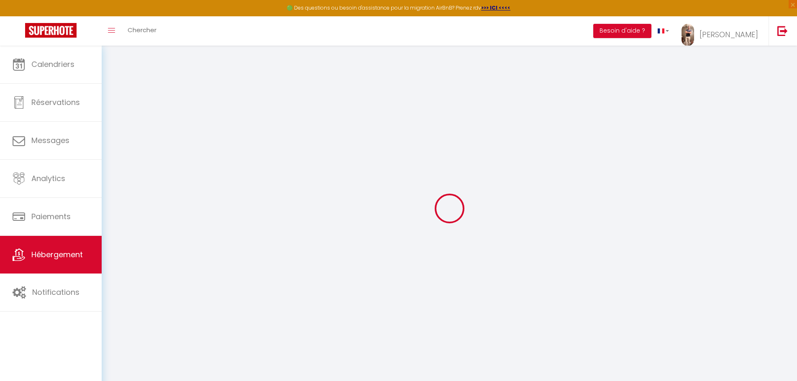
checkbox input "false"
select select
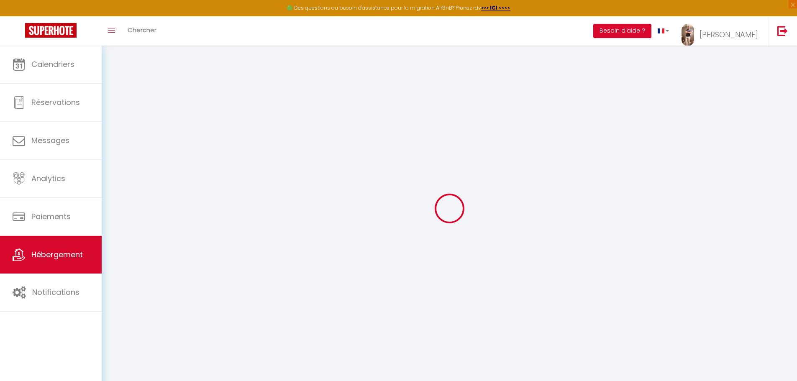
select select
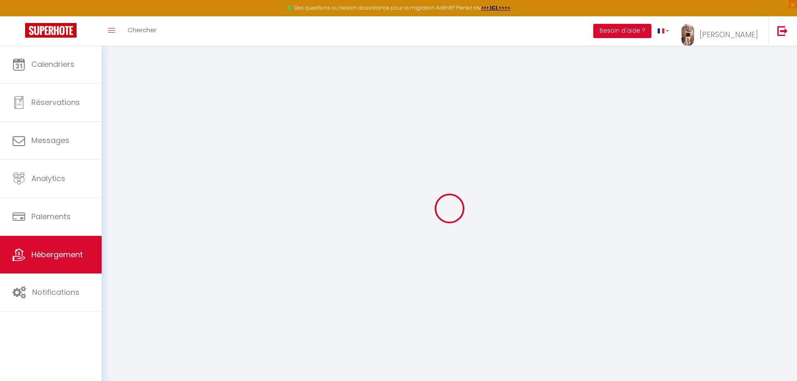
checkbox input "false"
select select
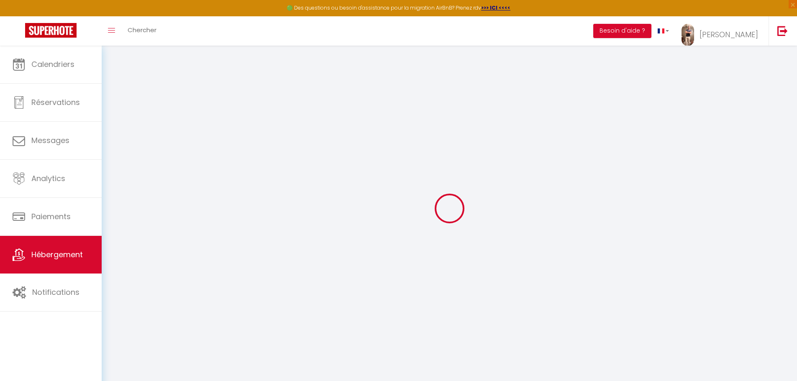
select select
type input "Picturesque Getaway in [GEOGRAPHIC_DATA] with [PERSON_NAME]"
type input "[PERSON_NAME]"
select select "houses"
select select "7"
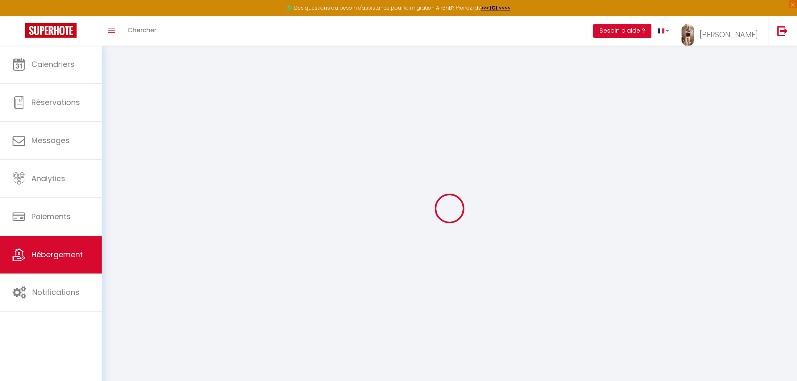
select select "6"
select select "3"
select select "2"
type input "90"
type input "12"
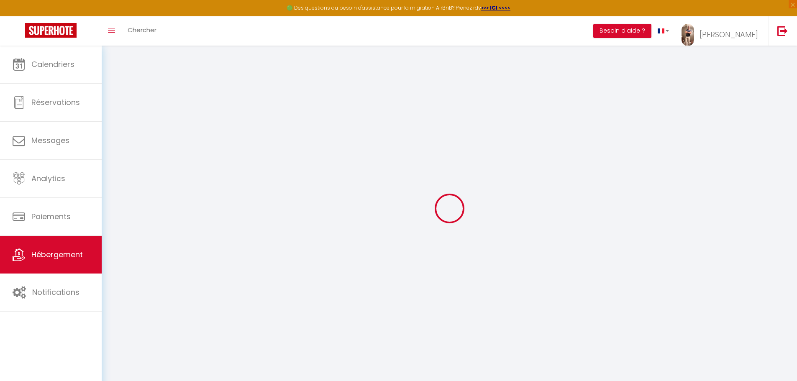
type input "120"
select select
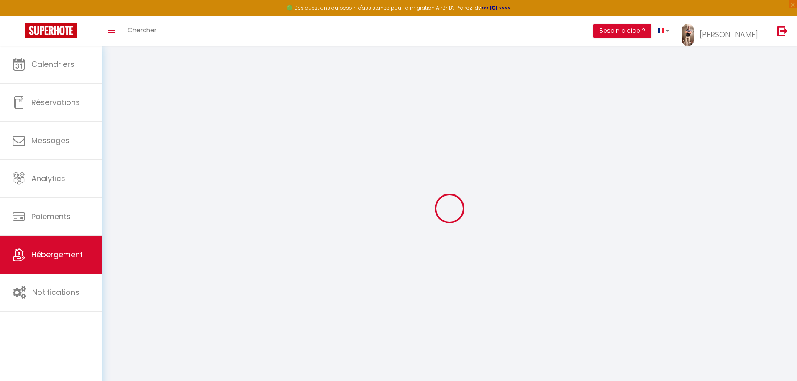
select select
type input ","
type input "27500"
type input "Bourneville-Sainte-Croix"
type input "[EMAIL_ADDRESS][DOMAIN_NAME]"
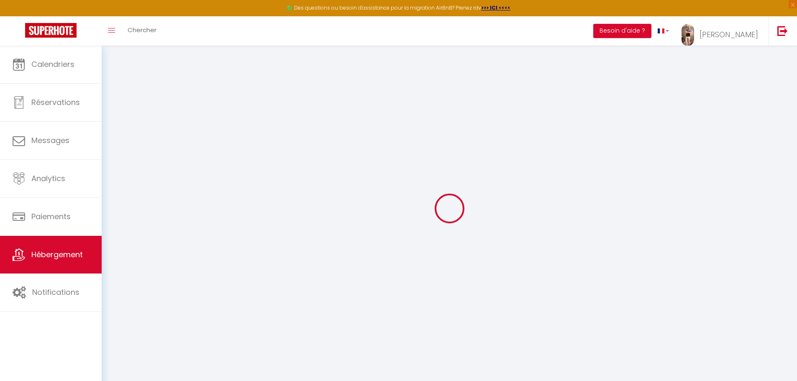
select select
checkbox input "false"
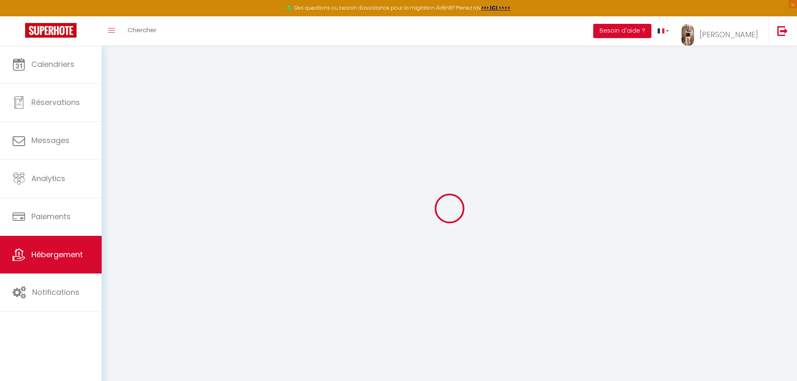
type input "0"
select select
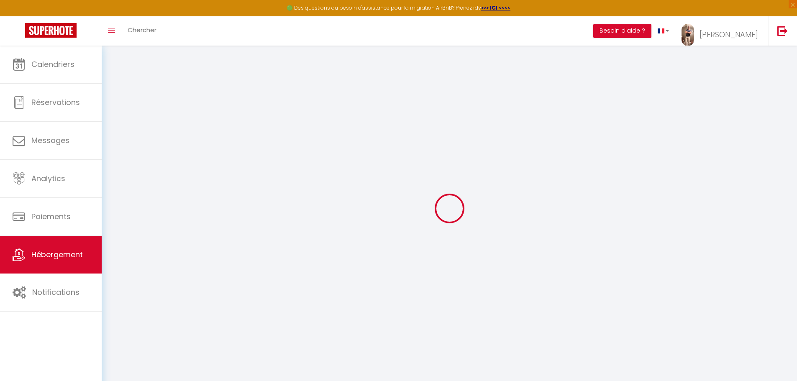
select select
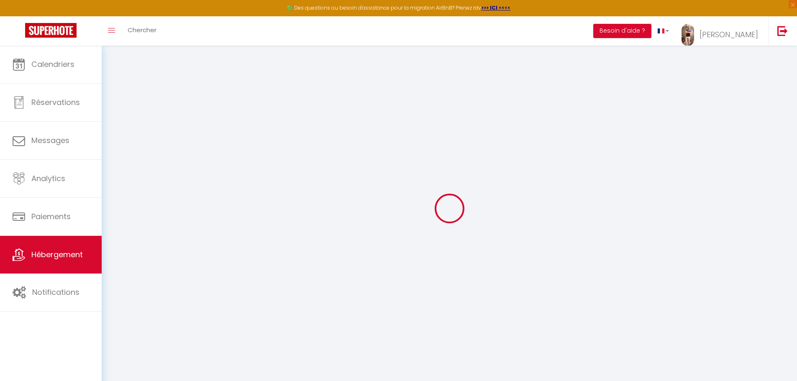
checkbox input "false"
select select
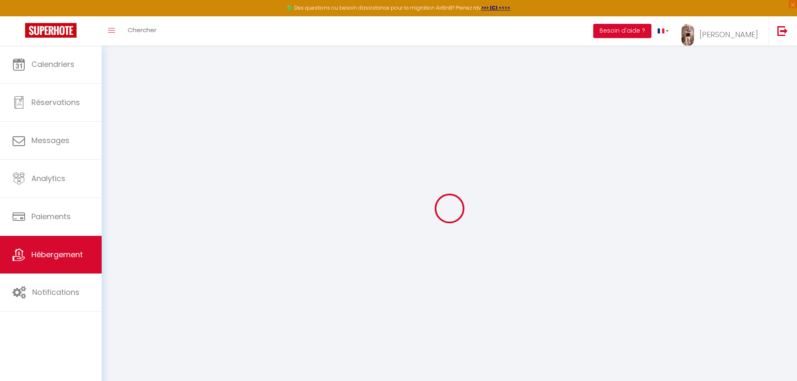
select select
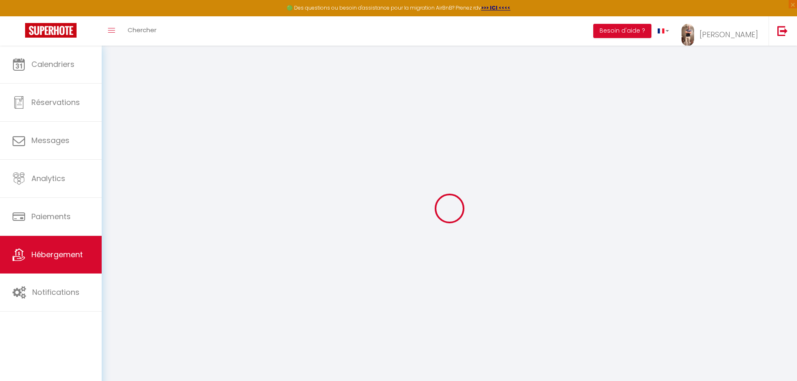
checkbox input "false"
select select
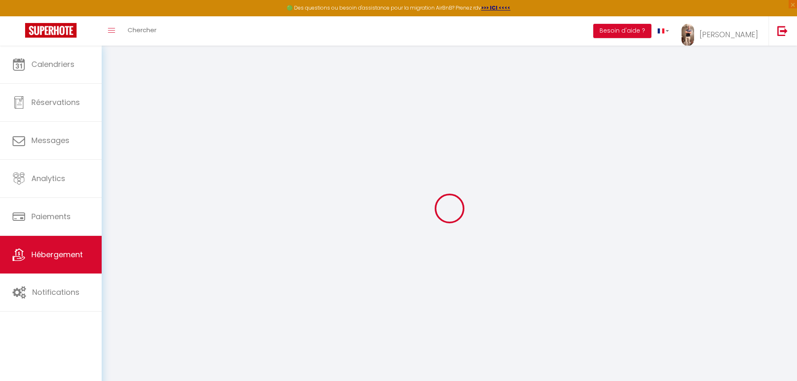
checkbox input "false"
select select
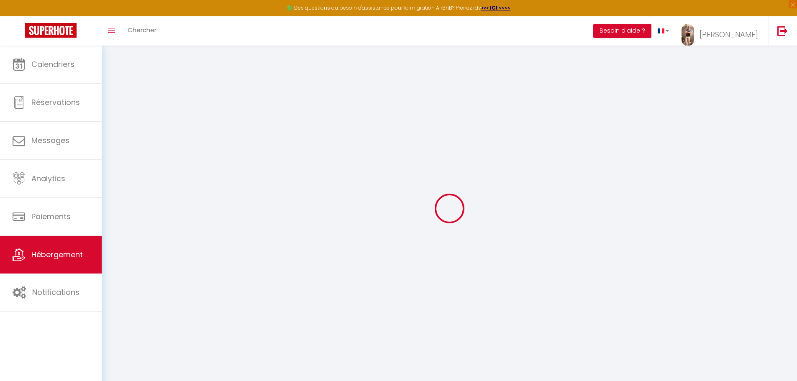
checkbox input "false"
select select "16:00"
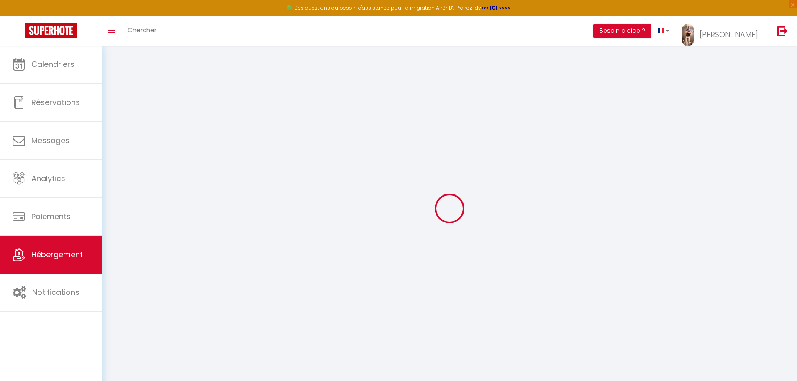
select select
select select "11:00"
select select "30"
select select "120"
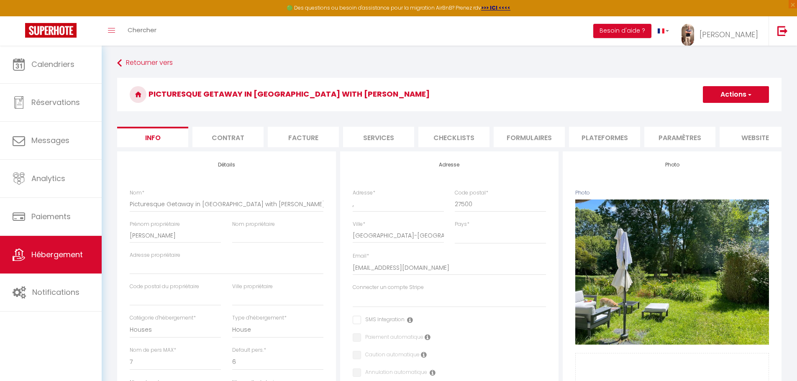
click at [614, 139] on li "Plateformes" at bounding box center [604, 137] width 71 height 21
select select
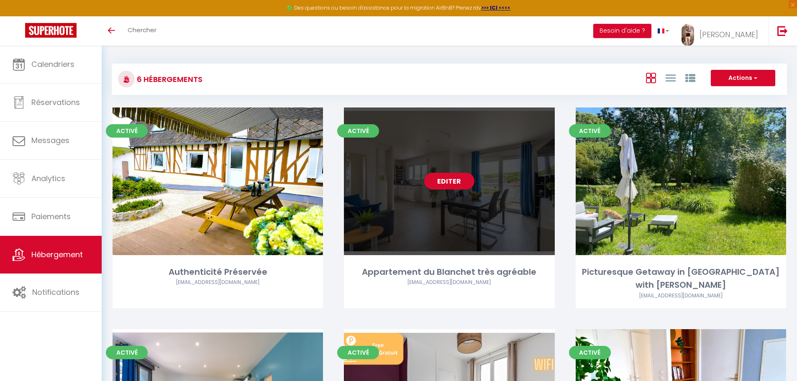
click at [450, 180] on link "Editer" at bounding box center [449, 181] width 50 height 17
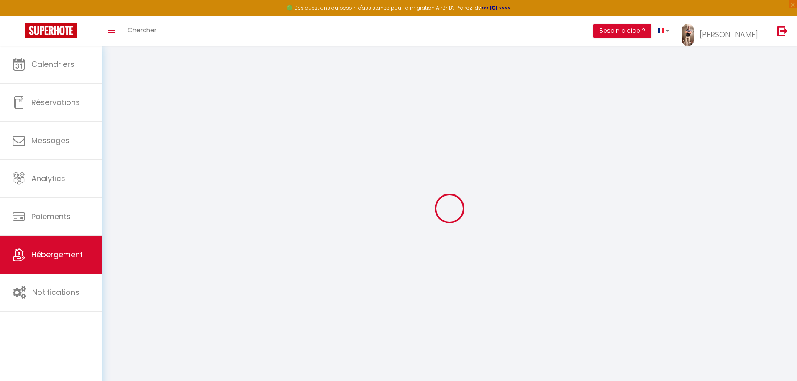
select select
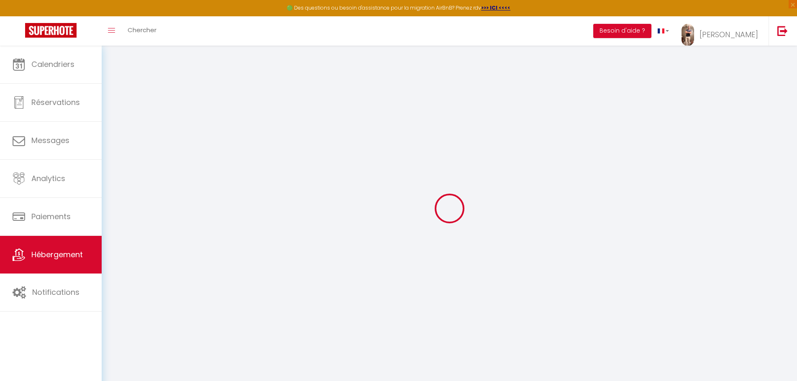
select select
checkbox input "false"
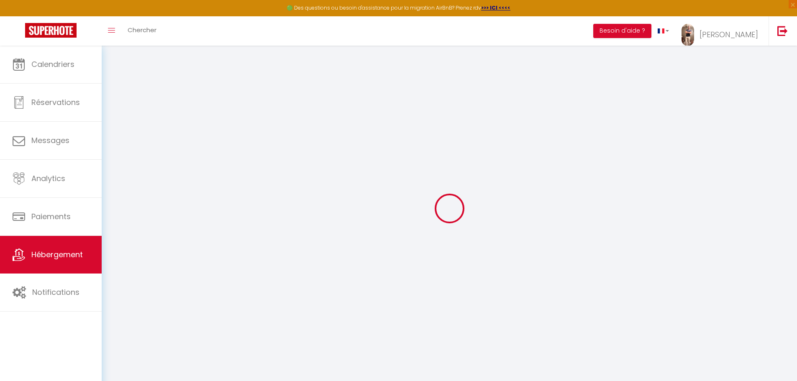
select select
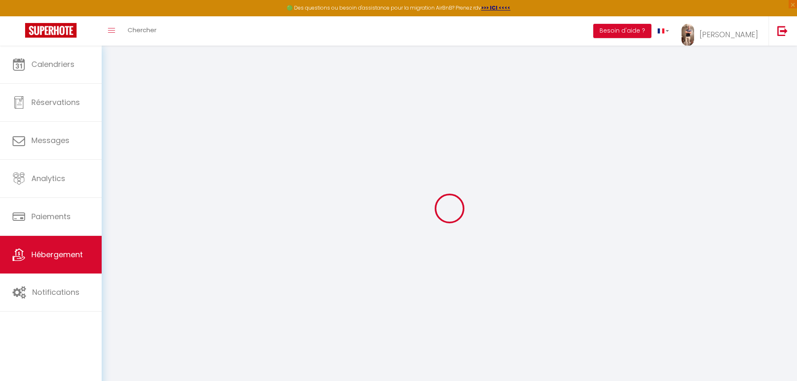
select select
checkbox input "false"
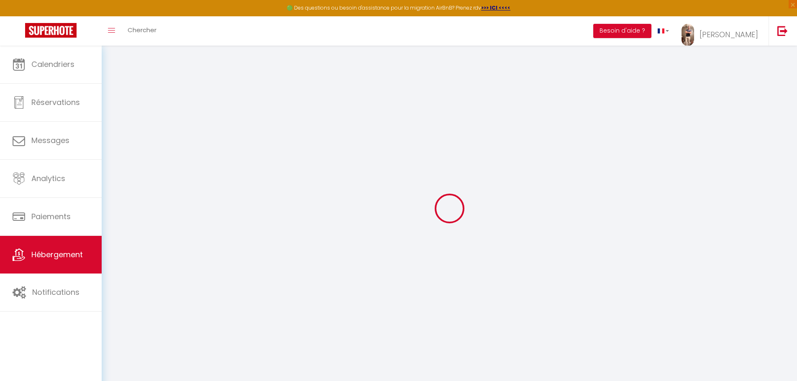
checkbox input "false"
select select
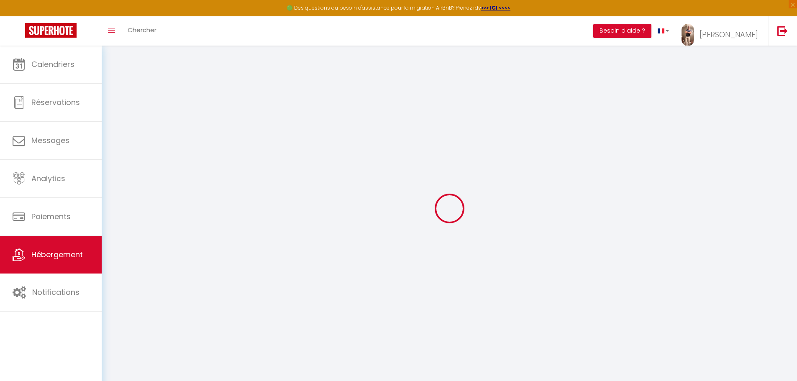
select select
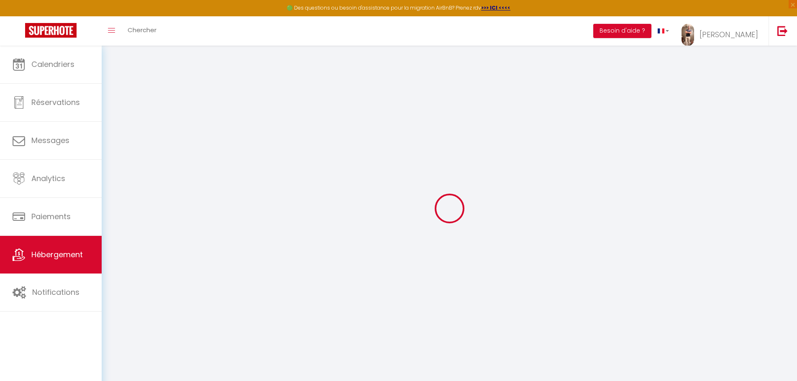
checkbox input "false"
select select
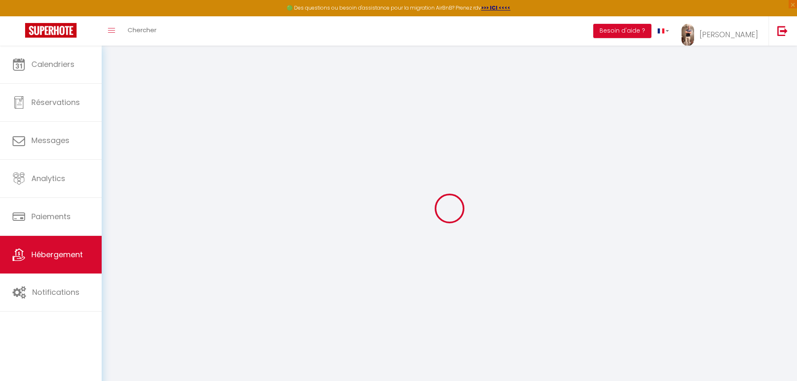
select select
type input "Appartement du Blanchet très agréable"
type input "[PERSON_NAME]"
type input "48"
type input "6"
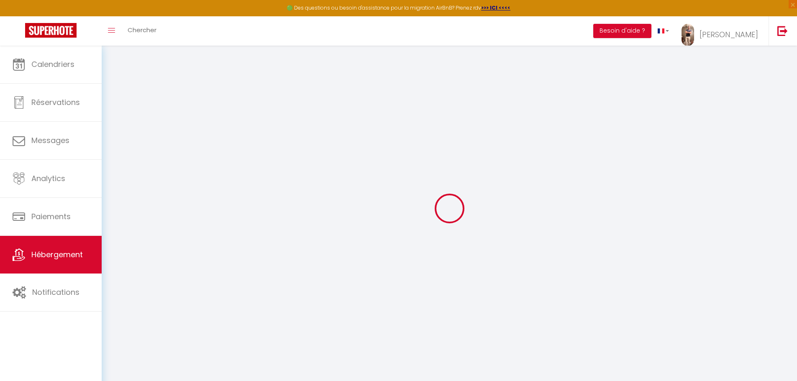
type input "72"
select select
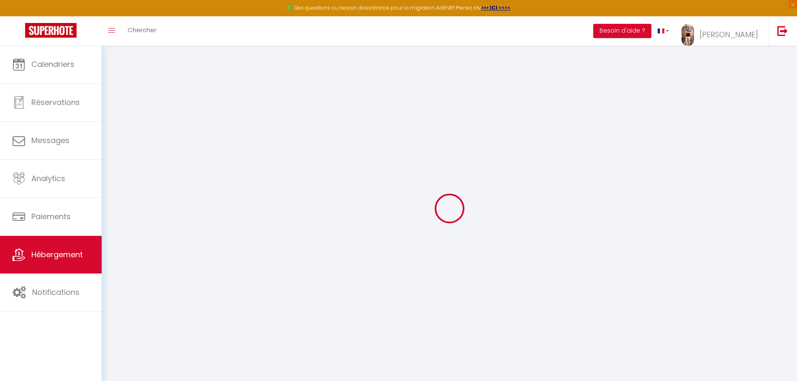
select select
type input "10 Rue du Docteur Blanchet"
type input "27400"
type input "Louviers"
type input "[EMAIL_ADDRESS][DOMAIN_NAME]"
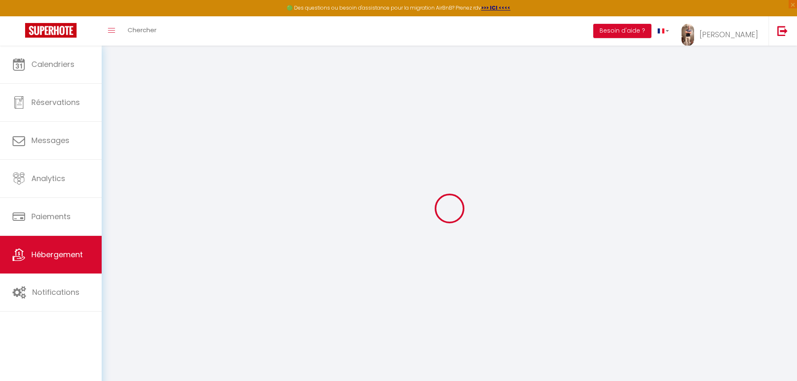
select select
checkbox input "false"
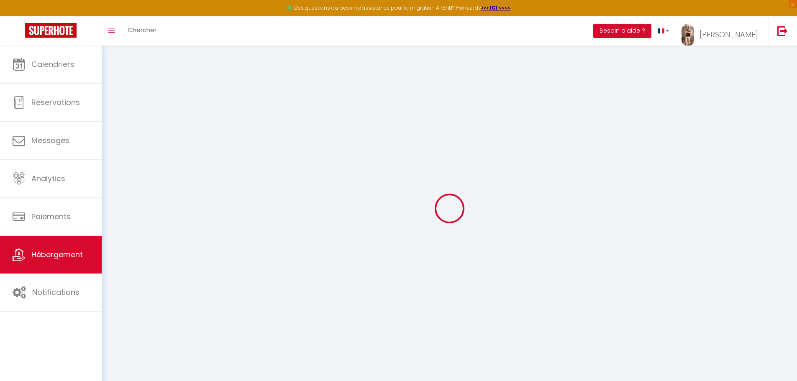
type input "0"
select select
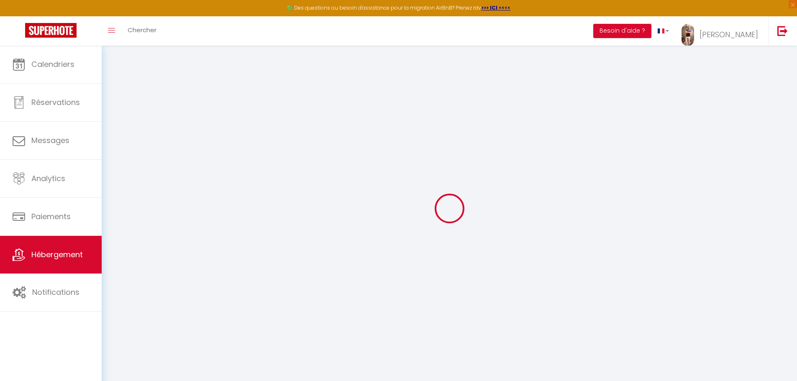
select select
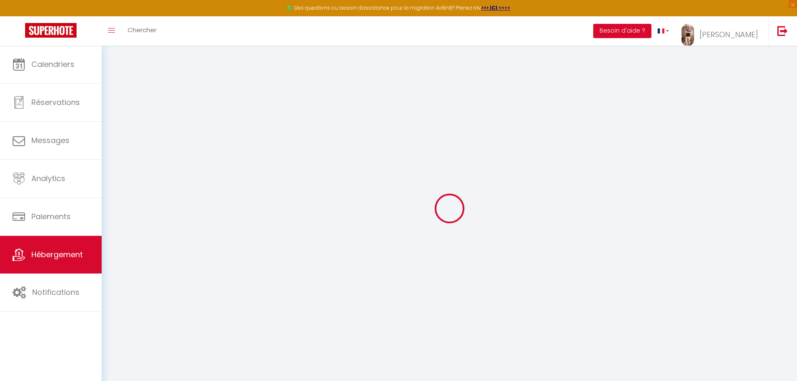
checkbox input "false"
select select
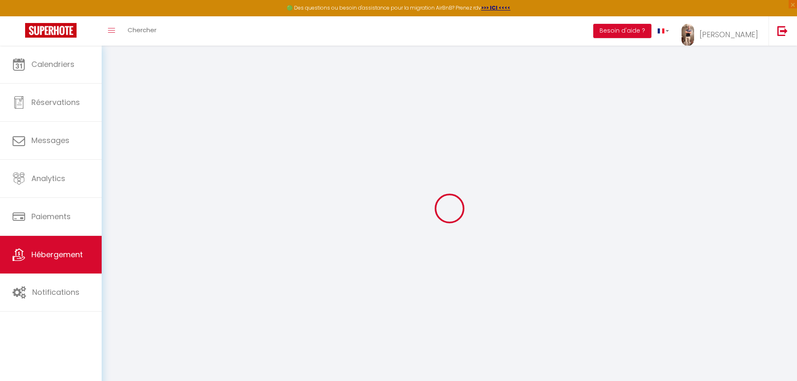
select select
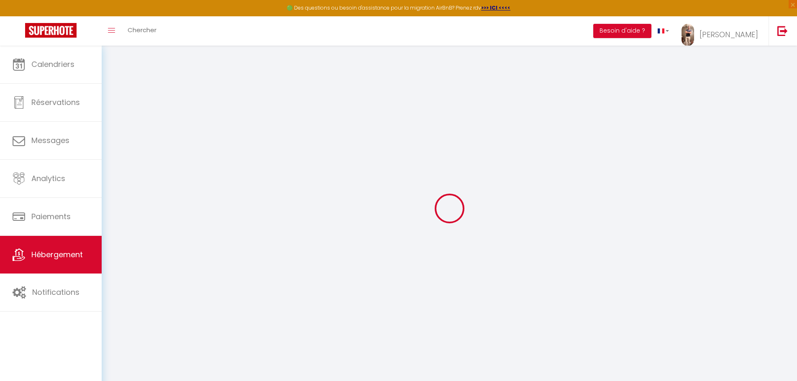
checkbox input "false"
select select
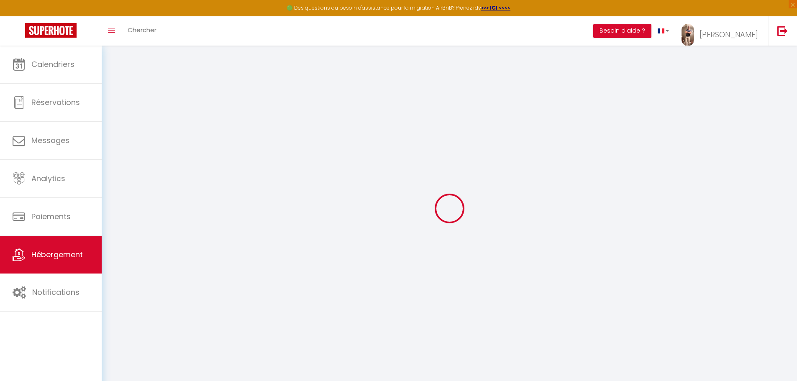
select select
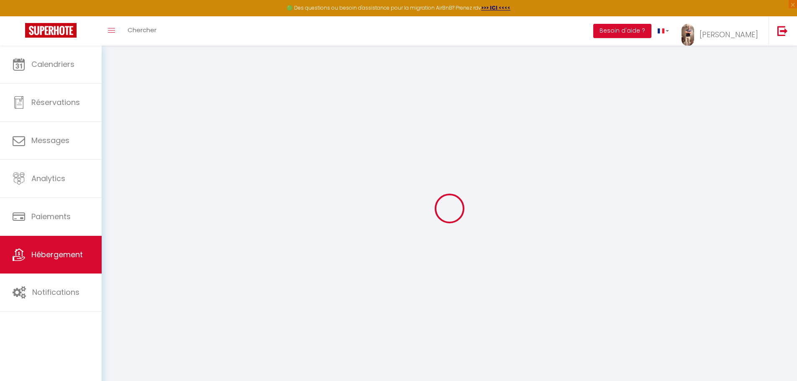
checkbox input "false"
select select
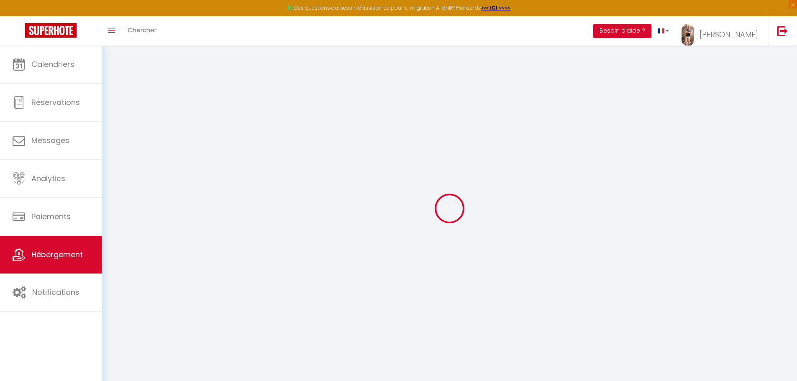
checkbox input "false"
select select "17:00"
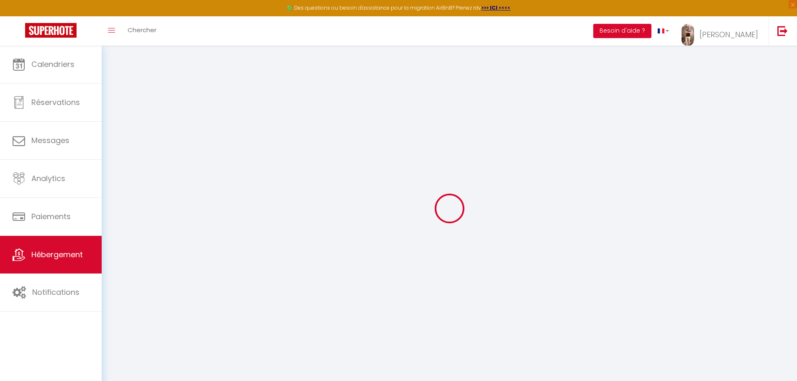
select select
select select "11:00"
select select "30"
select select "120"
select select
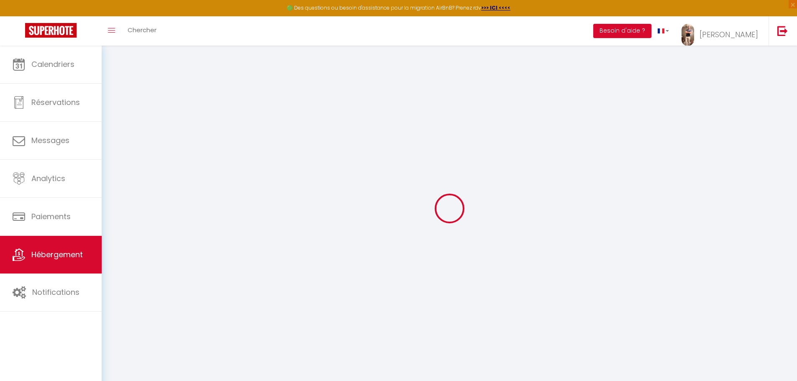
select select
checkbox input "false"
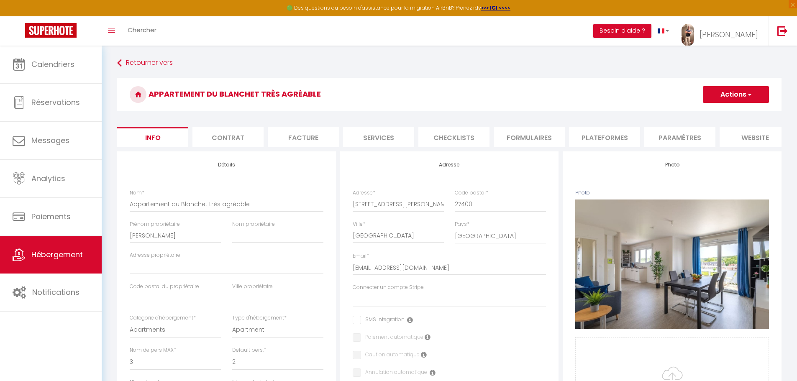
click at [631, 144] on li "Plateformes" at bounding box center [604, 137] width 71 height 21
select select
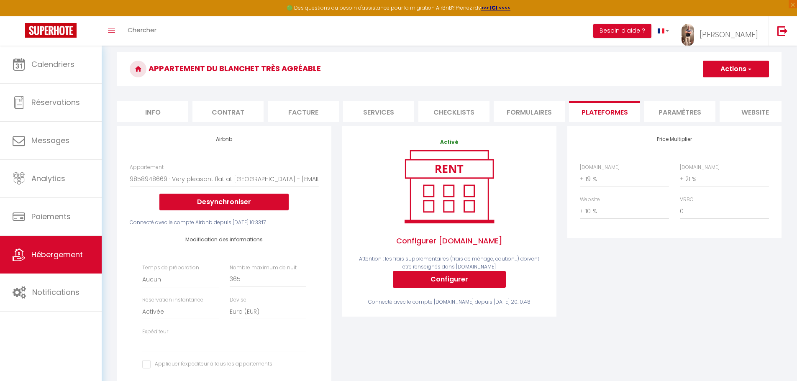
scroll to position [126, 0]
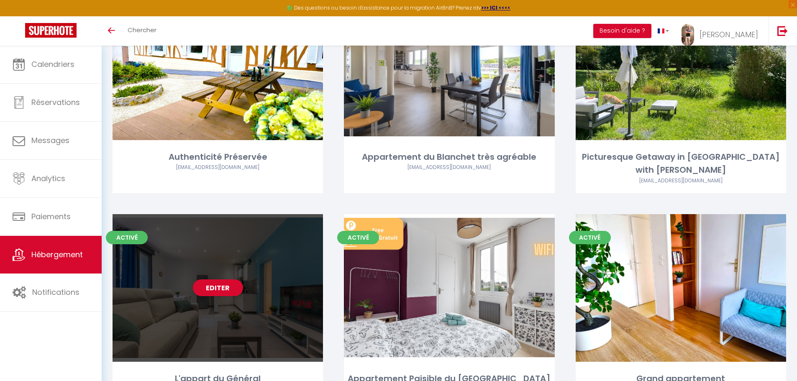
scroll to position [153, 0]
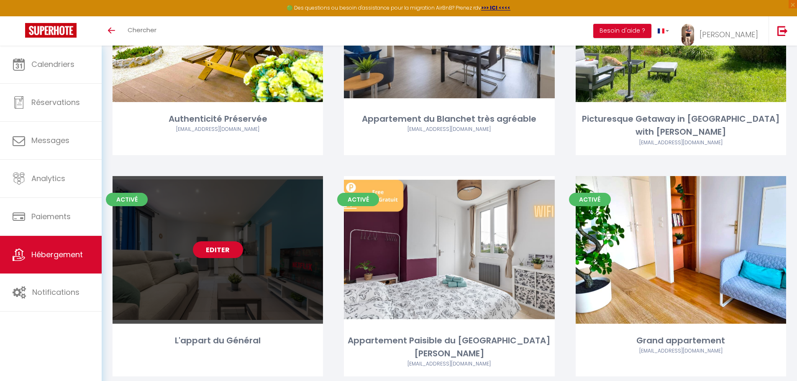
click at [229, 241] on link "Editer" at bounding box center [218, 249] width 50 height 17
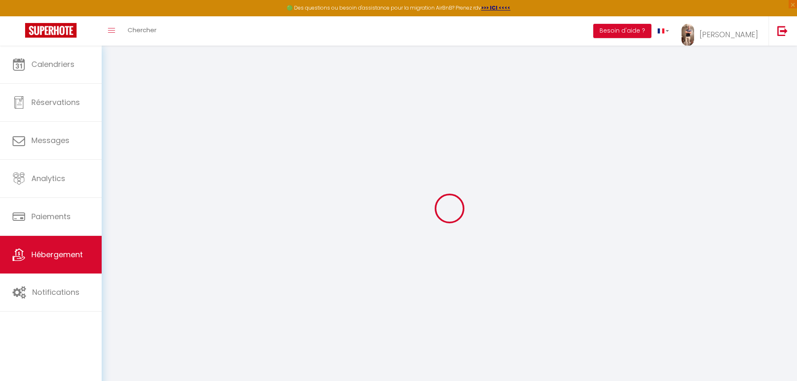
select select
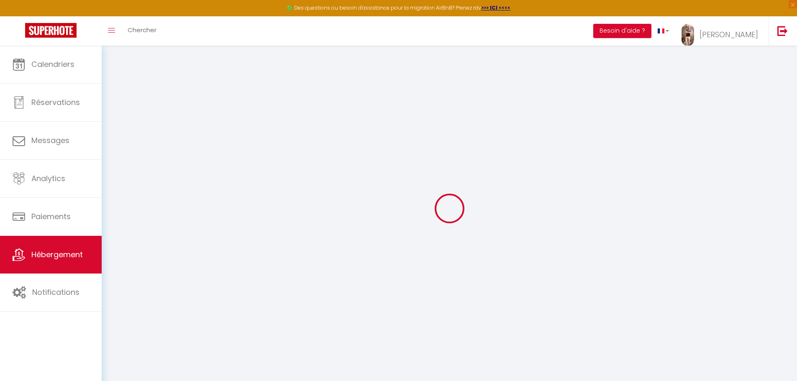
select select
checkbox input "false"
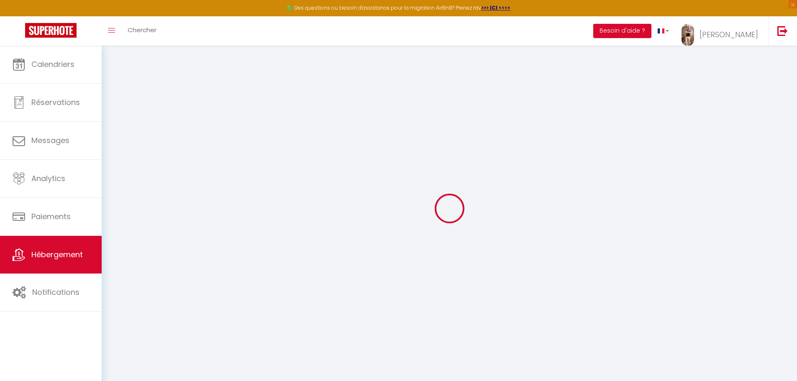
select select
type input "L'appart du Général"
type input "[PERSON_NAME]"
type input "40"
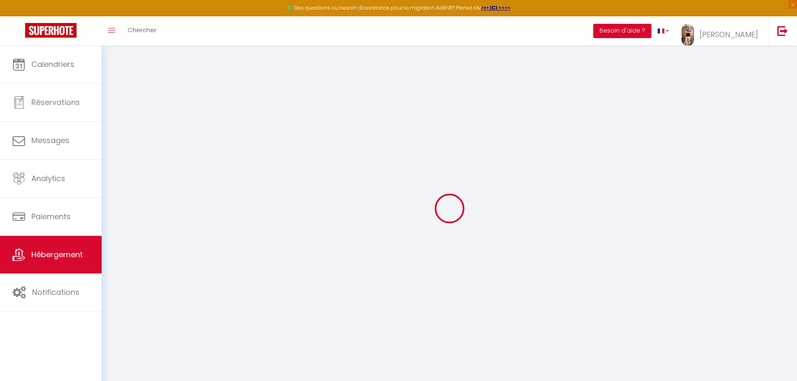
type input "6"
type input "58"
select select
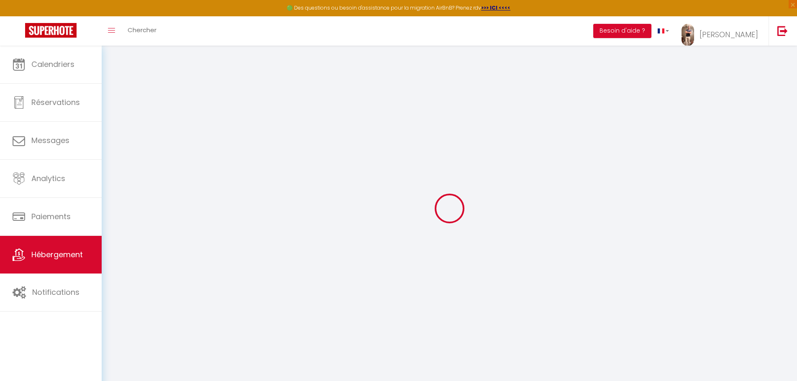
select select
type input "[STREET_ADDRESS][PERSON_NAME]"
type input "76500"
type input "[PERSON_NAME]"
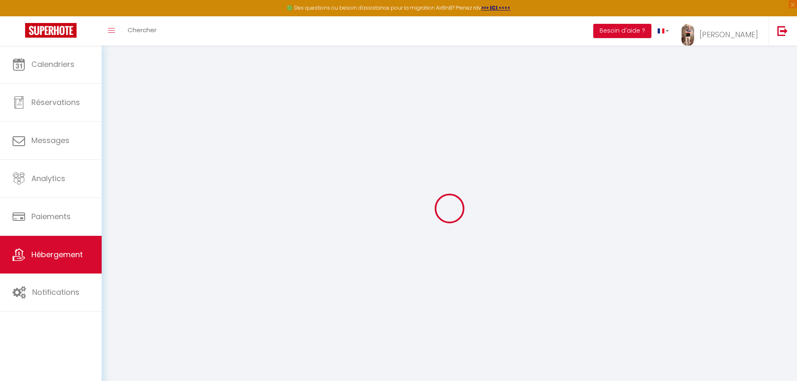
type input "[EMAIL_ADDRESS][DOMAIN_NAME]"
select select
checkbox input "false"
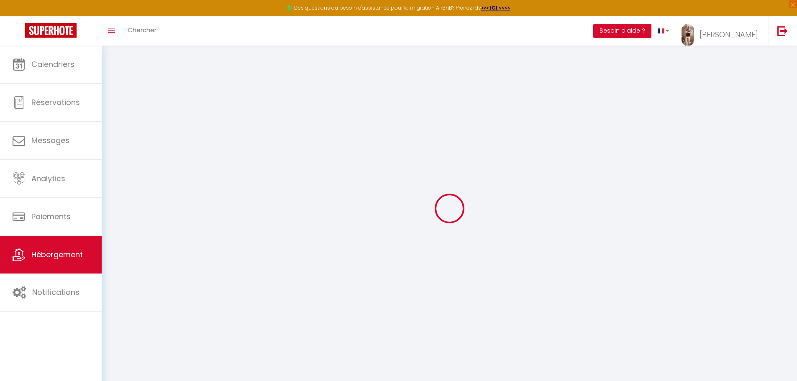
checkbox input "false"
type input "0"
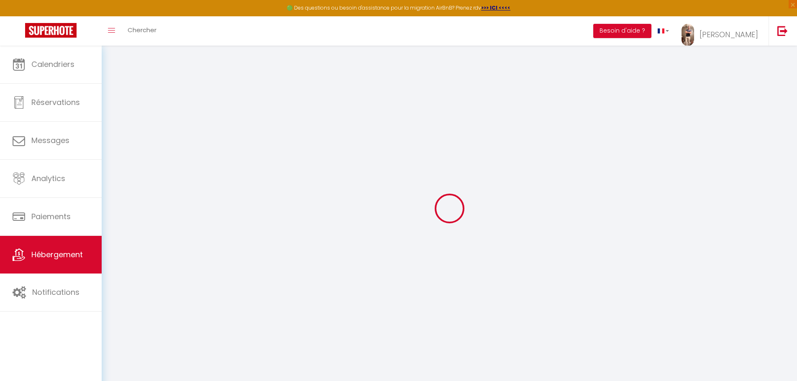
select select
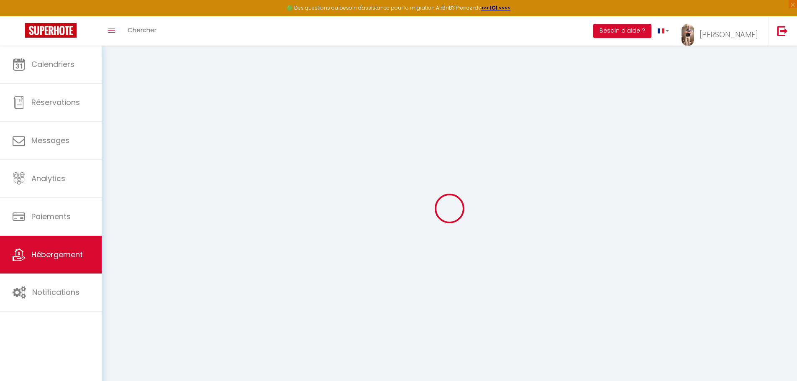
select select
checkbox input "false"
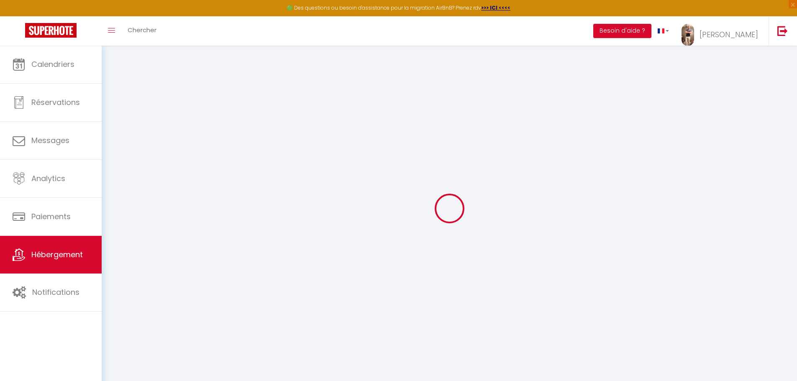
select select
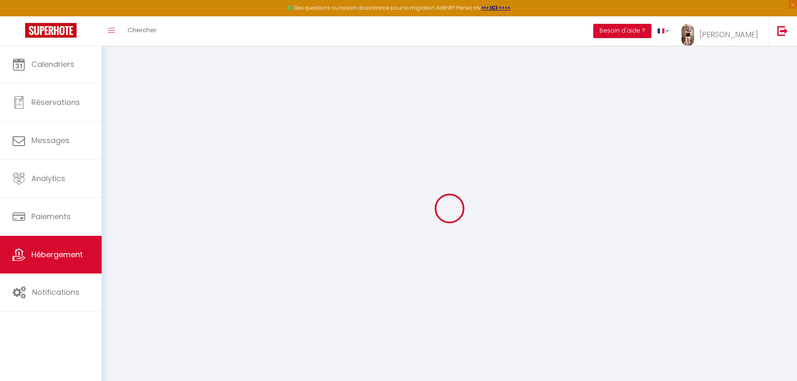
select select
checkbox input "false"
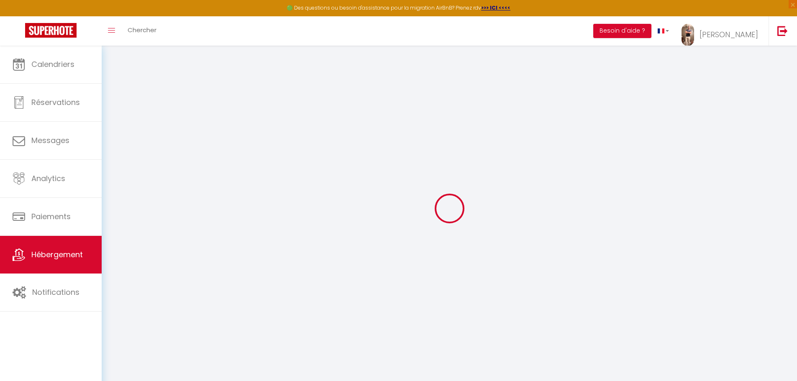
select select
checkbox input "false"
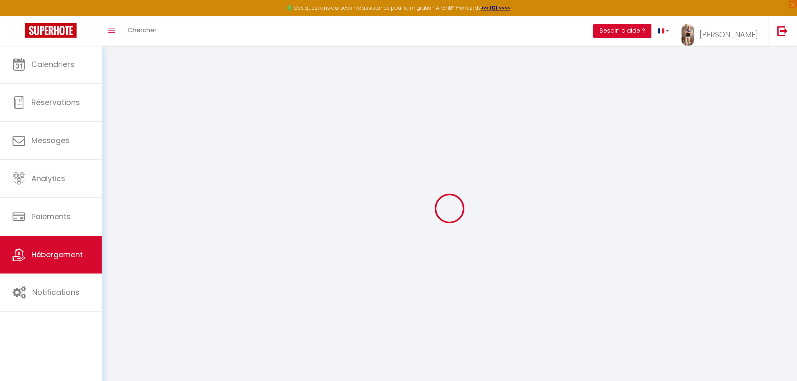
select select
checkbox input "false"
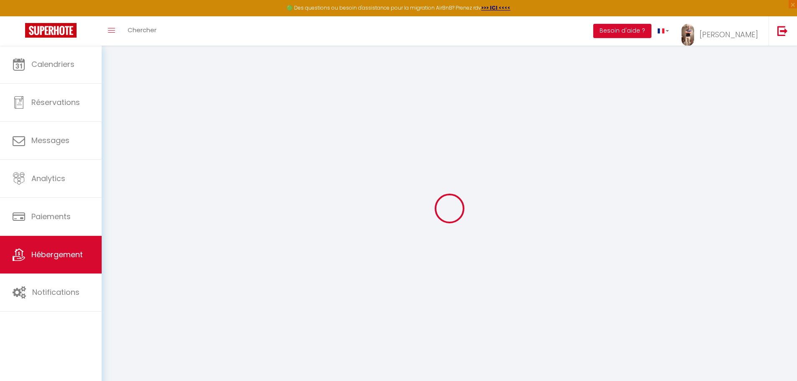
select select "17:00"
select select
select select "11:00"
select select "30"
select select "120"
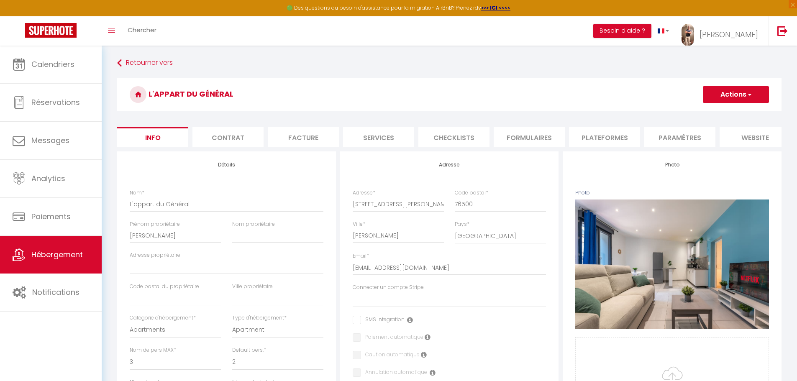
click at [584, 134] on li "Plateformes" at bounding box center [604, 137] width 71 height 21
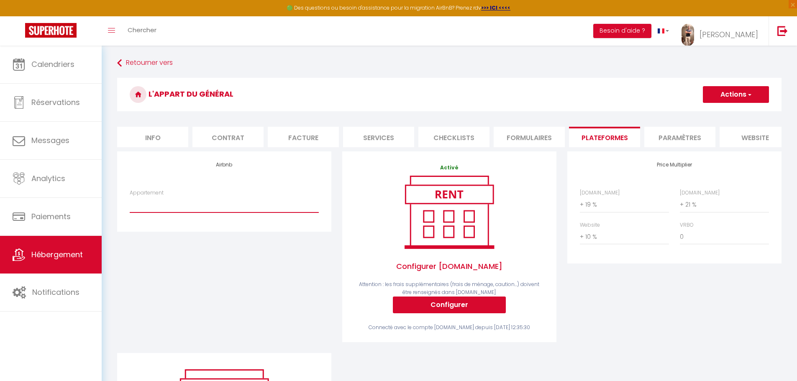
click at [226, 213] on select "Very welcoming flat on the côte verte - [EMAIL_ADDRESS][DOMAIN_NAME] Chez [PERS…" at bounding box center [224, 205] width 189 height 16
drag, startPoint x: 262, startPoint y: 94, endPoint x: 151, endPoint y: 94, distance: 110.5
click at [151, 94] on h3 "L'appart du Général" at bounding box center [449, 94] width 665 height 33
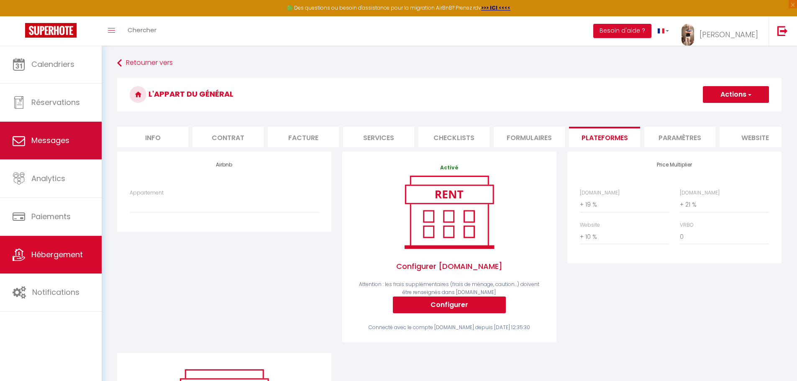
copy h3 "L'appart du Général"
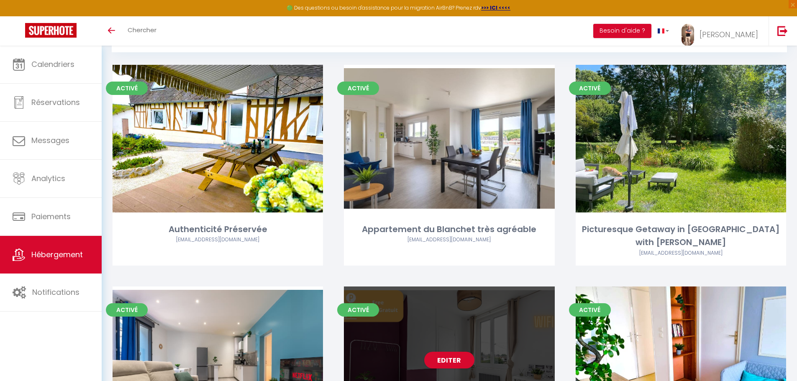
scroll to position [153, 0]
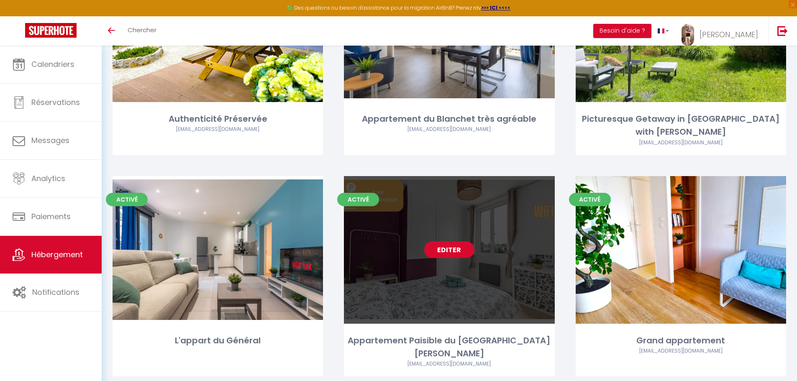
click at [444, 241] on link "Editer" at bounding box center [449, 249] width 50 height 17
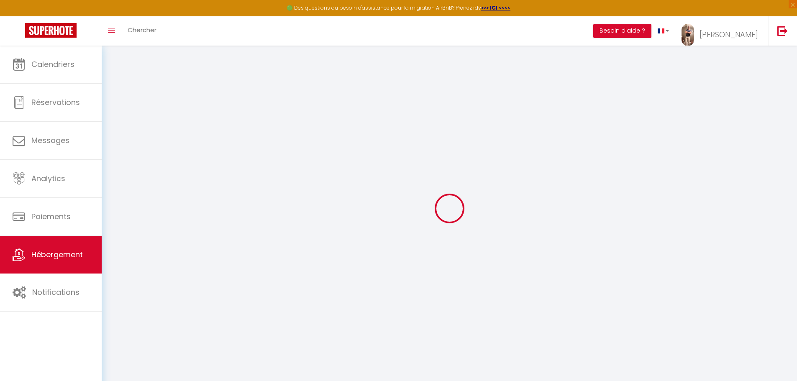
select select
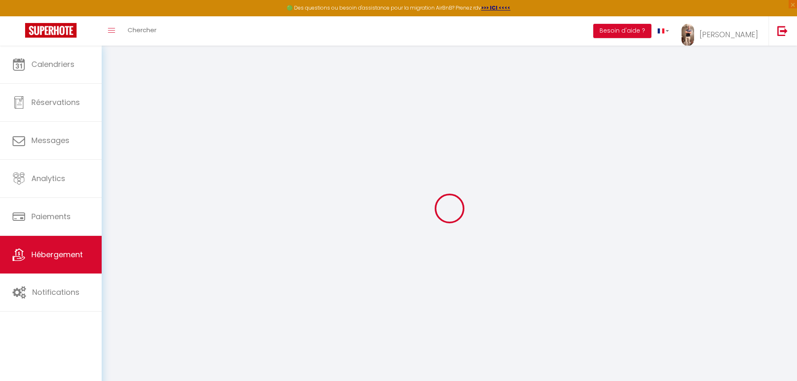
select select
checkbox input "false"
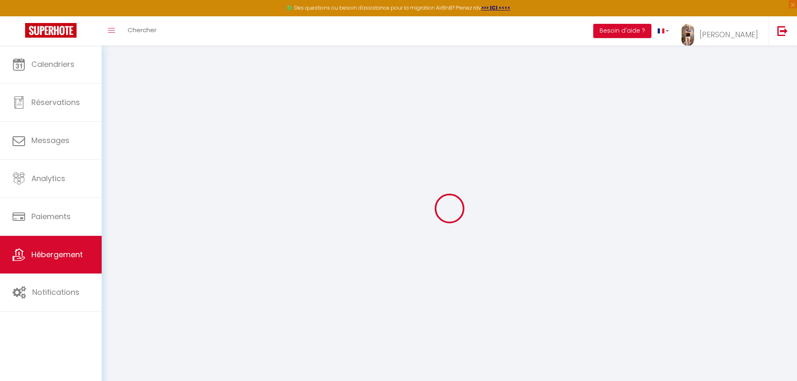
select select
type input "Appartement Paisible du [GEOGRAPHIC_DATA]"
type input "Sophie"
select select "2"
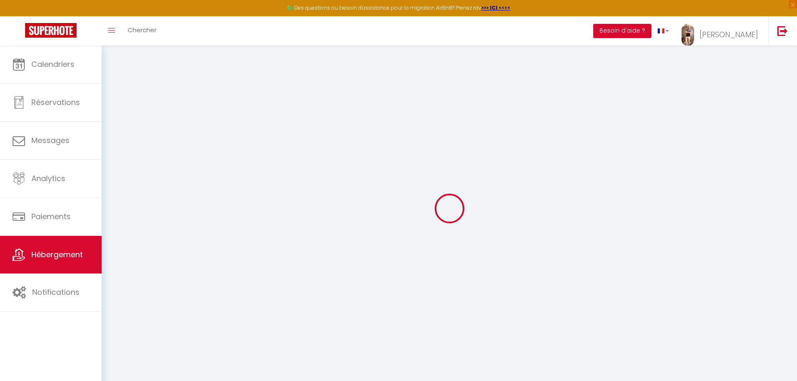
type input "30"
type input "6"
type input "55"
select select
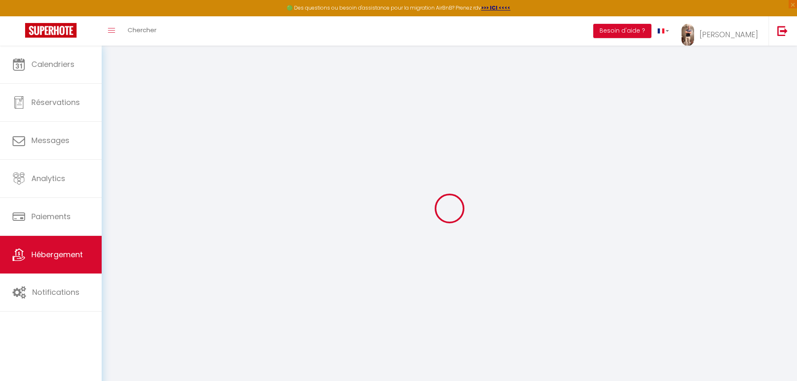
select select
type input "13 Rue du Fort de Vaux"
type input "76800"
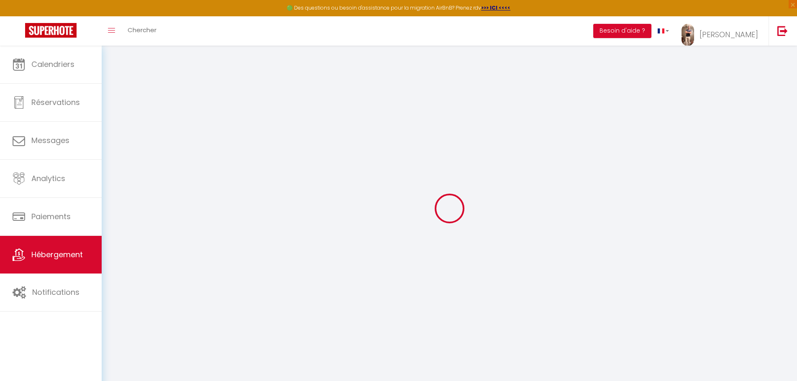
type input "Saint-Étienne-du-Rouvray"
type input "[EMAIL_ADDRESS][DOMAIN_NAME]"
select select
checkbox input "false"
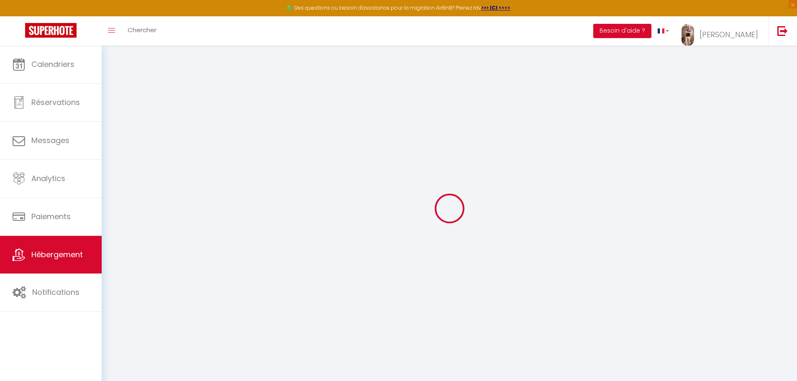
checkbox input "false"
type input "0"
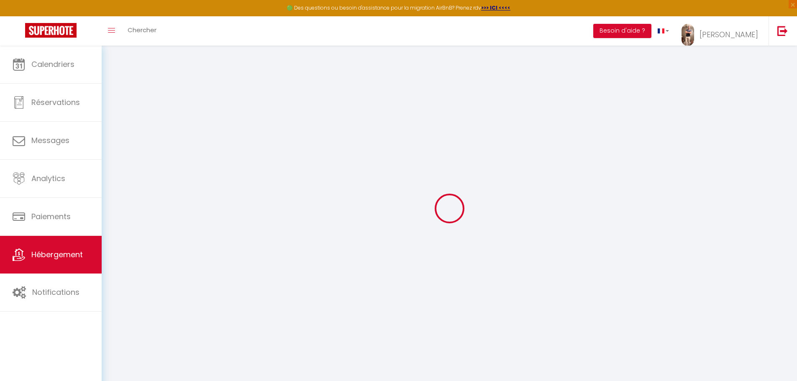
type input "0"
select select
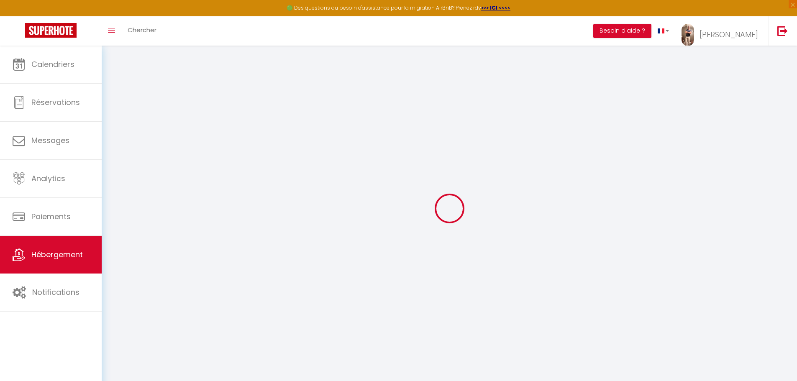
select select
checkbox input "false"
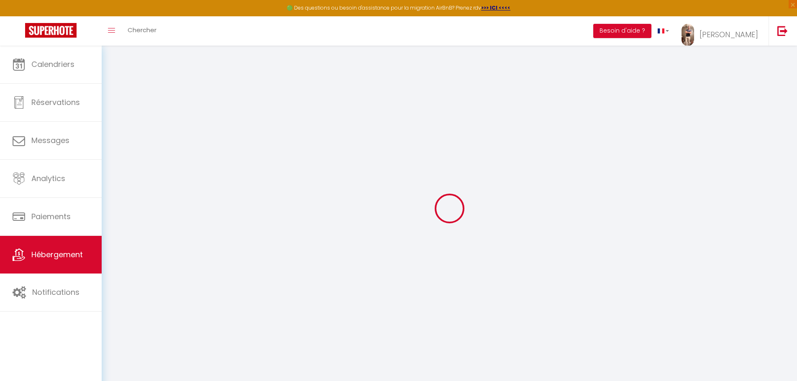
checkbox input "false"
select select
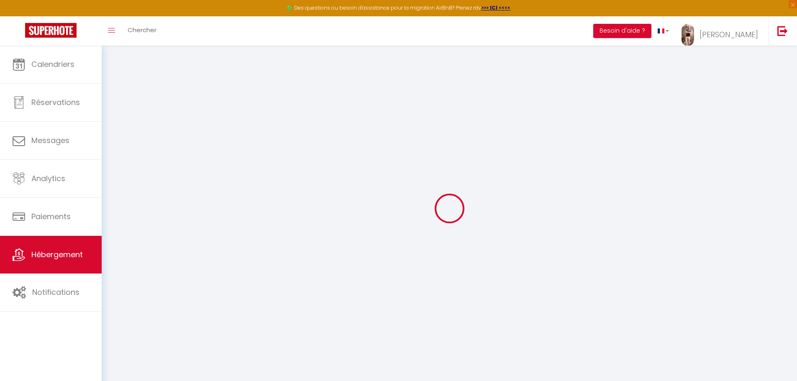
select select
checkbox input "false"
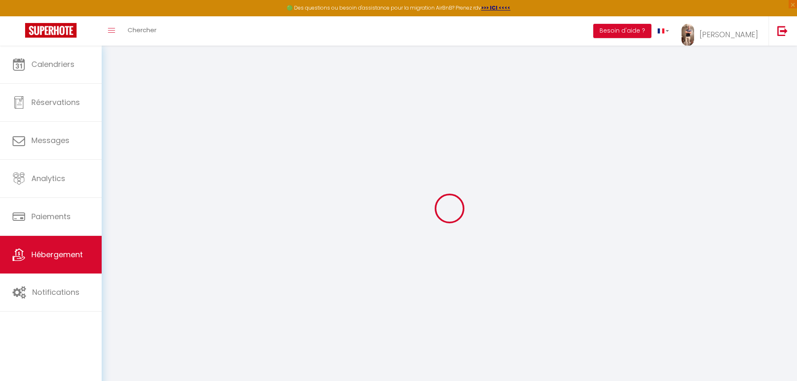
checkbox input "false"
select select
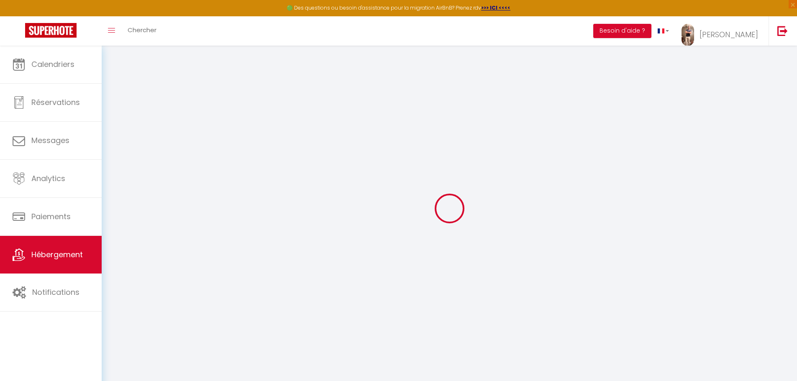
select select
checkbox input "false"
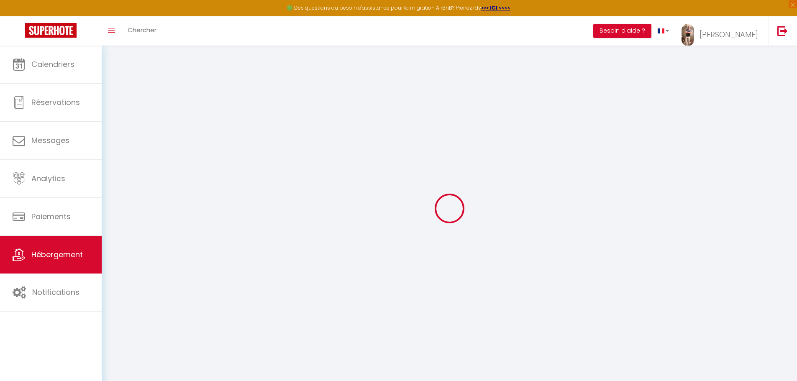
checkbox input "false"
select select
checkbox input "false"
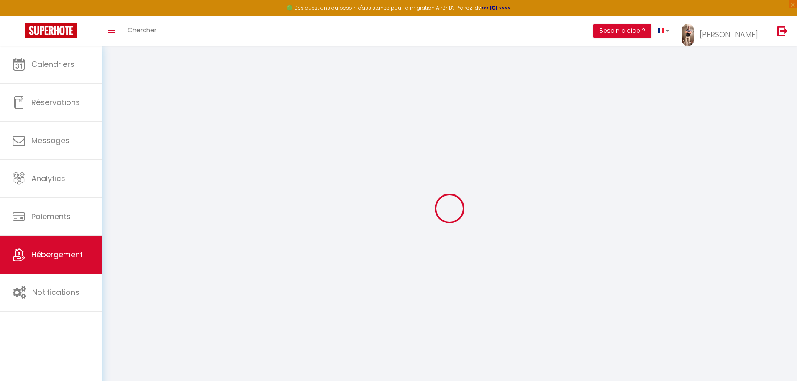
checkbox input "false"
select select "17:00"
select select
select select "12:00"
select select "30"
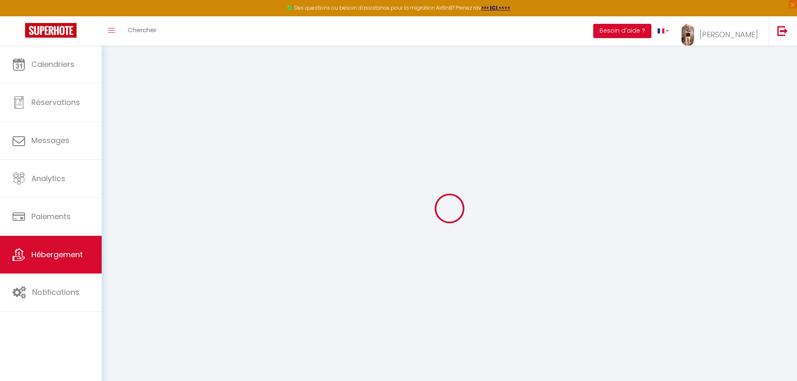
select select "120"
select select "+ 19 %"
select select "+ 21 %"
select select "+ 10 %"
select select "20598-947565031097521638"
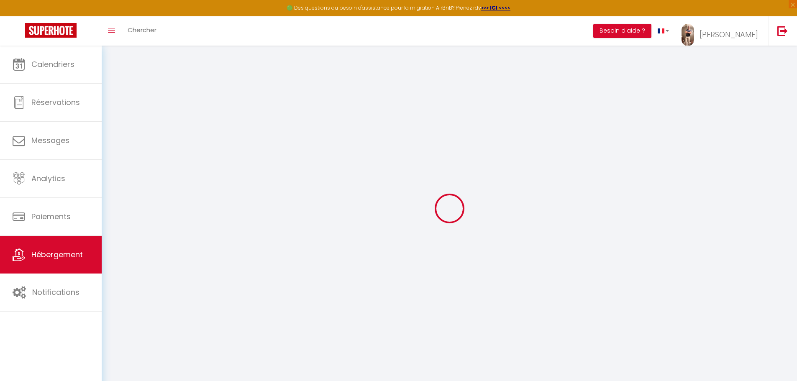
select select
checkbox input "false"
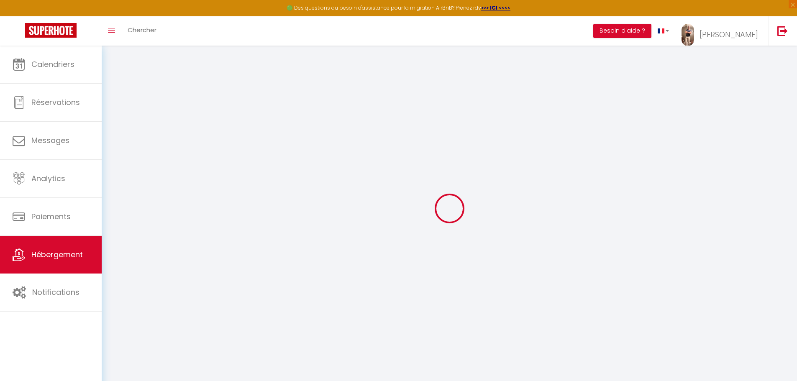
checkbox input "false"
select select "EUR"
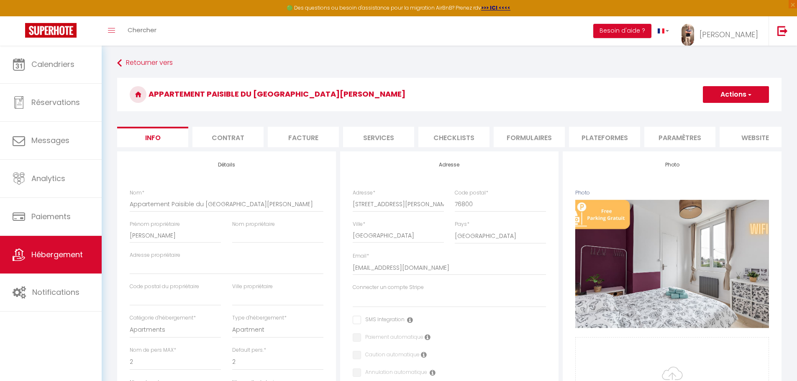
click at [608, 135] on li "Plateformes" at bounding box center [604, 137] width 71 height 21
select select
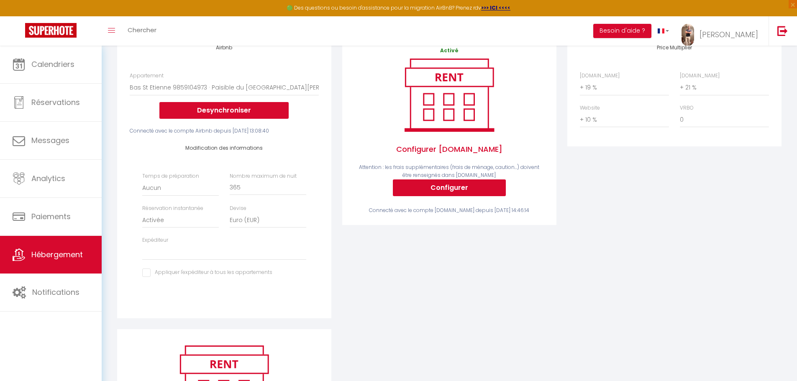
scroll to position [167, 0]
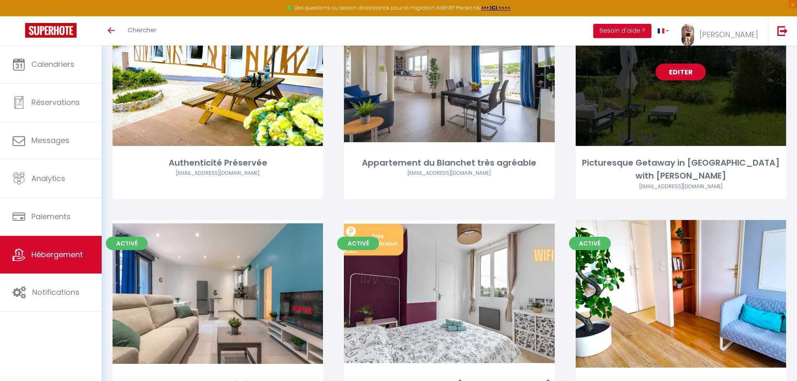
scroll to position [153, 0]
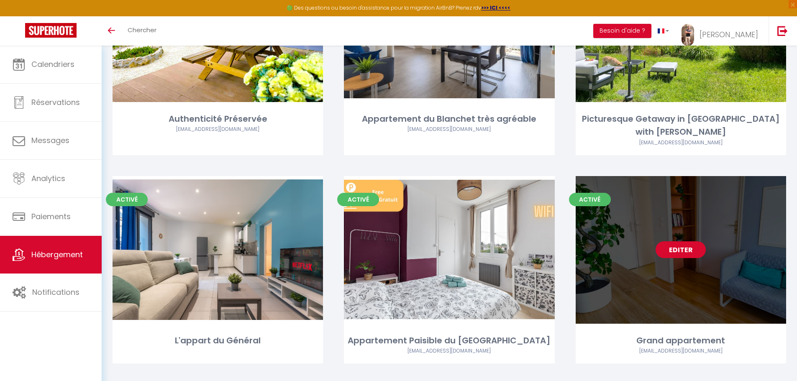
click at [683, 241] on link "Editer" at bounding box center [681, 249] width 50 height 17
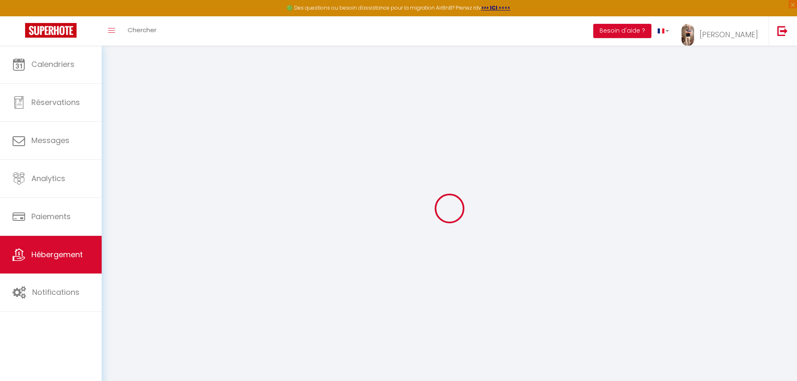
select select "+ 19 %"
select select "+ 21 %"
select select "+ 10 %"
select select "20594-1371445613044051567"
select select
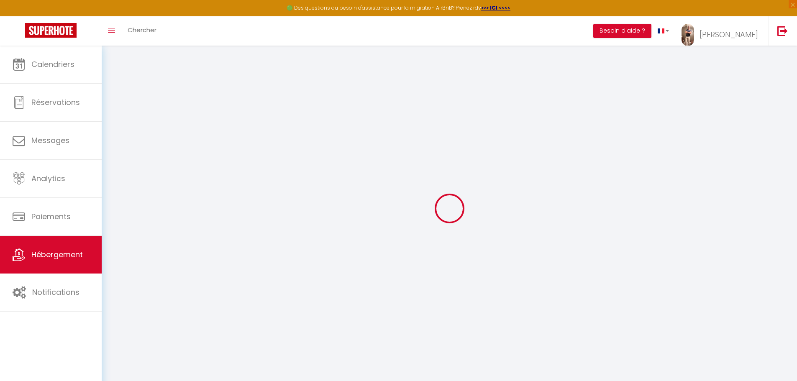
select select
checkbox input "false"
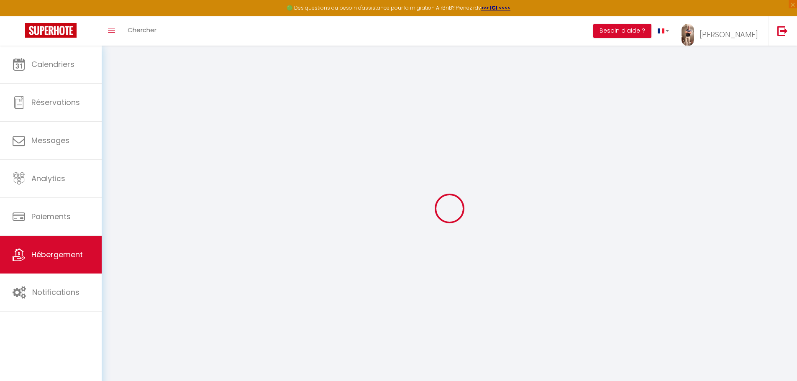
select select "EUR"
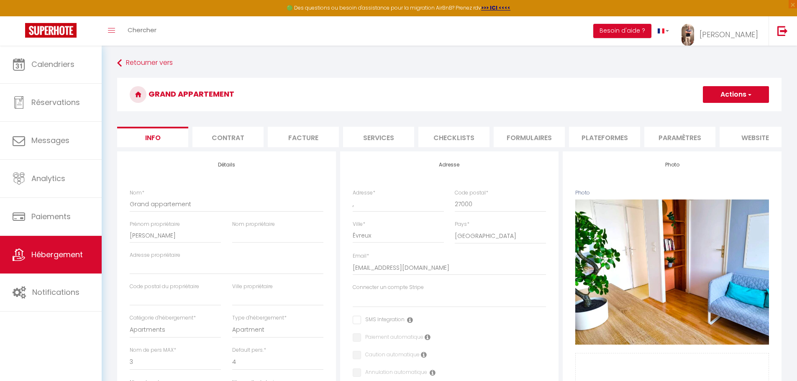
click at [611, 136] on li "Plateformes" at bounding box center [604, 137] width 71 height 21
select select
